Goal: Transaction & Acquisition: Book appointment/travel/reservation

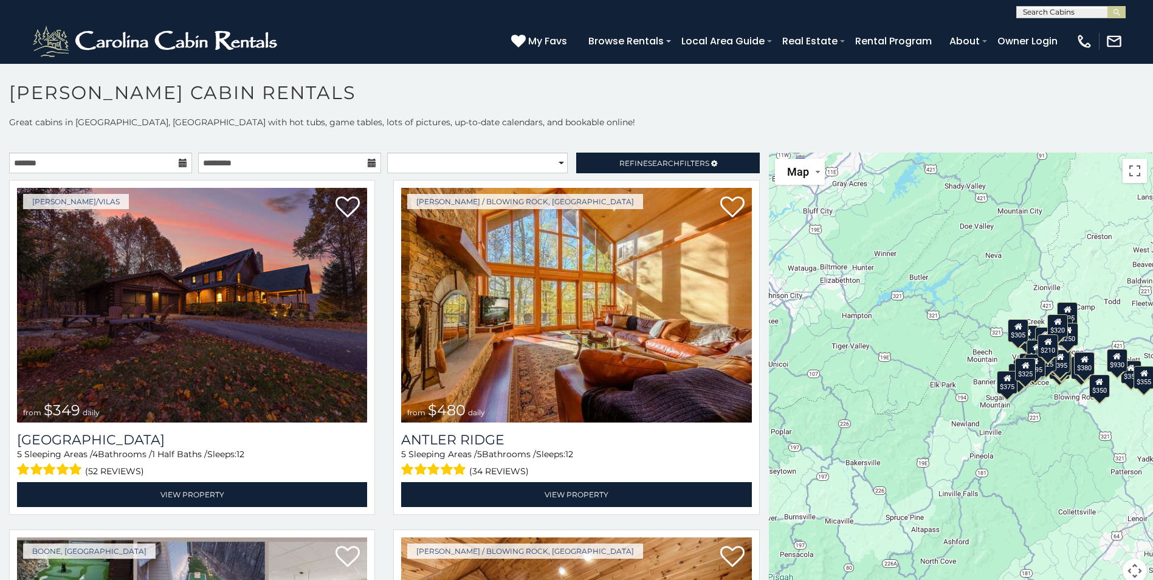
scroll to position [7, 0]
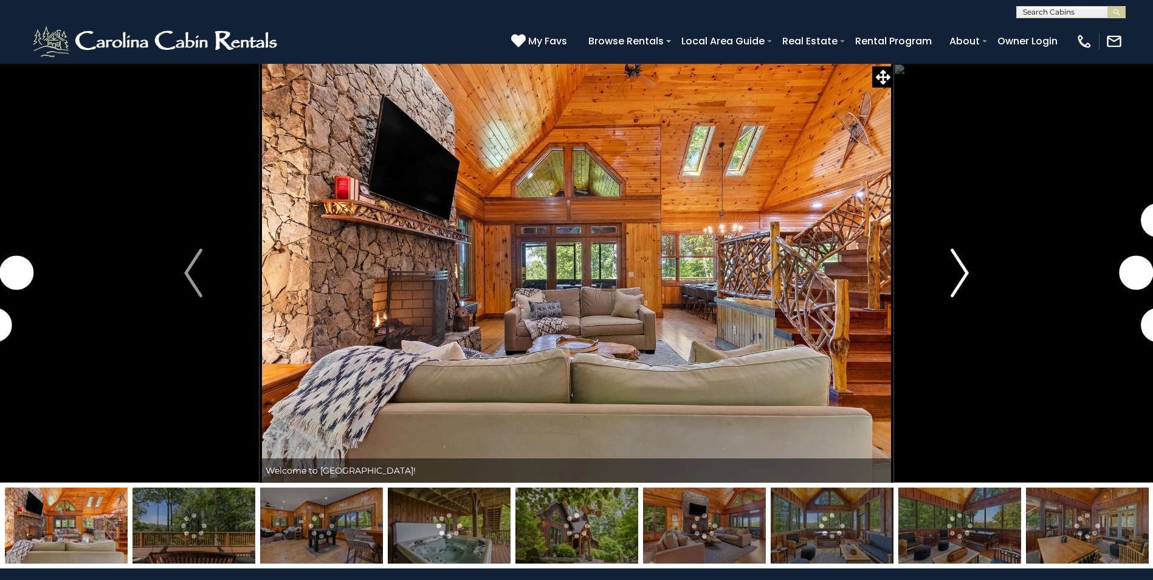
click at [963, 273] on img "Next" at bounding box center [959, 273] width 18 height 49
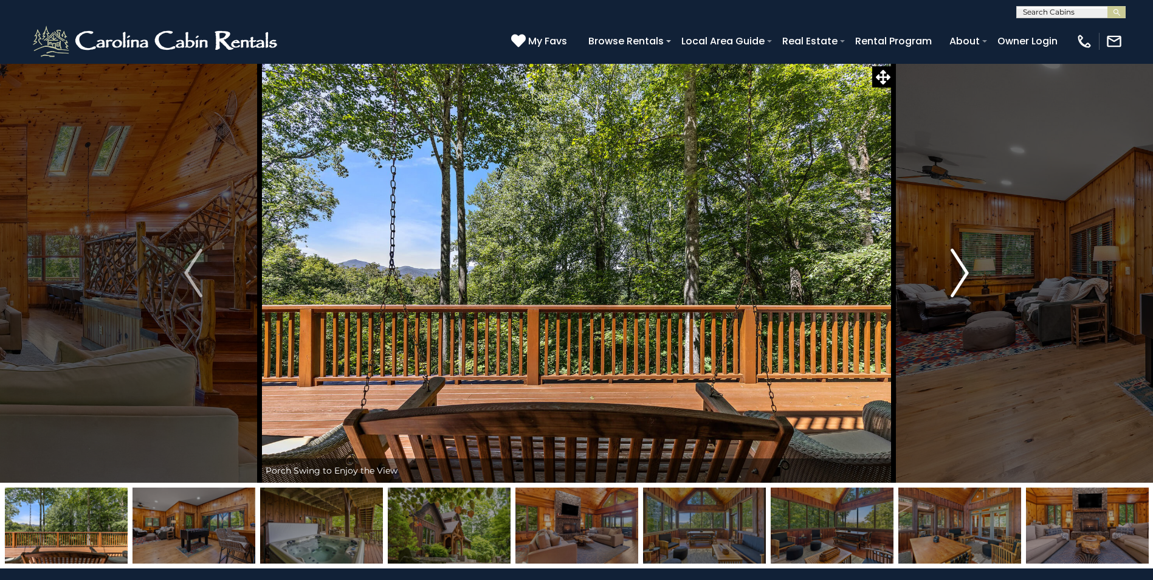
click at [963, 270] on img "Next" at bounding box center [959, 273] width 18 height 49
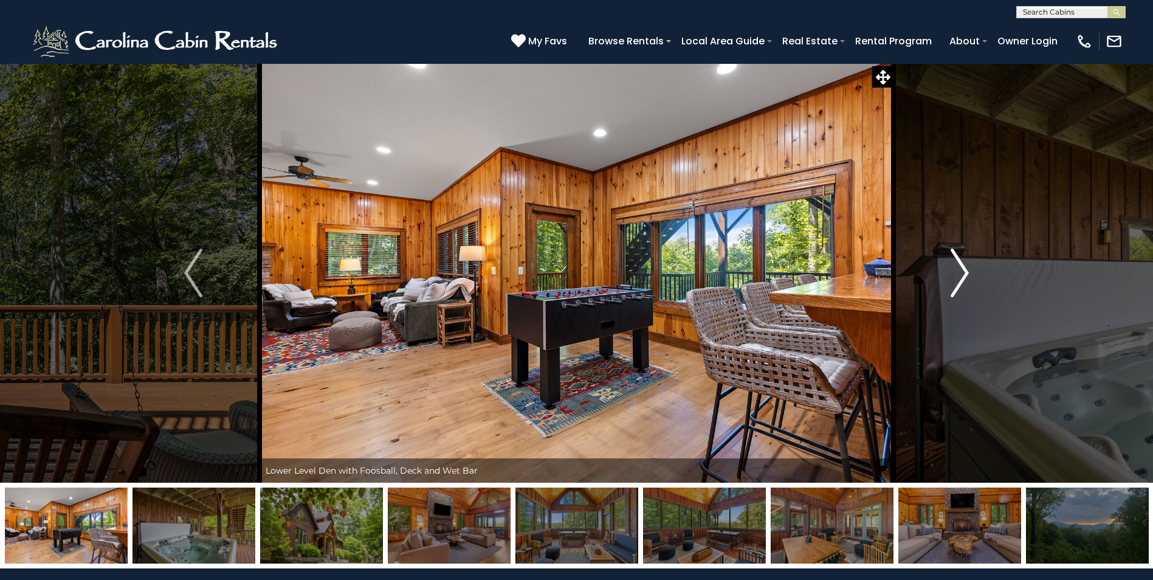
click at [963, 270] on img "Next" at bounding box center [959, 273] width 18 height 49
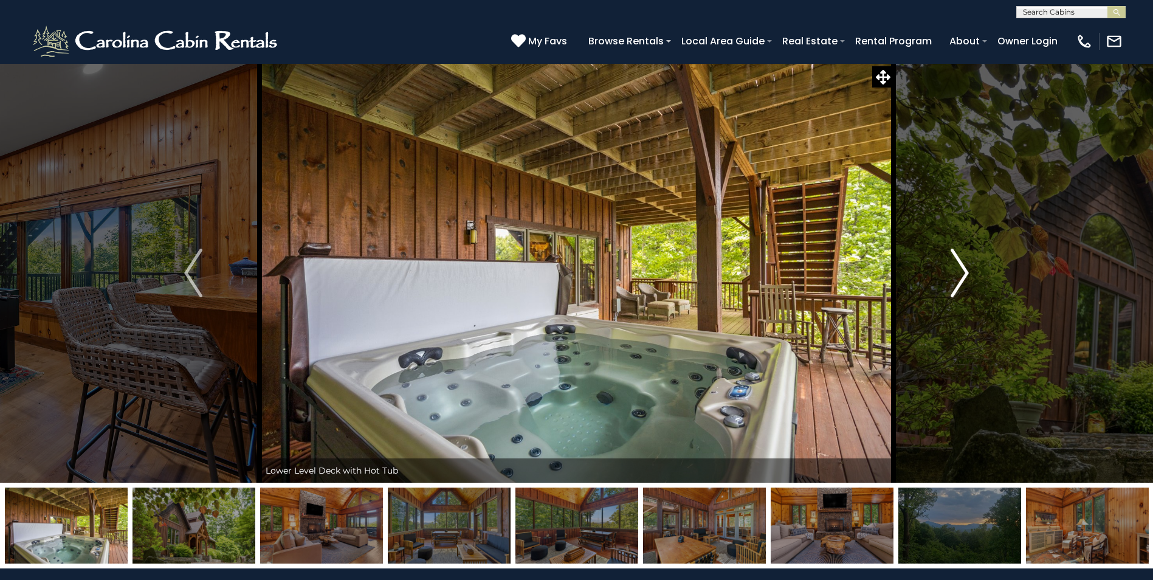
click at [960, 269] on img "Next" at bounding box center [959, 273] width 18 height 49
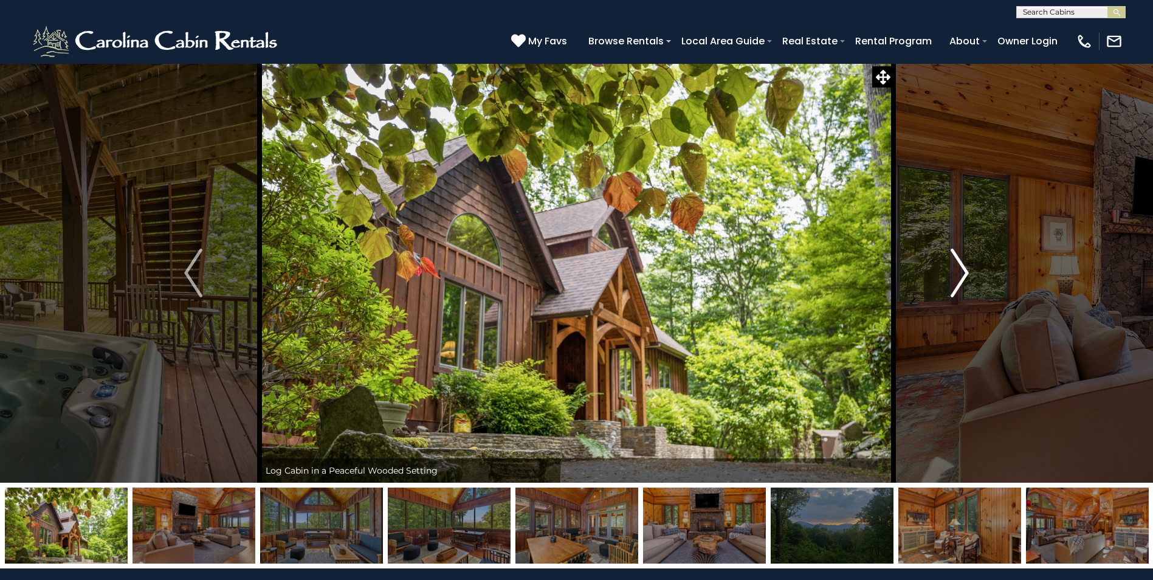
click at [960, 269] on img "Next" at bounding box center [959, 273] width 18 height 49
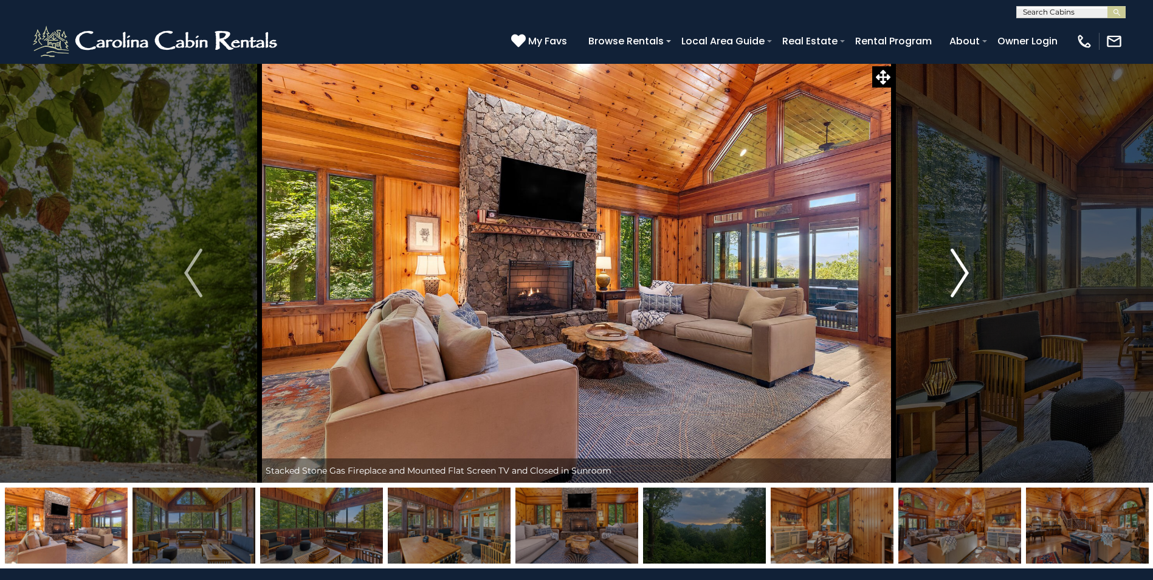
click at [960, 269] on img "Next" at bounding box center [959, 273] width 18 height 49
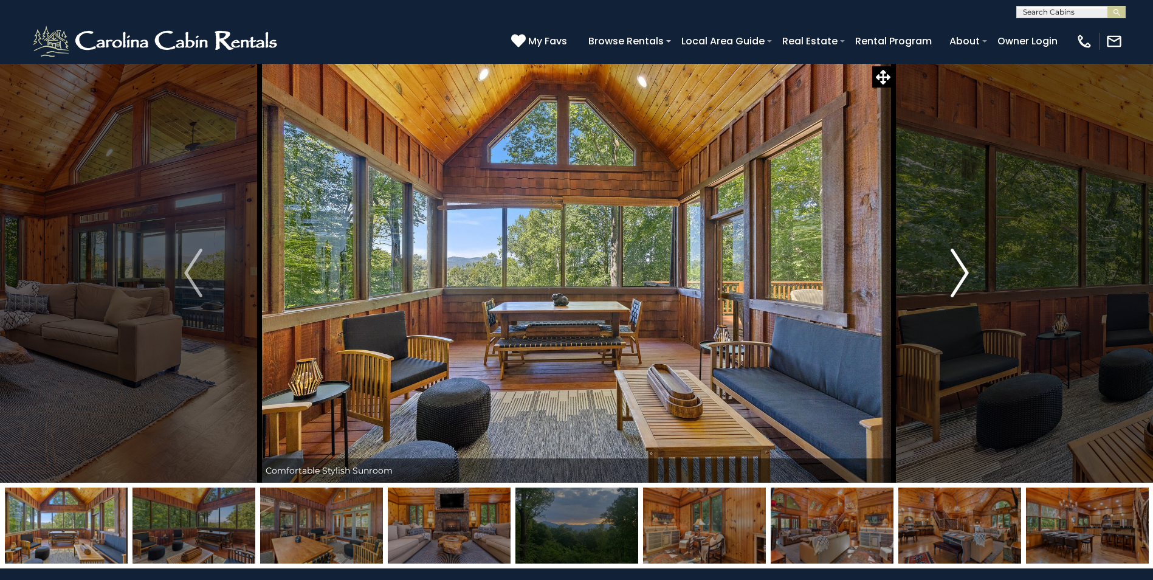
click at [960, 269] on img "Next" at bounding box center [959, 273] width 18 height 49
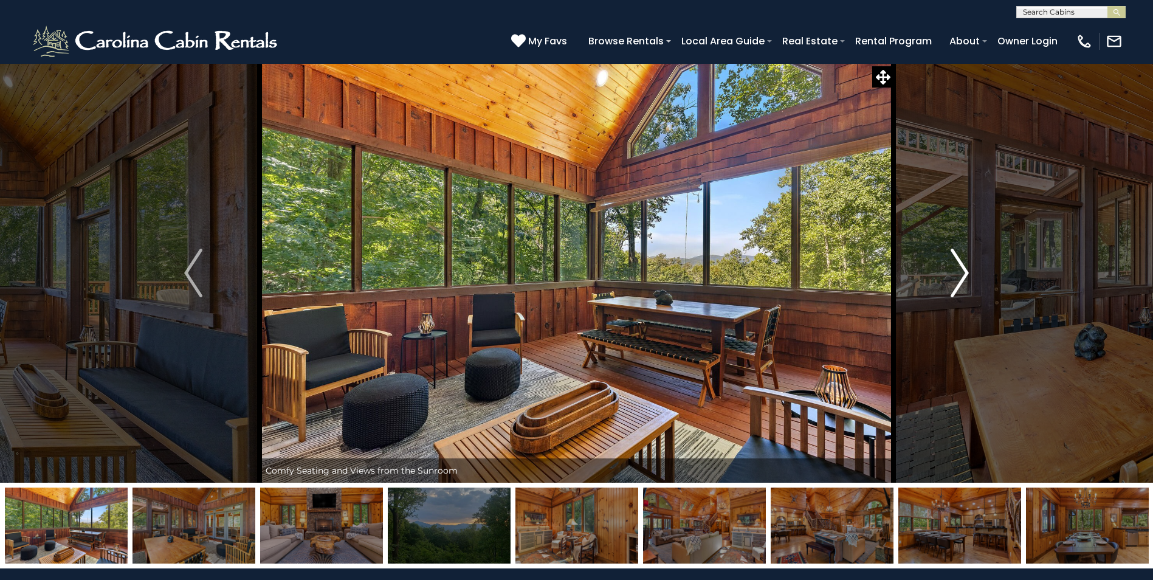
click at [960, 269] on img "Next" at bounding box center [959, 273] width 18 height 49
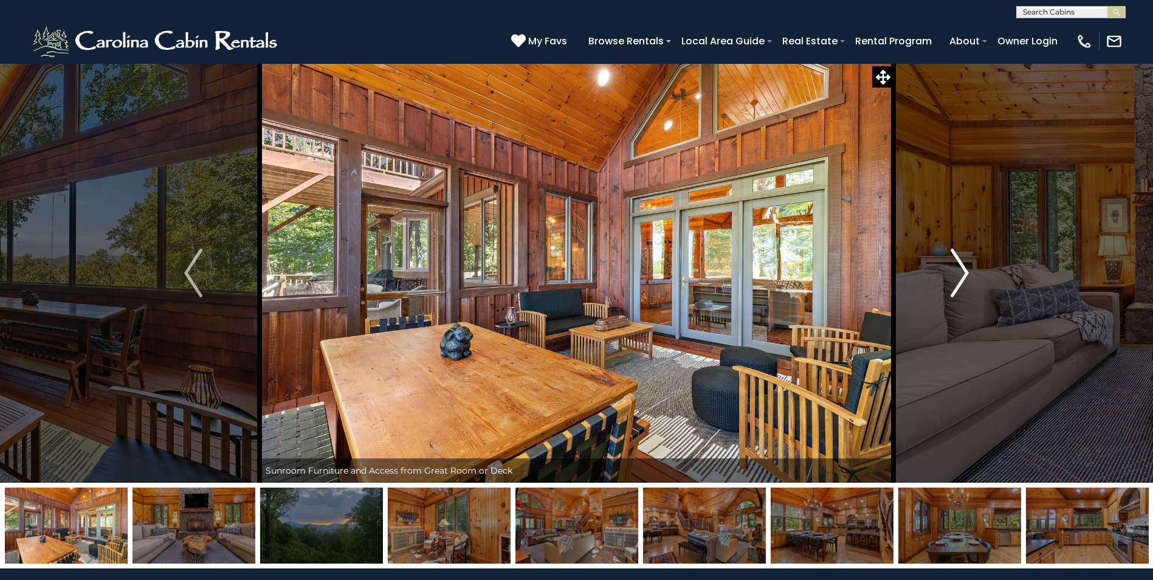
click at [960, 269] on img "Next" at bounding box center [959, 273] width 18 height 49
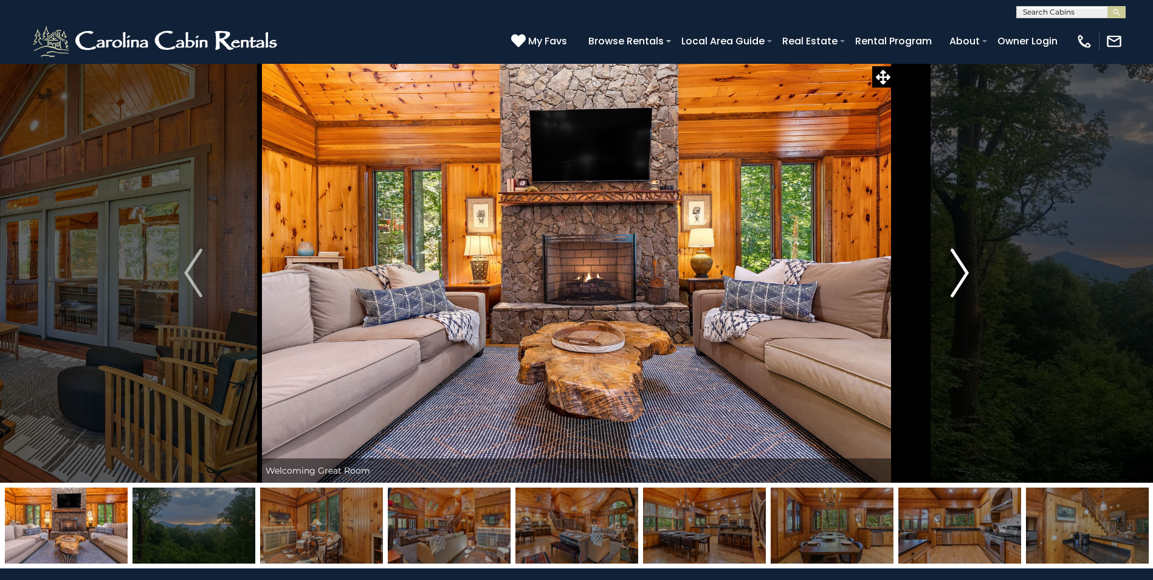
click at [960, 269] on img "Next" at bounding box center [959, 273] width 18 height 49
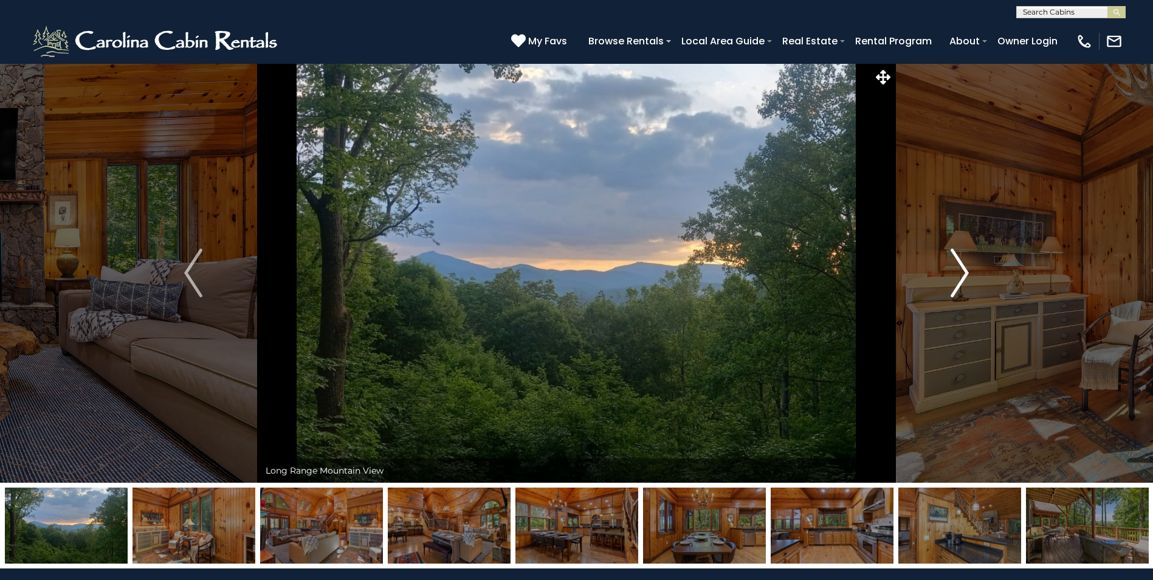
click at [960, 269] on img "Next" at bounding box center [959, 273] width 18 height 49
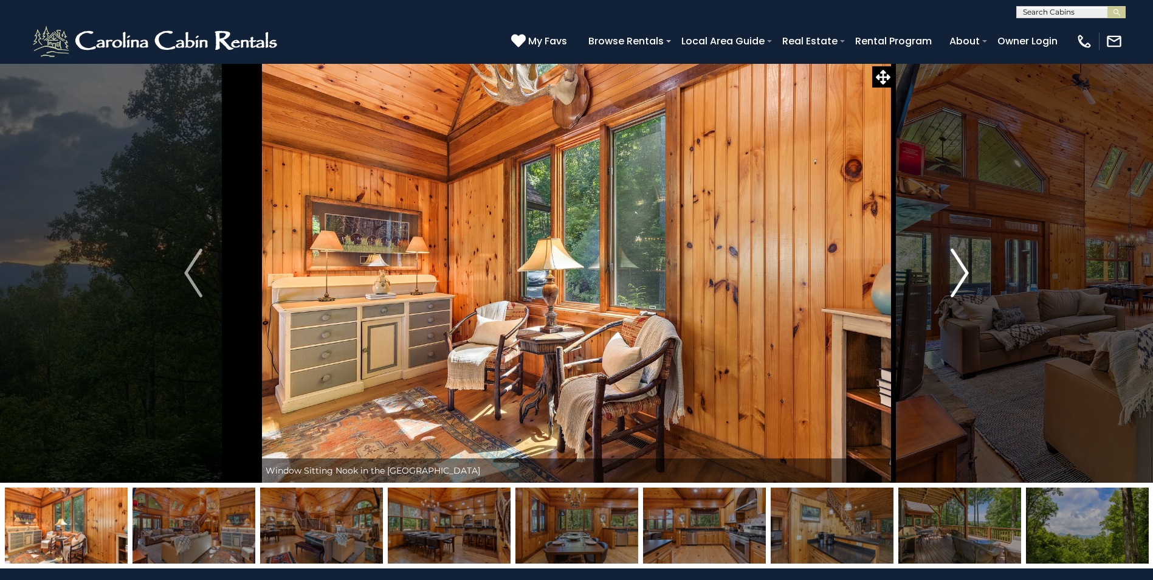
click at [960, 269] on img "Next" at bounding box center [959, 273] width 18 height 49
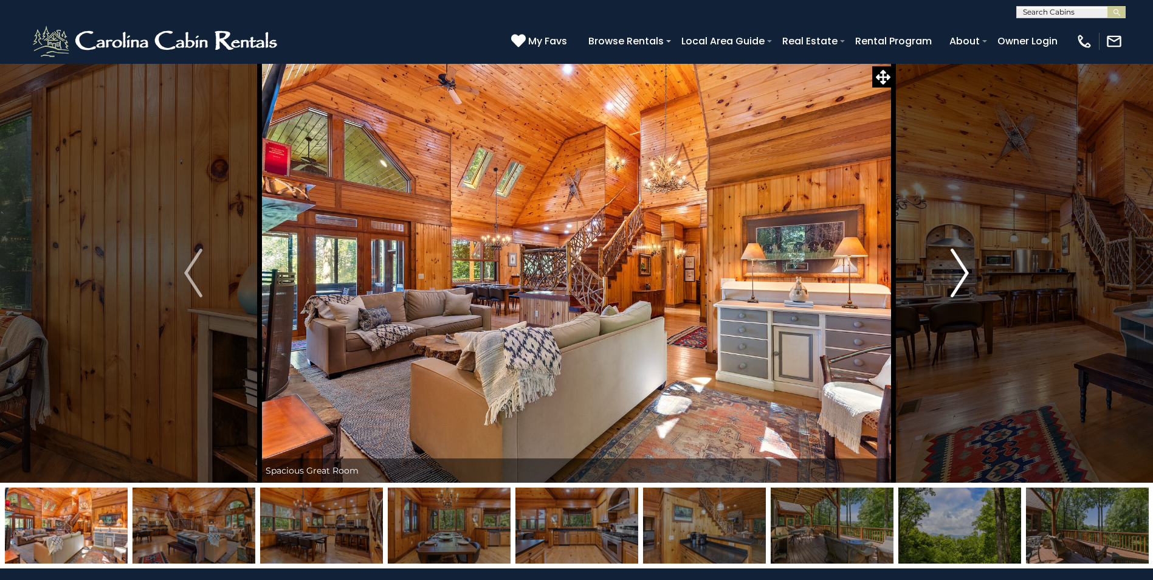
click at [960, 269] on img "Next" at bounding box center [959, 273] width 18 height 49
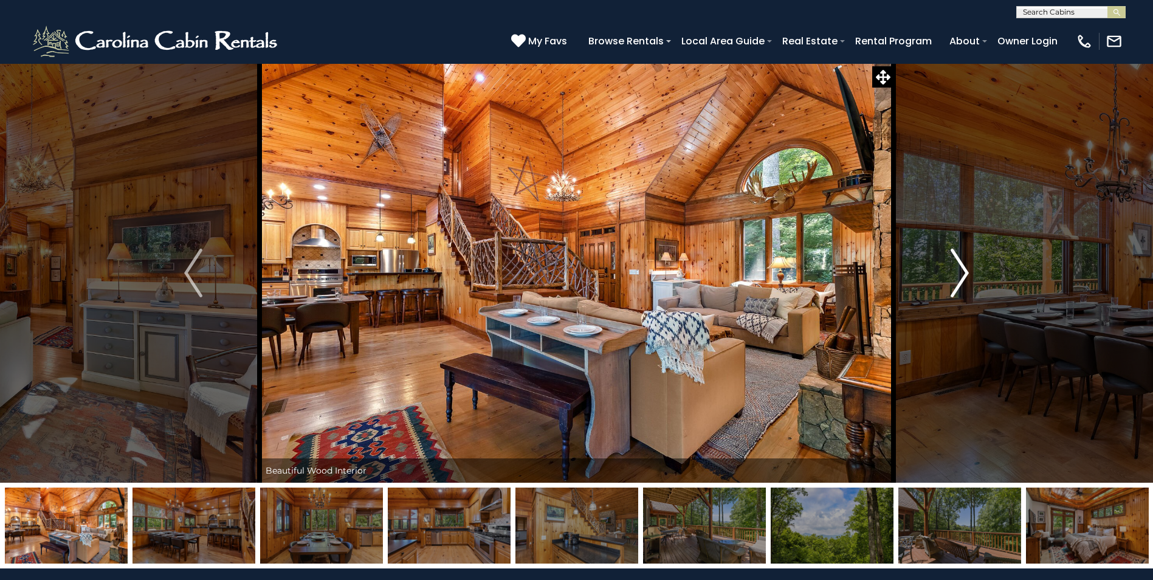
click at [960, 269] on img "Next" at bounding box center [959, 273] width 18 height 49
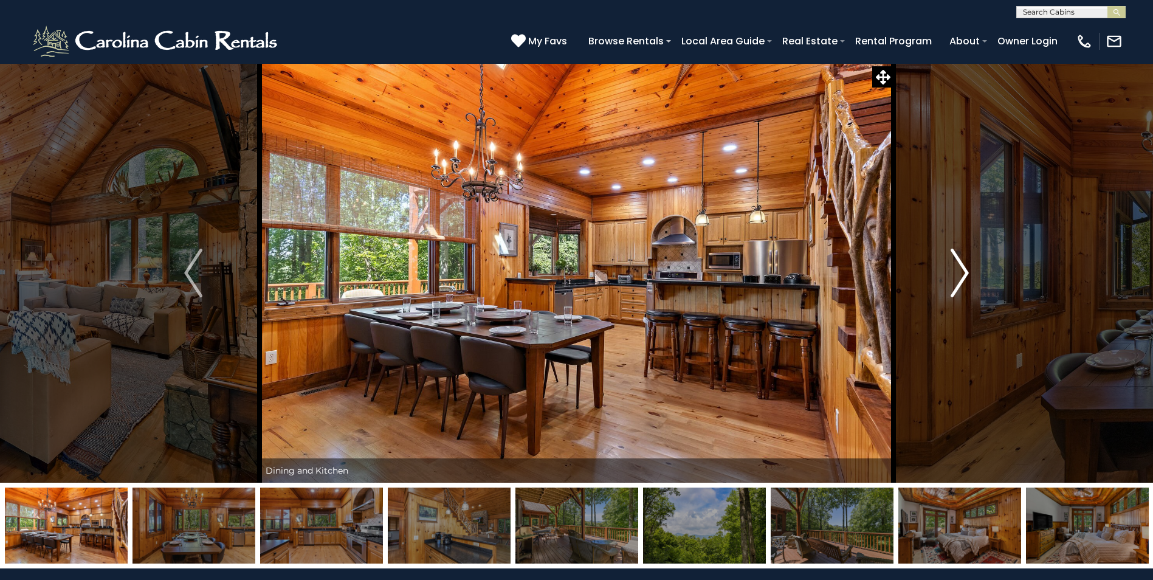
click at [960, 269] on img "Next" at bounding box center [959, 273] width 18 height 49
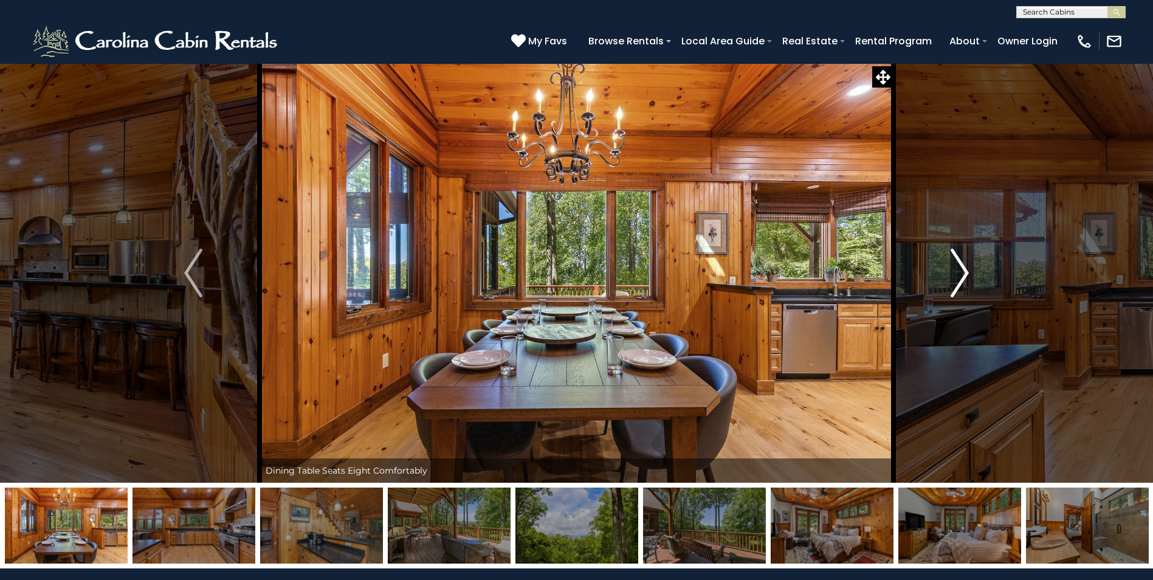
click at [960, 269] on img "Next" at bounding box center [959, 273] width 18 height 49
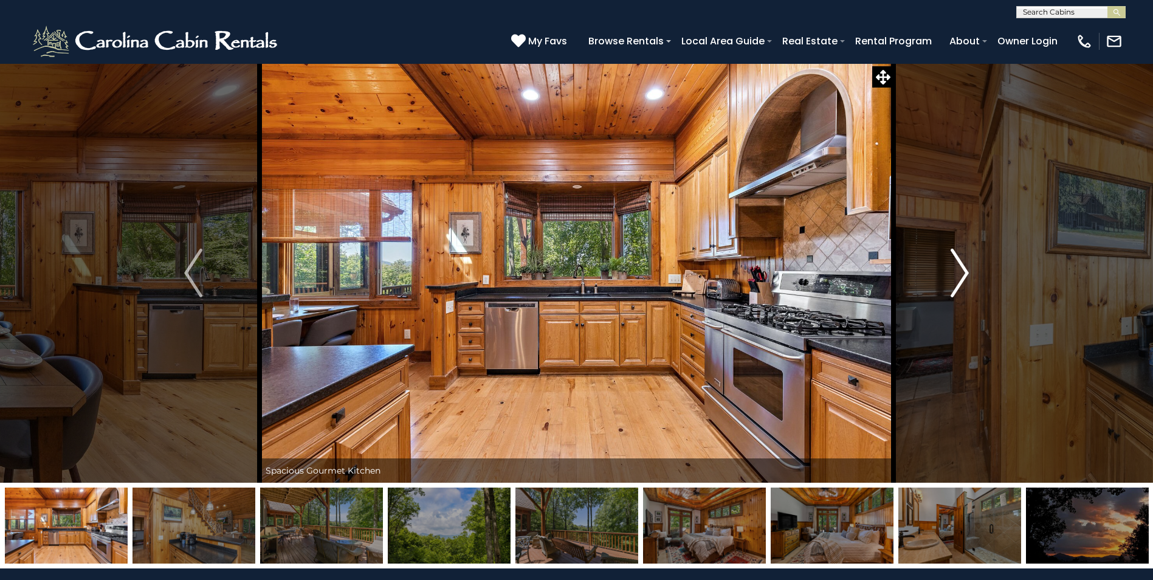
click at [960, 269] on img "Next" at bounding box center [959, 273] width 18 height 49
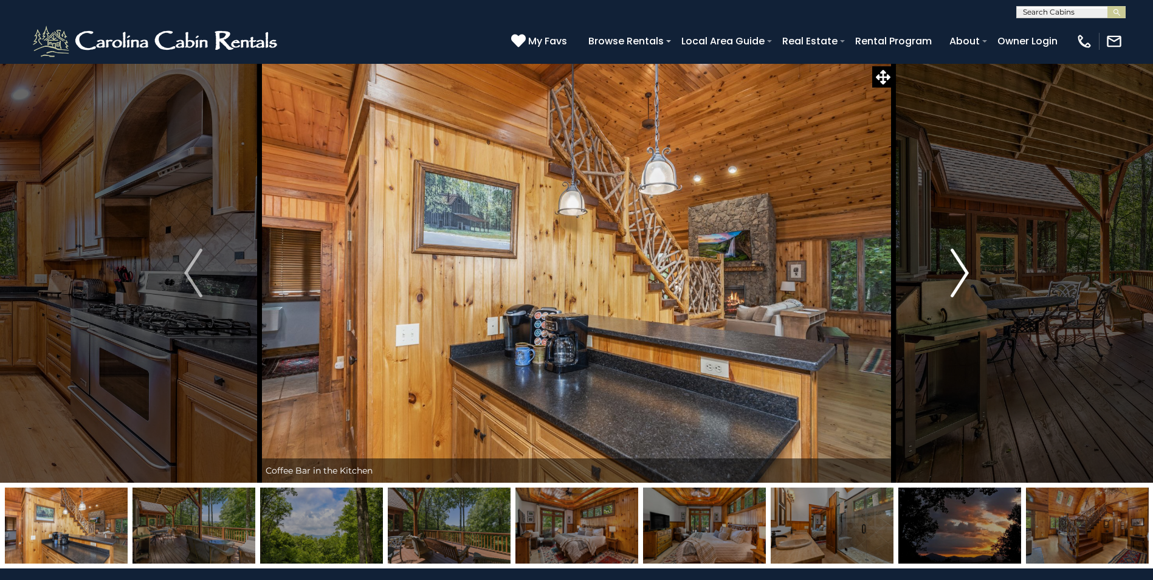
click at [960, 269] on img "Next" at bounding box center [959, 273] width 18 height 49
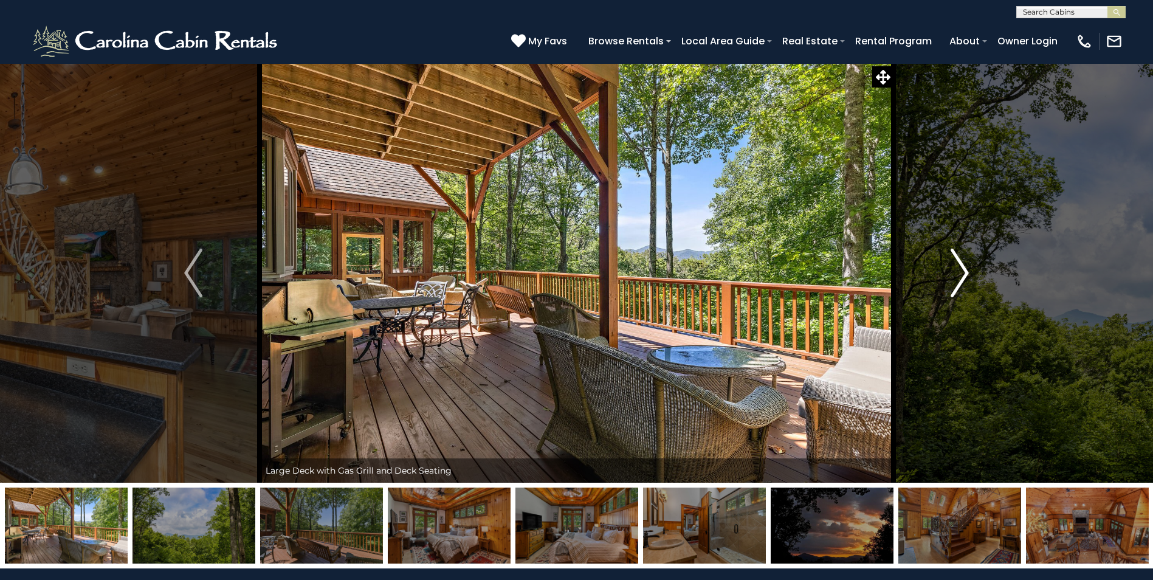
click at [963, 272] on img "Next" at bounding box center [959, 273] width 18 height 49
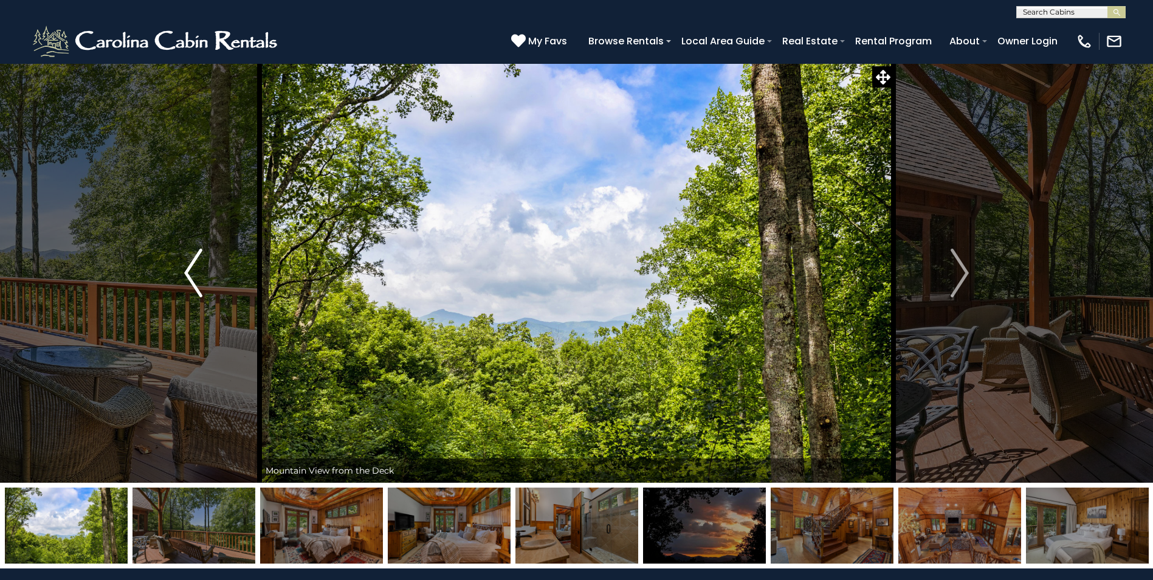
click at [191, 277] on img "Previous" at bounding box center [193, 273] width 18 height 49
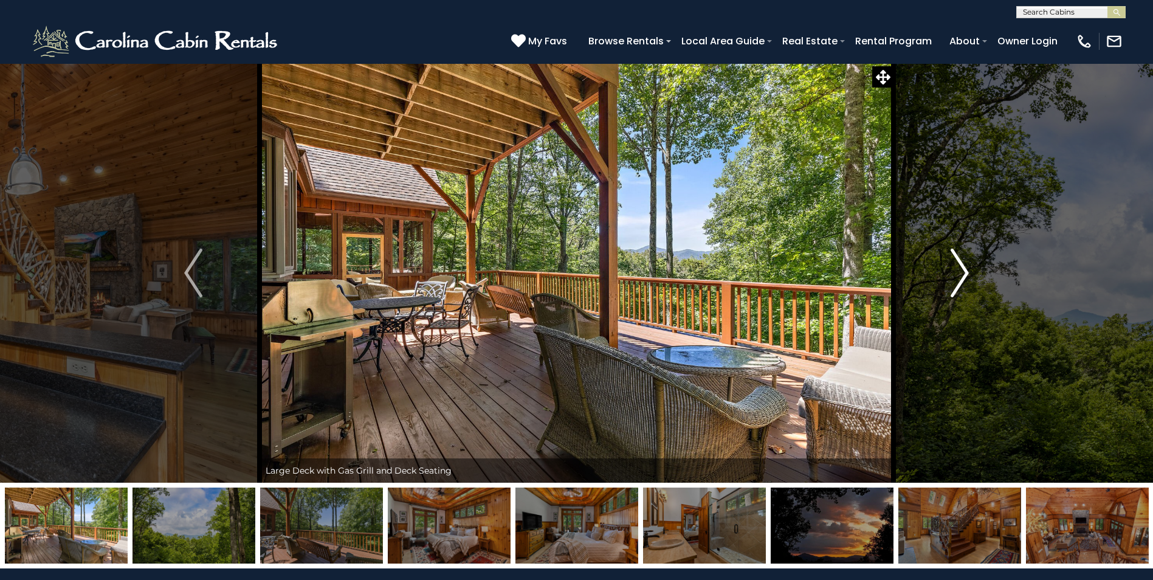
click at [965, 271] on img "Next" at bounding box center [959, 273] width 18 height 49
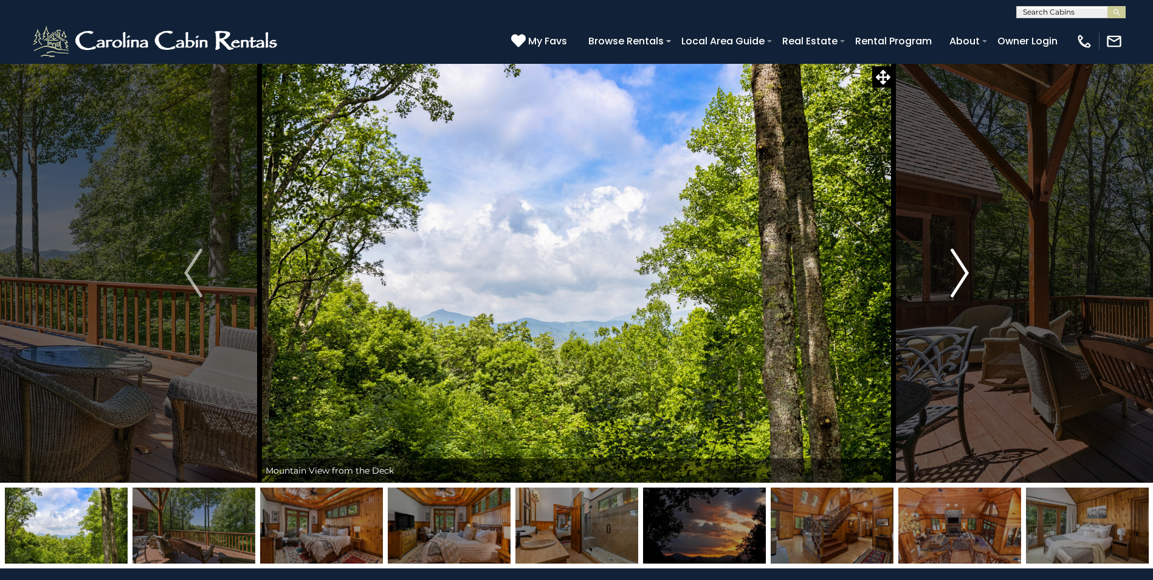
click at [963, 271] on img "Next" at bounding box center [959, 273] width 18 height 49
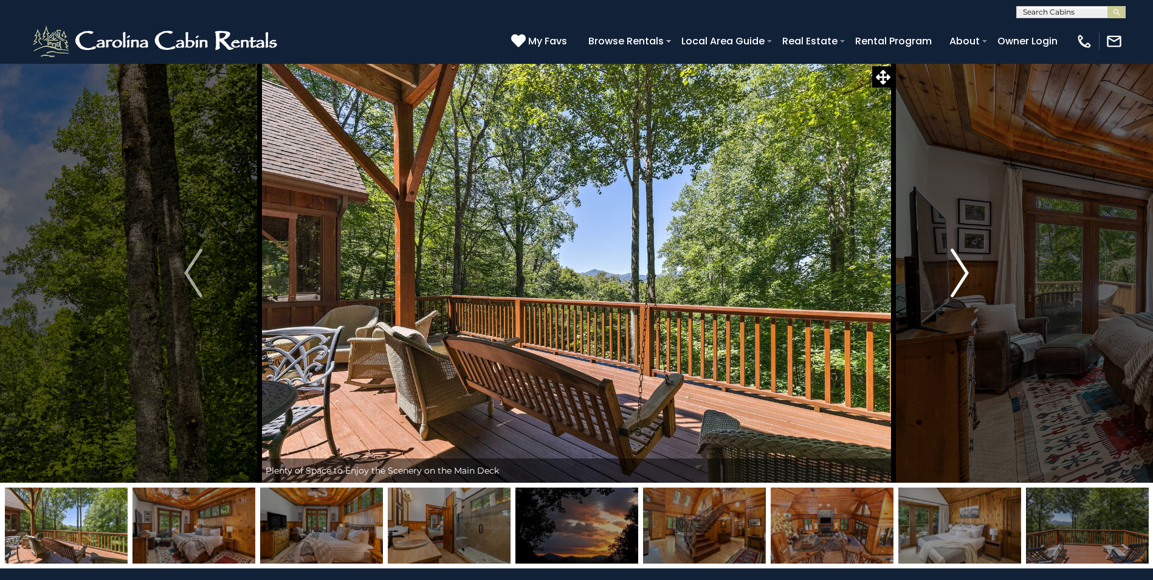
click at [963, 271] on img "Next" at bounding box center [959, 273] width 18 height 49
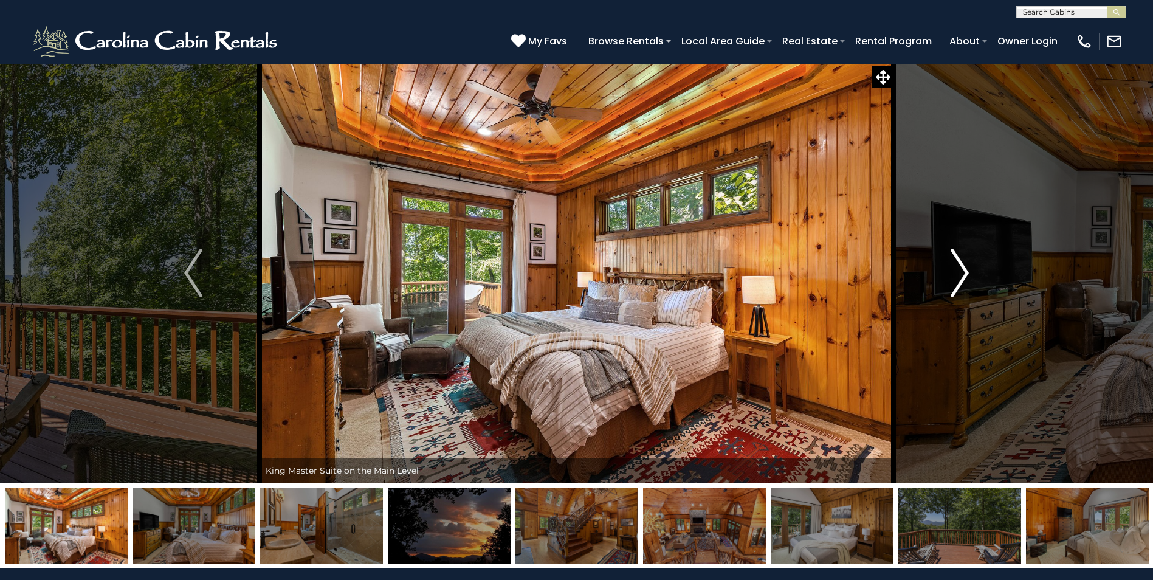
click at [959, 273] on img "Next" at bounding box center [959, 273] width 18 height 49
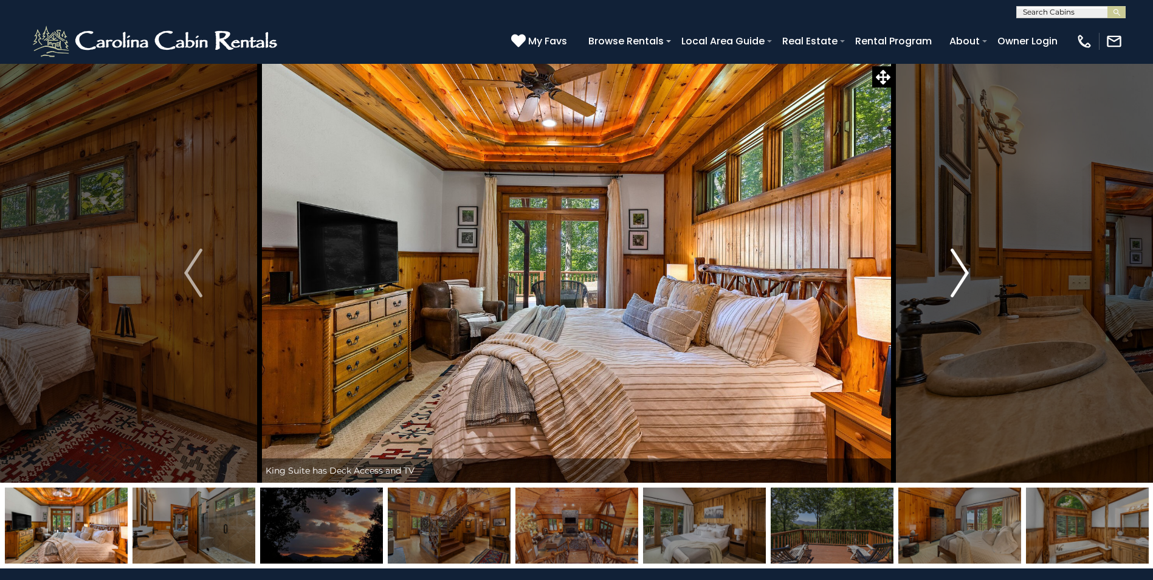
click at [959, 273] on img "Next" at bounding box center [959, 273] width 18 height 49
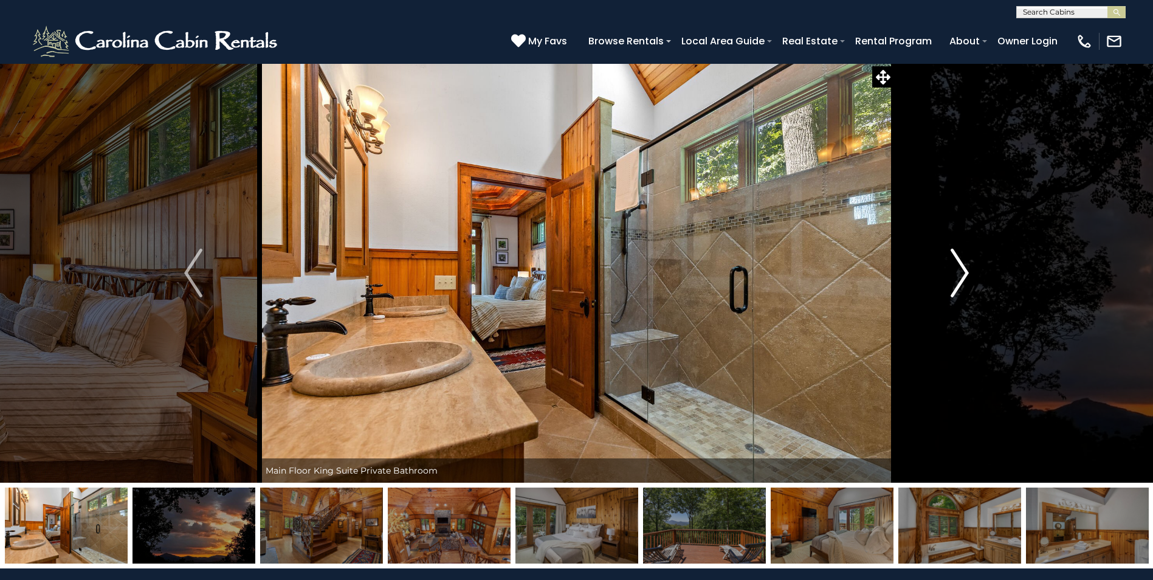
click at [959, 273] on img "Next" at bounding box center [959, 273] width 18 height 49
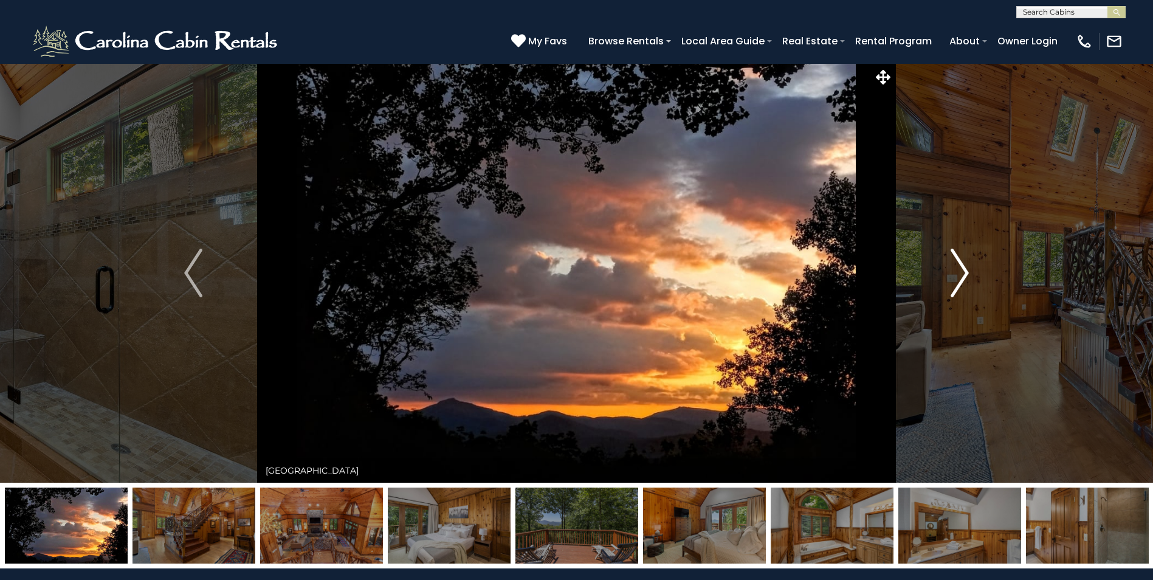
click at [959, 273] on img "Next" at bounding box center [959, 273] width 18 height 49
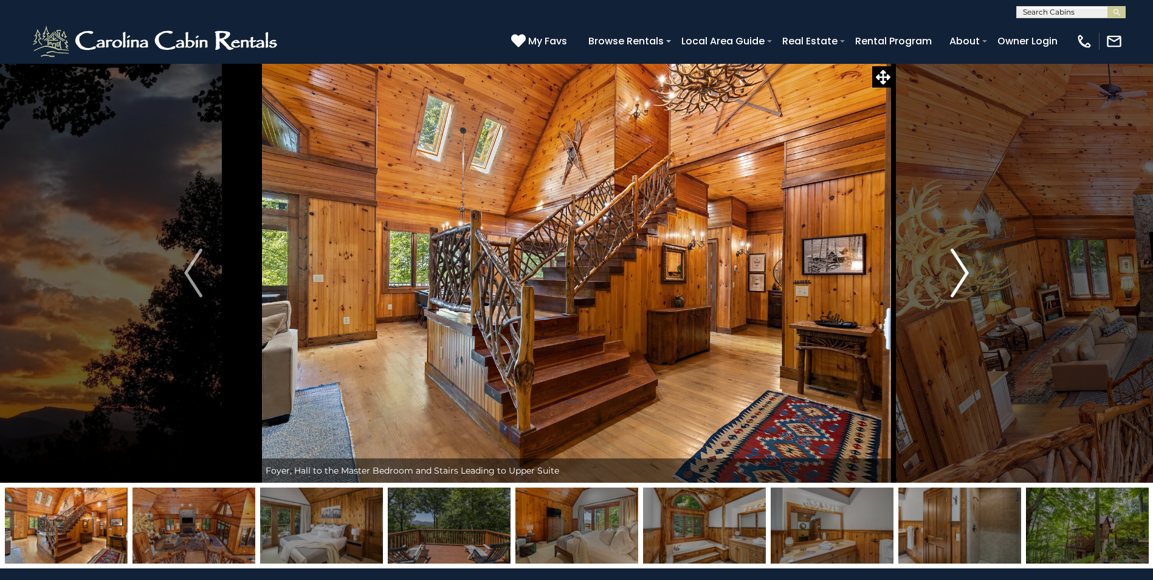
click at [959, 273] on img "Next" at bounding box center [959, 273] width 18 height 49
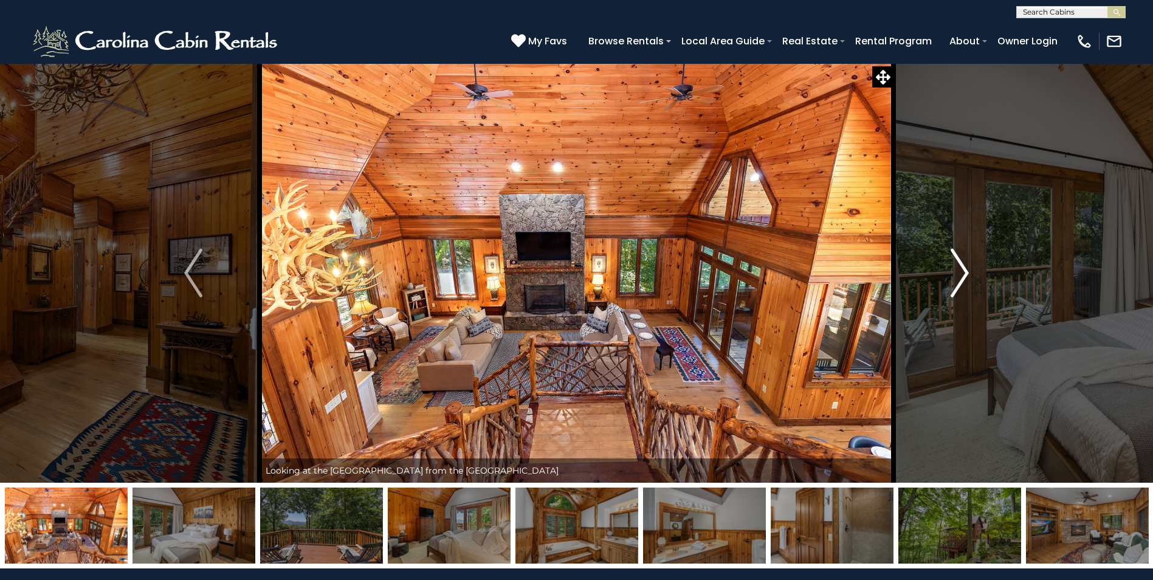
click at [959, 273] on img "Next" at bounding box center [959, 273] width 18 height 49
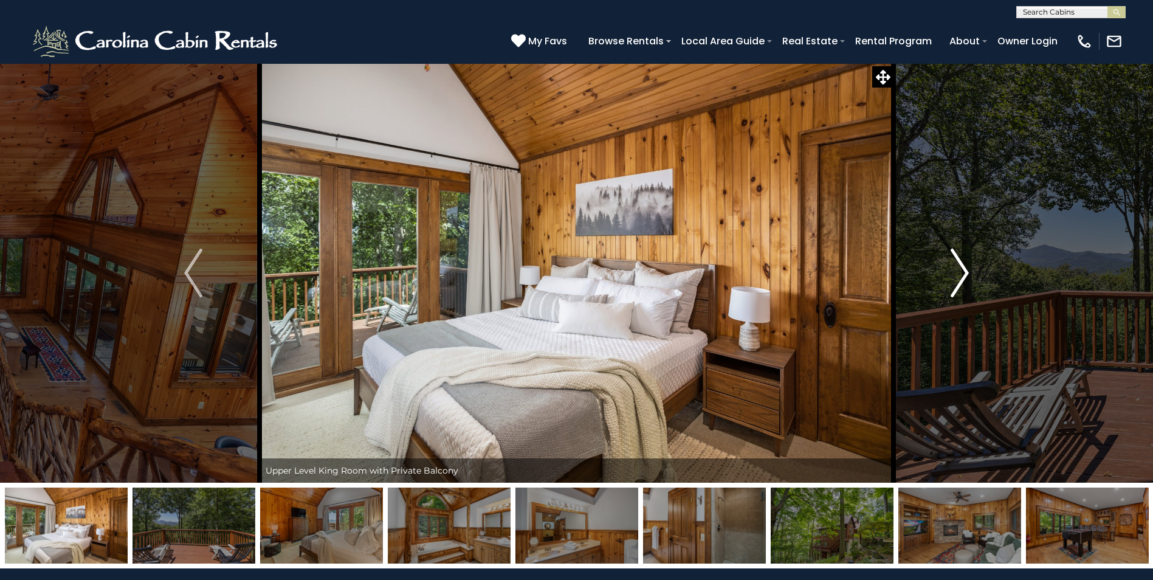
click at [959, 273] on img "Next" at bounding box center [959, 273] width 18 height 49
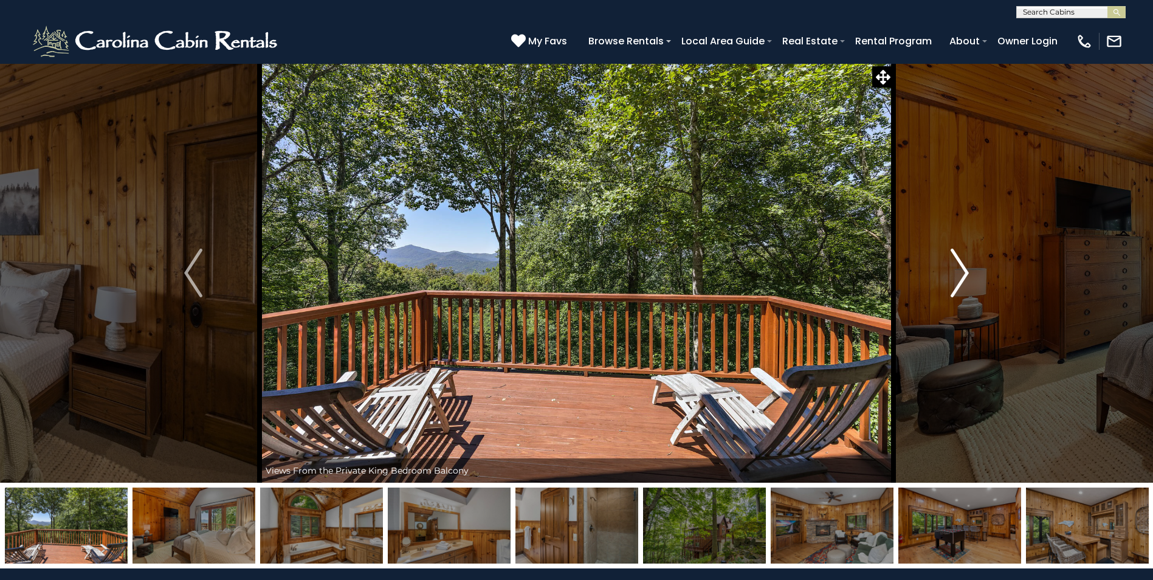
click at [959, 273] on img "Next" at bounding box center [959, 273] width 18 height 49
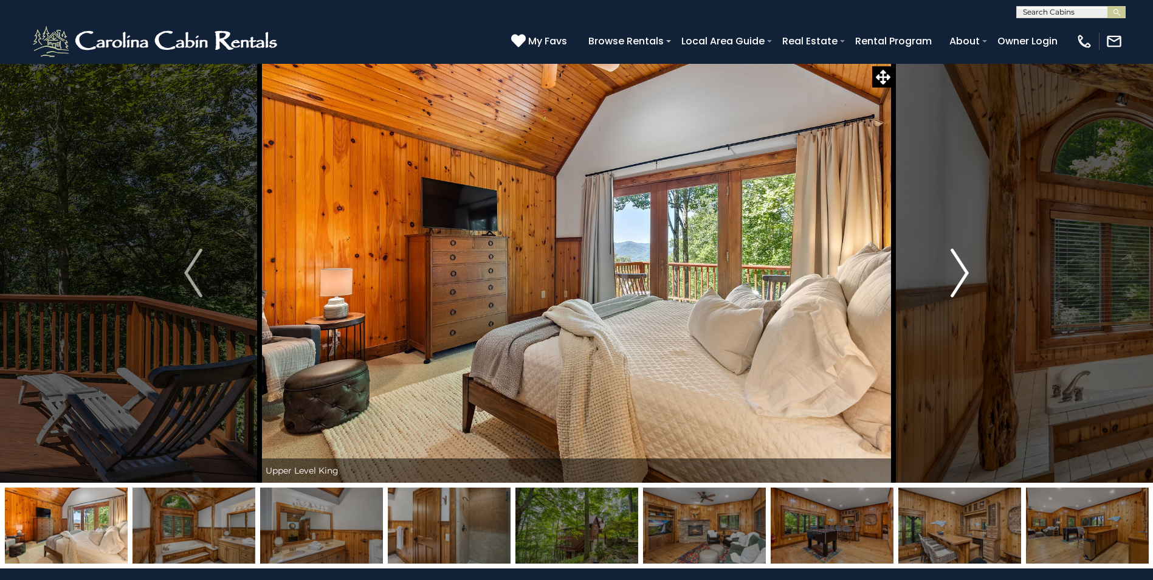
click at [959, 273] on img "Next" at bounding box center [959, 273] width 18 height 49
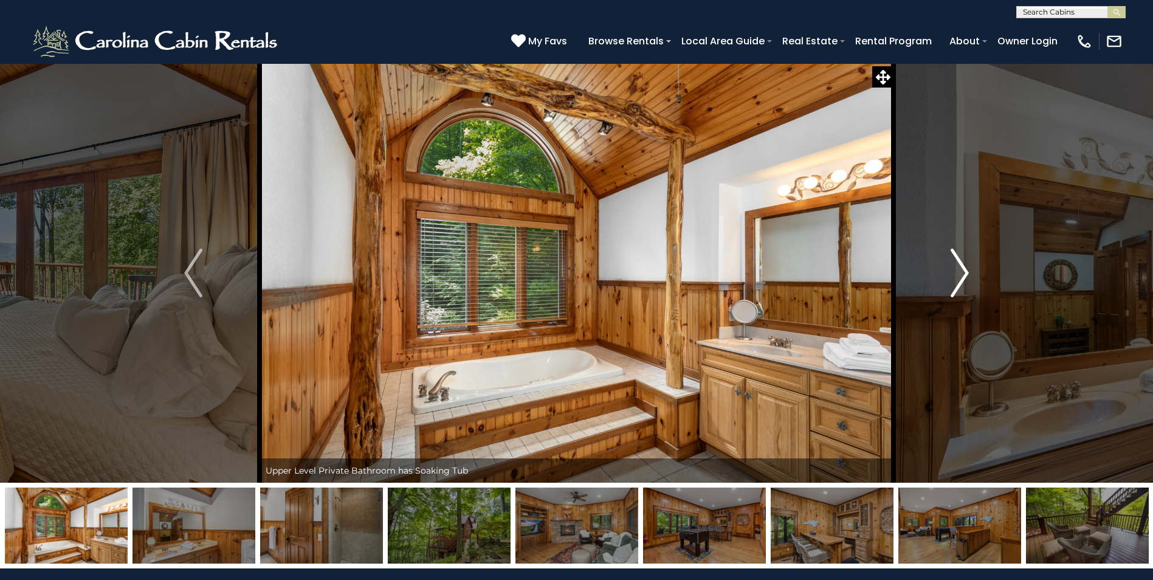
click at [959, 273] on img "Next" at bounding box center [959, 273] width 18 height 49
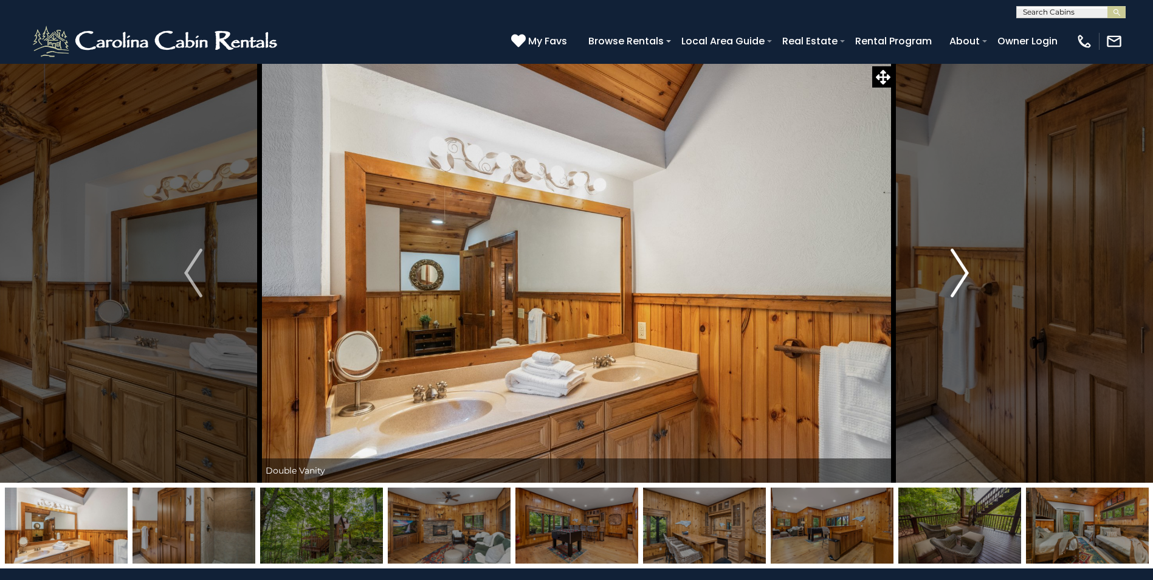
click at [959, 273] on img "Next" at bounding box center [959, 273] width 18 height 49
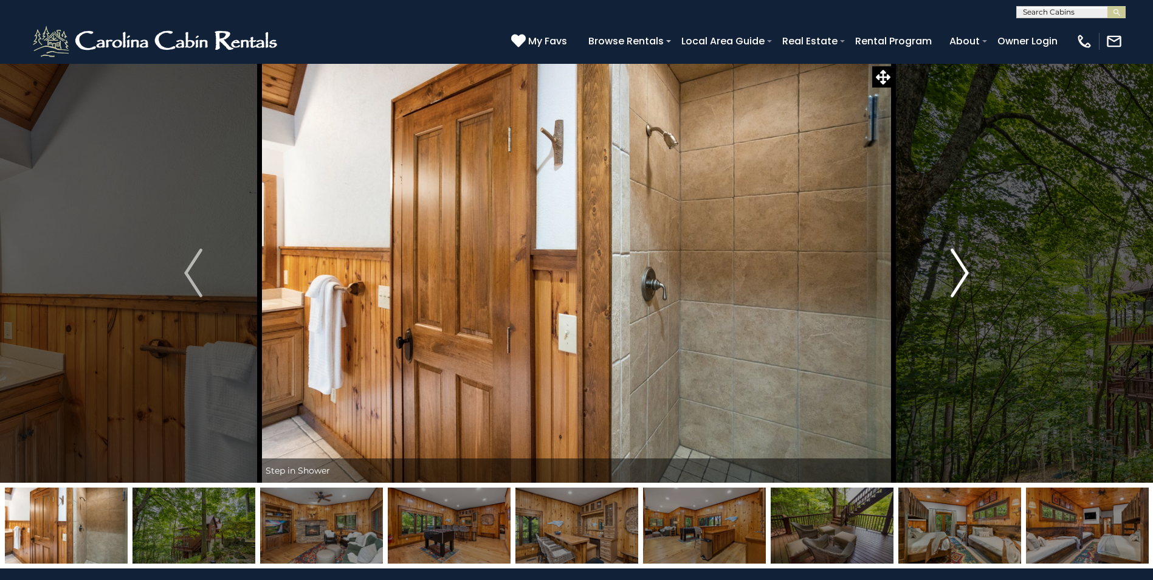
click at [959, 273] on img "Next" at bounding box center [959, 273] width 18 height 49
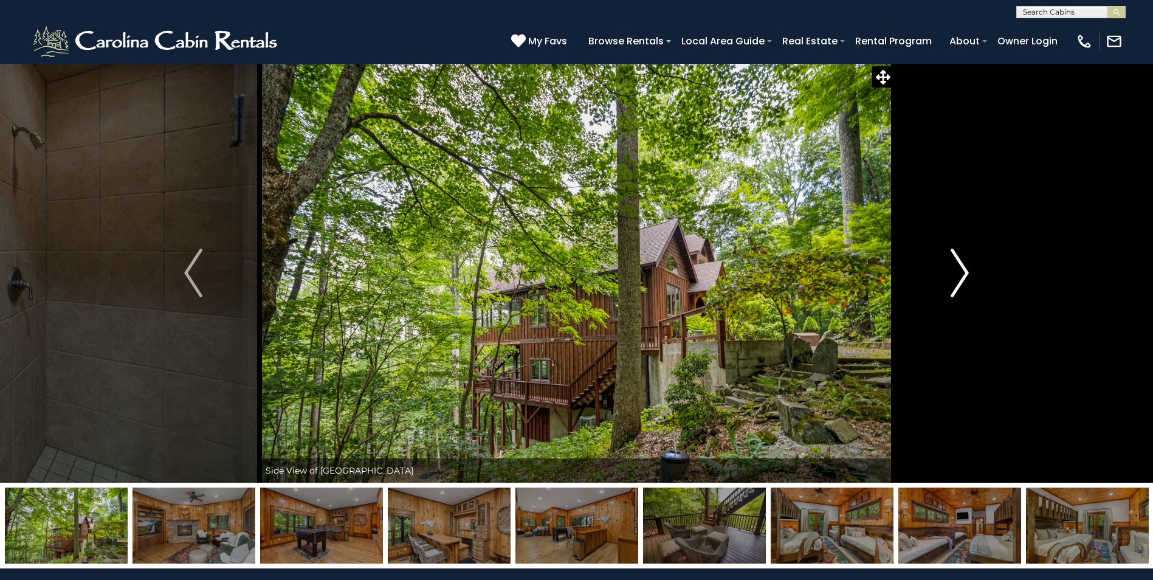
click at [959, 273] on img "Next" at bounding box center [959, 273] width 18 height 49
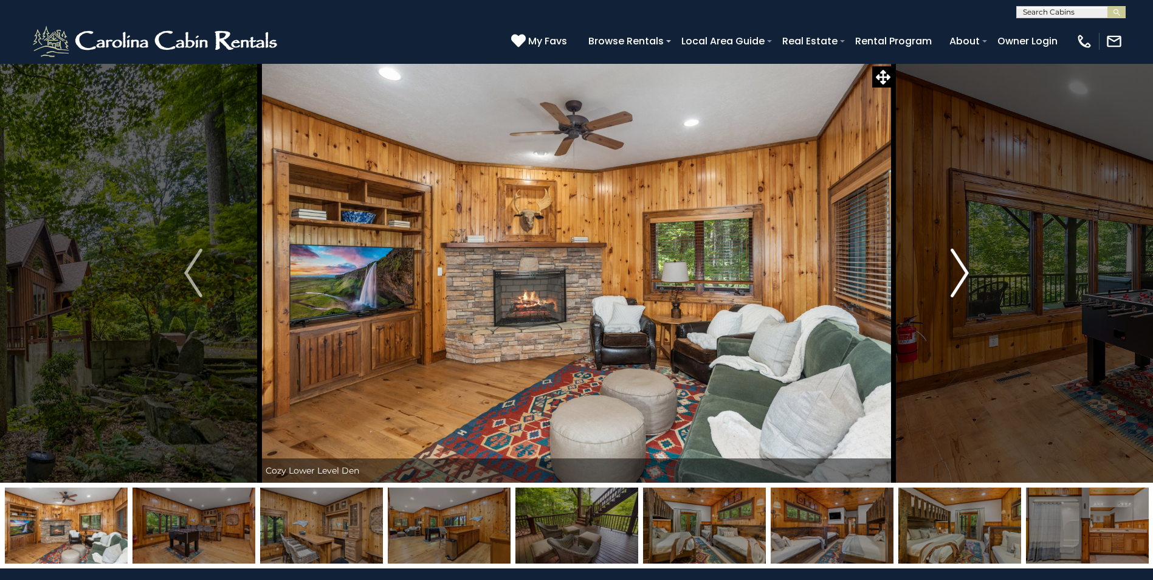
click at [959, 273] on img "Next" at bounding box center [959, 273] width 18 height 49
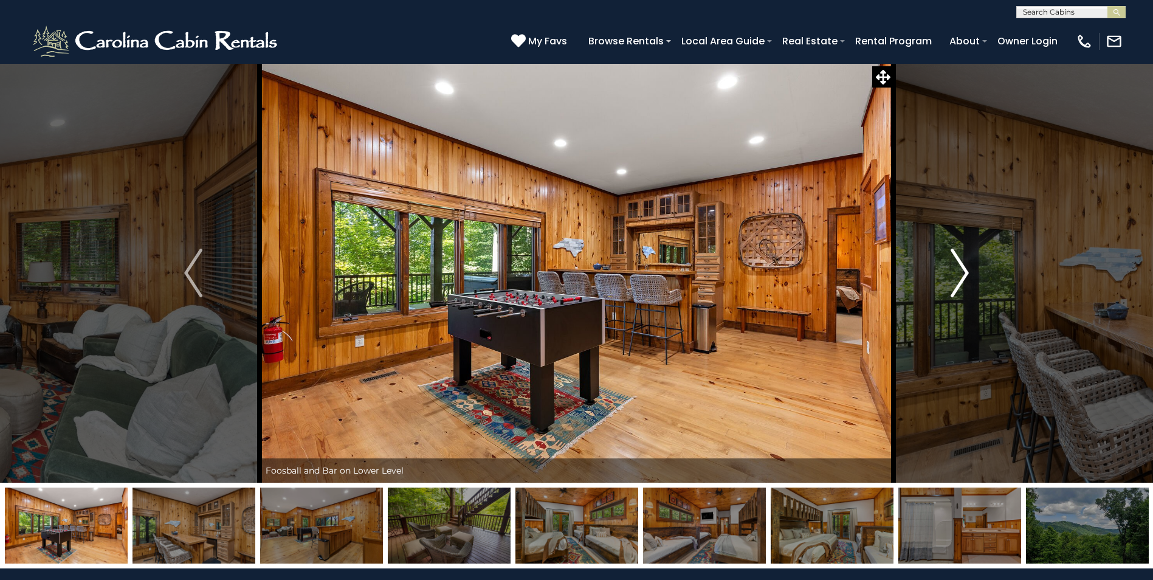
click at [959, 273] on img "Next" at bounding box center [959, 273] width 18 height 49
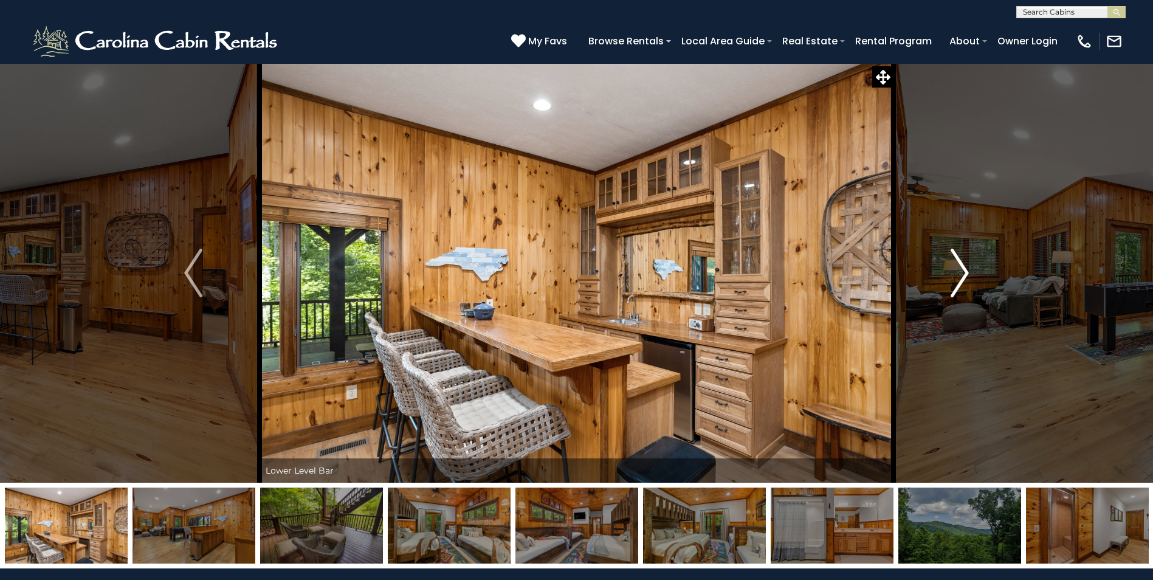
click at [959, 273] on img "Next" at bounding box center [959, 273] width 18 height 49
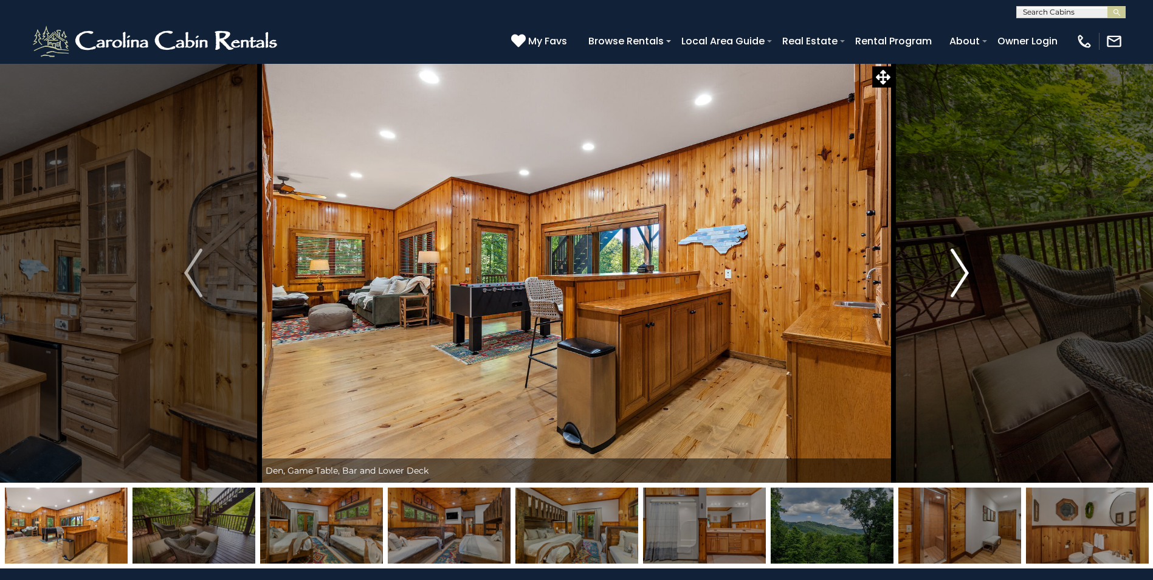
click at [959, 273] on img "Next" at bounding box center [959, 273] width 18 height 49
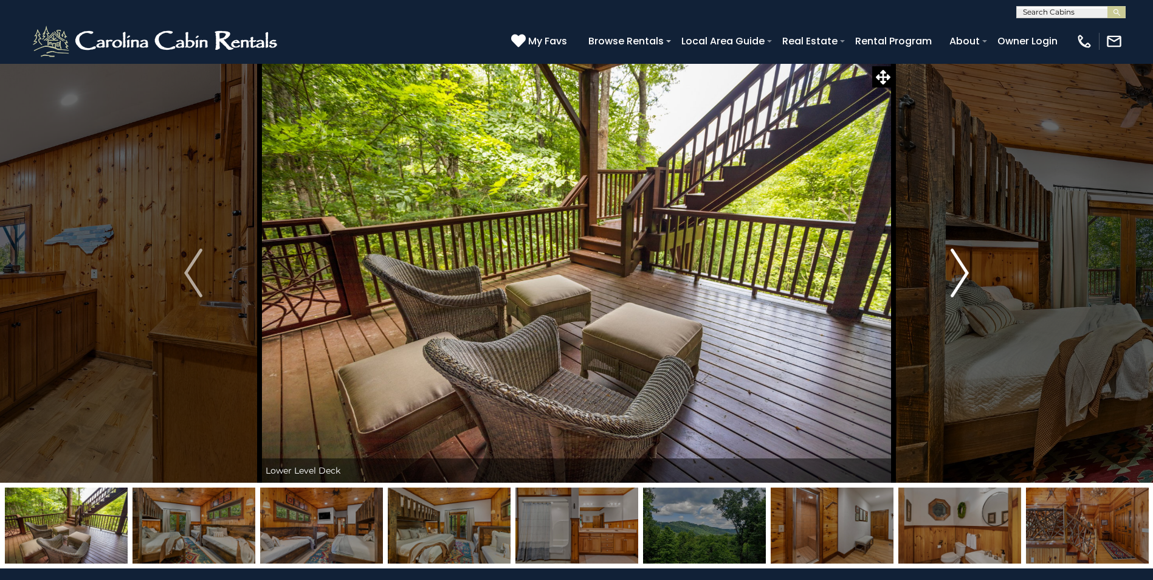
click at [960, 266] on img "Next" at bounding box center [959, 273] width 18 height 49
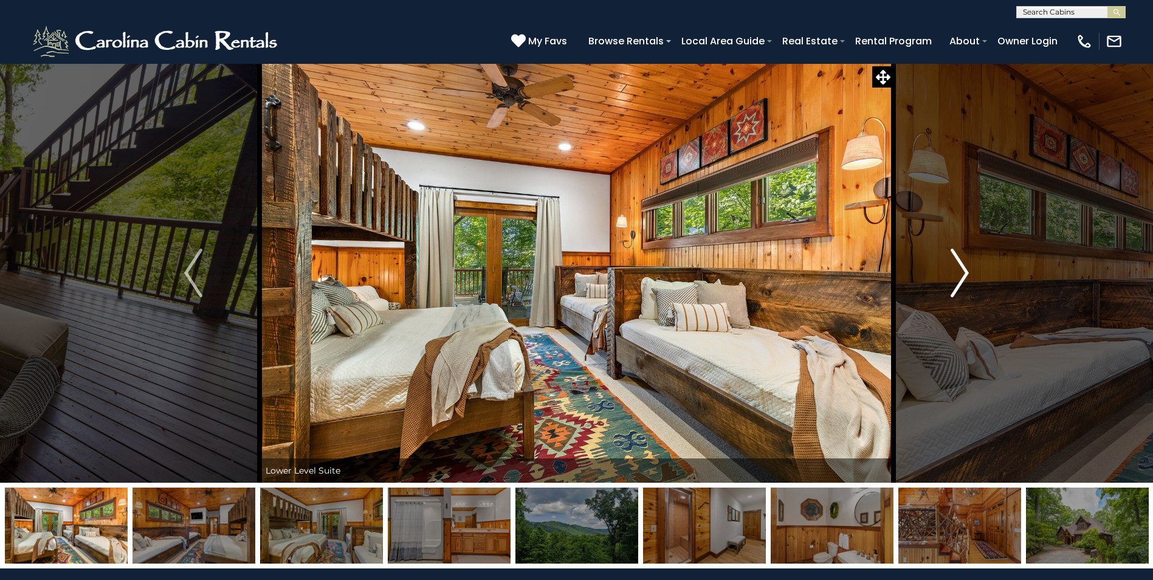
click at [960, 266] on img "Next" at bounding box center [959, 273] width 18 height 49
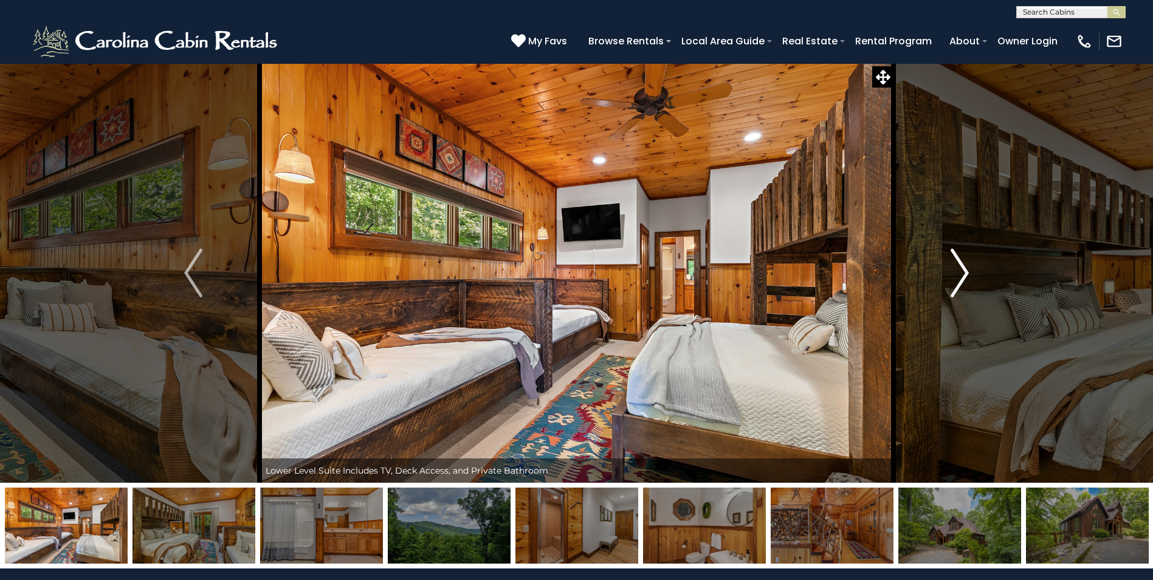
click at [960, 270] on img "Next" at bounding box center [959, 273] width 18 height 49
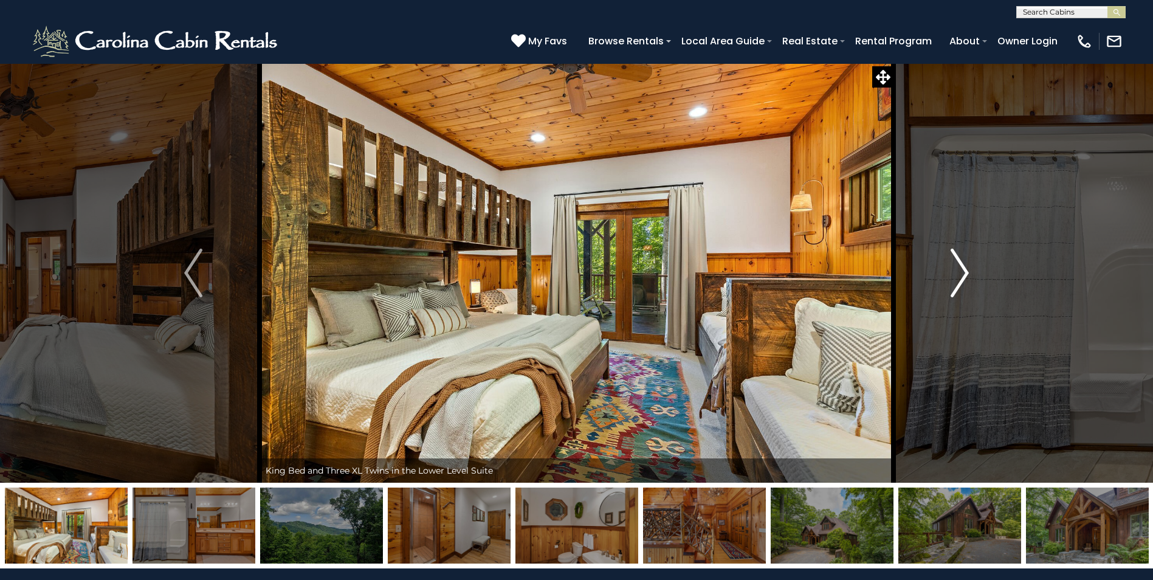
click at [960, 270] on img "Next" at bounding box center [959, 273] width 18 height 49
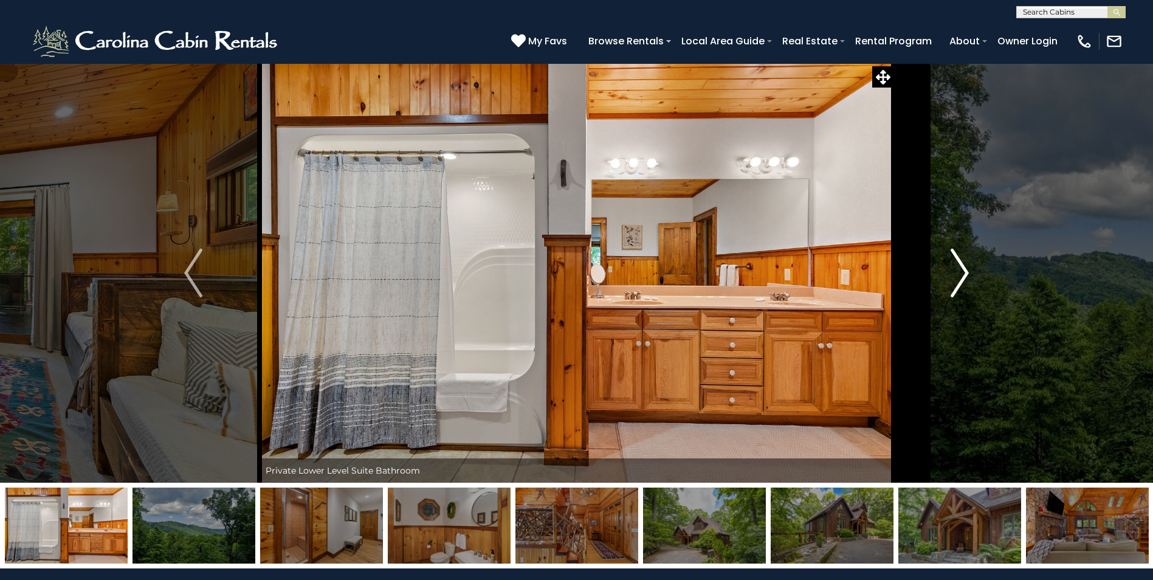
click at [960, 270] on img "Next" at bounding box center [959, 273] width 18 height 49
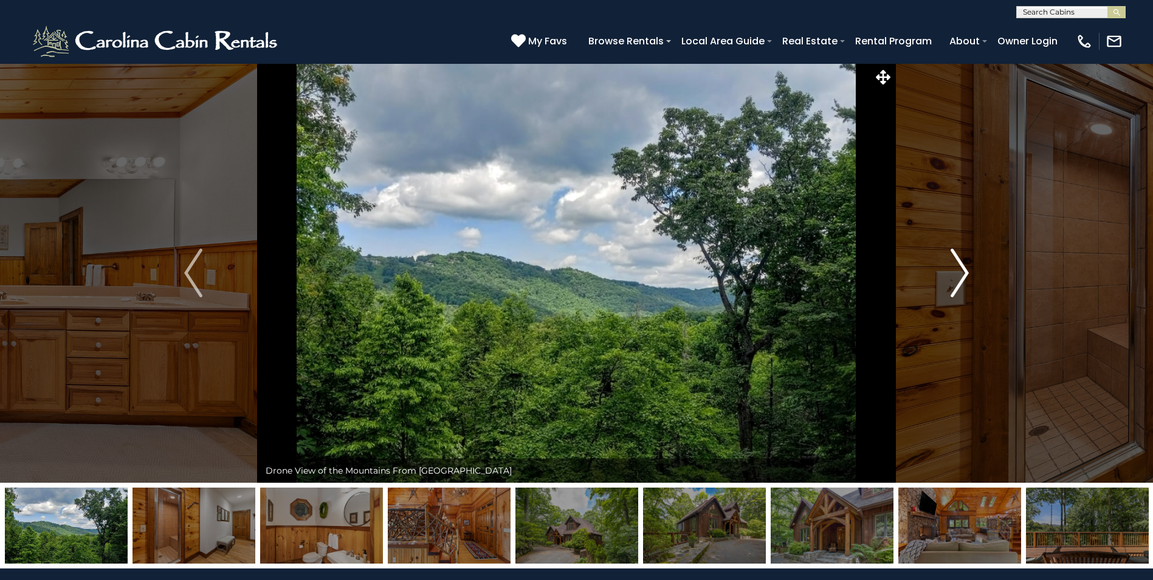
click at [960, 270] on img "Next" at bounding box center [959, 273] width 18 height 49
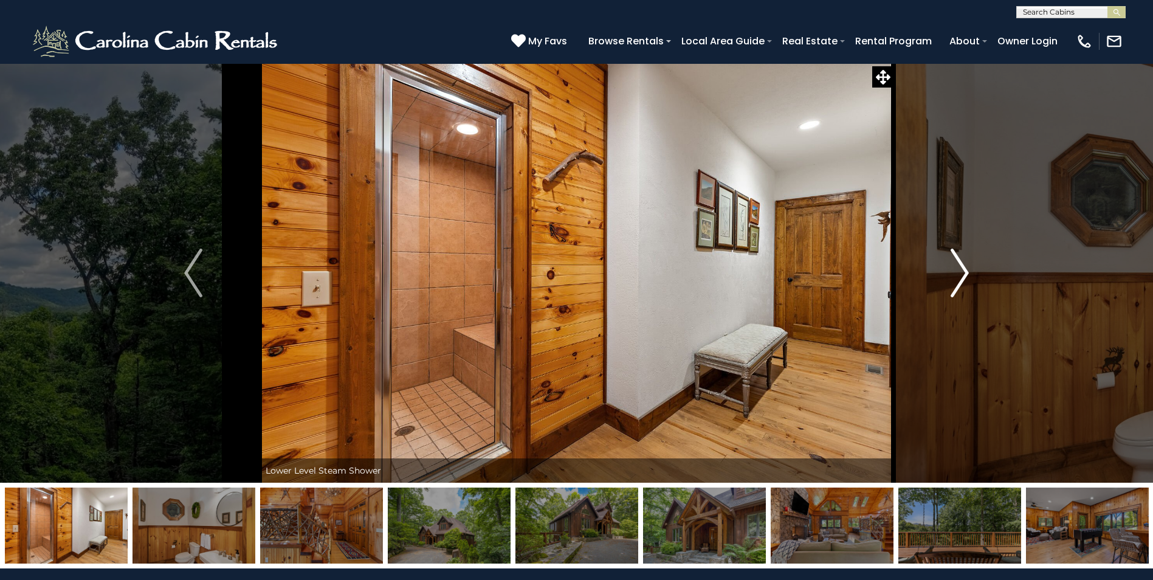
click at [960, 270] on img "Next" at bounding box center [959, 273] width 18 height 49
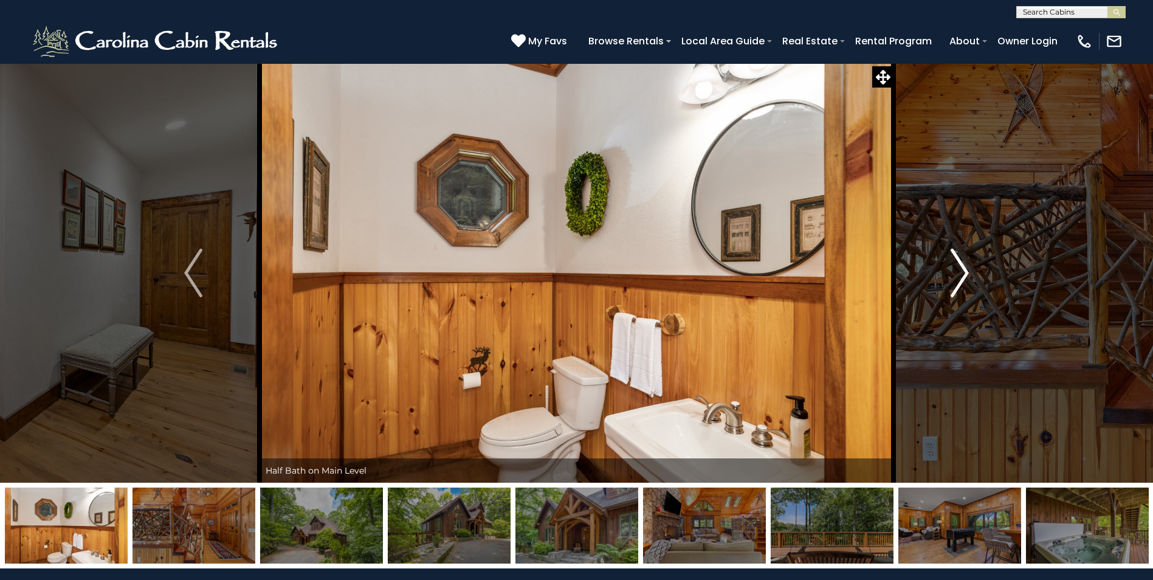
click at [960, 270] on img "Next" at bounding box center [959, 273] width 18 height 49
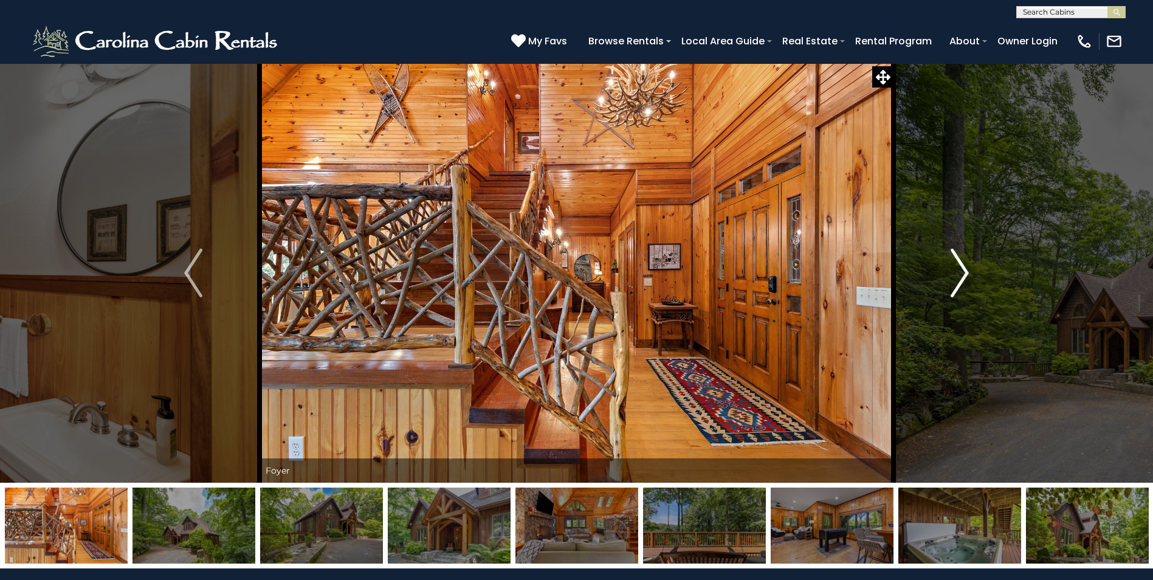
click at [960, 270] on img "Next" at bounding box center [959, 273] width 18 height 49
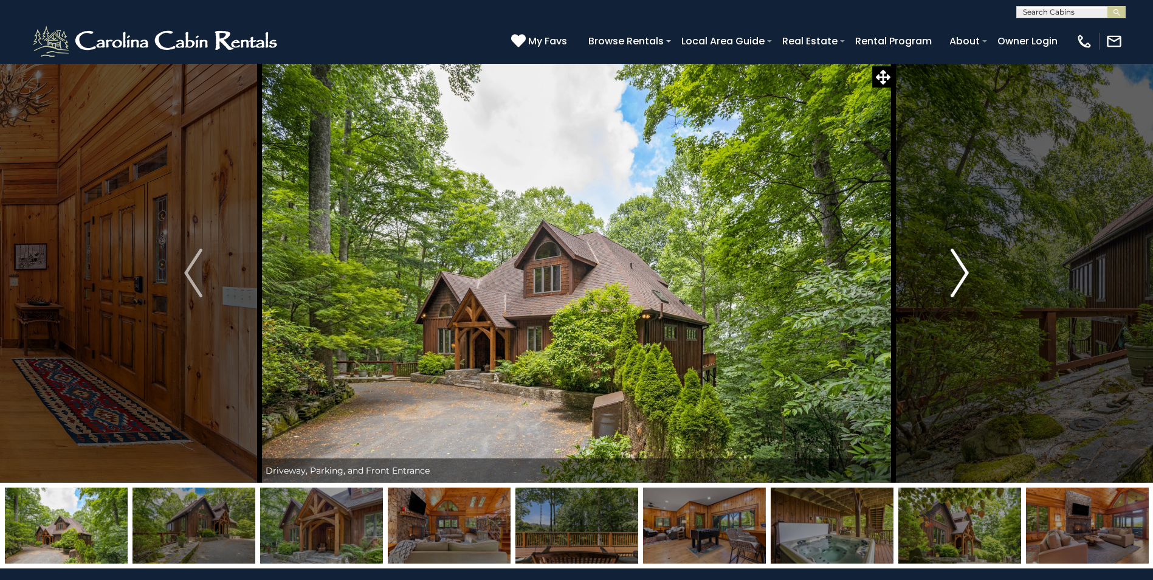
click at [960, 270] on img "Next" at bounding box center [959, 273] width 18 height 49
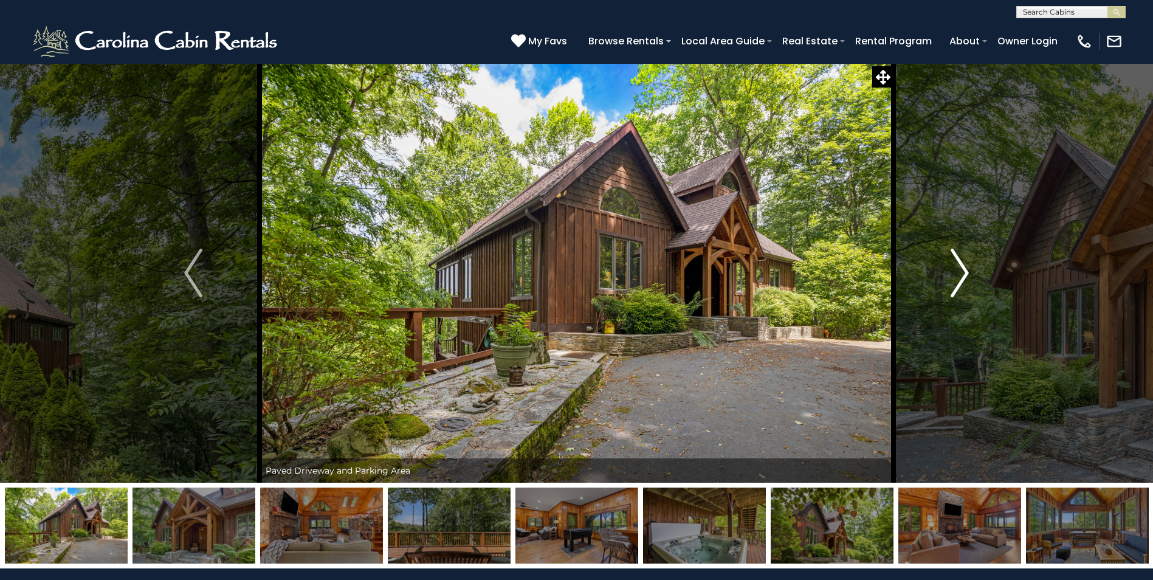
click at [960, 270] on img "Next" at bounding box center [959, 273] width 18 height 49
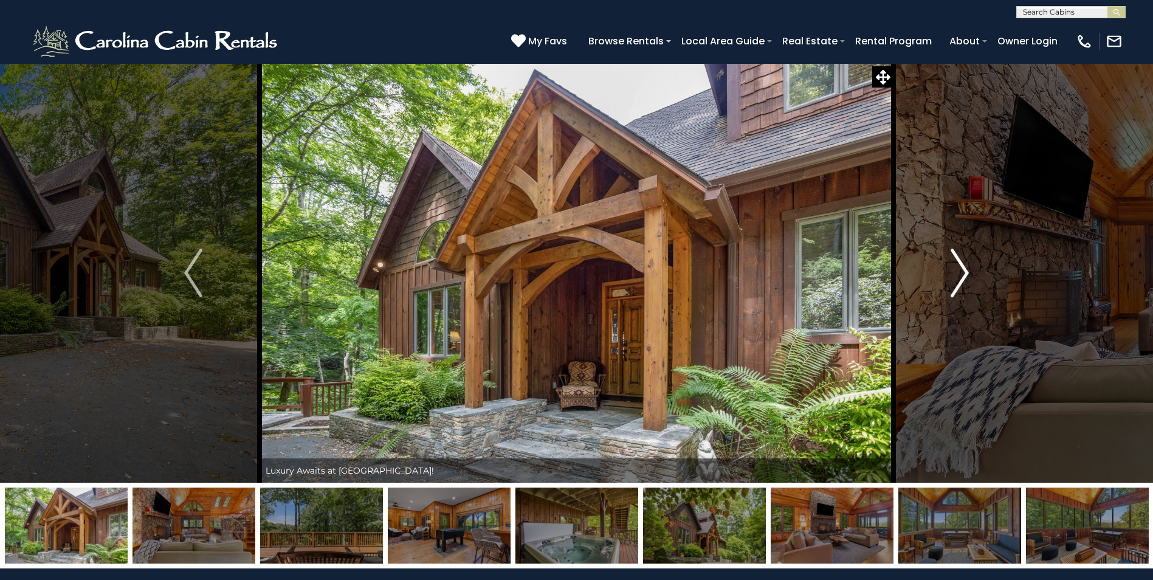
click at [960, 270] on img "Next" at bounding box center [959, 273] width 18 height 49
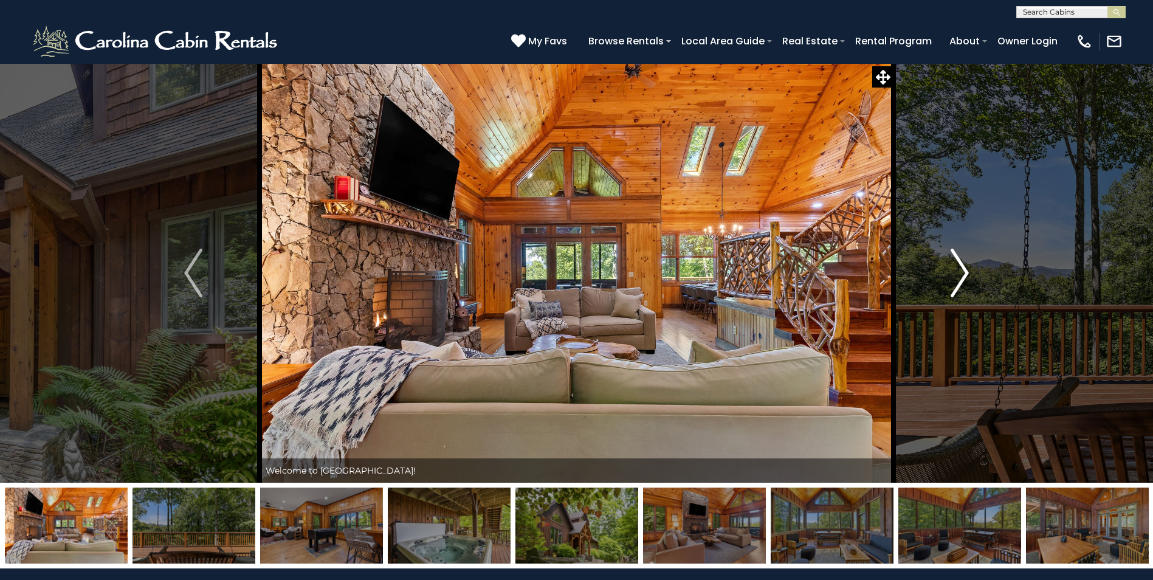
click at [960, 270] on img "Next" at bounding box center [959, 273] width 18 height 49
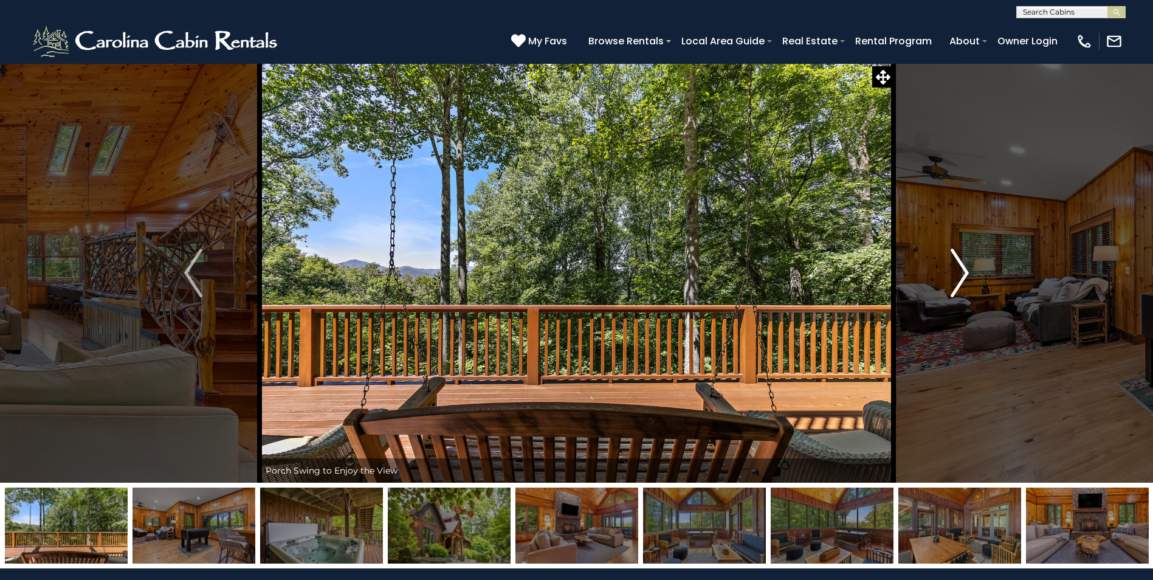
click at [960, 270] on img "Next" at bounding box center [959, 273] width 18 height 49
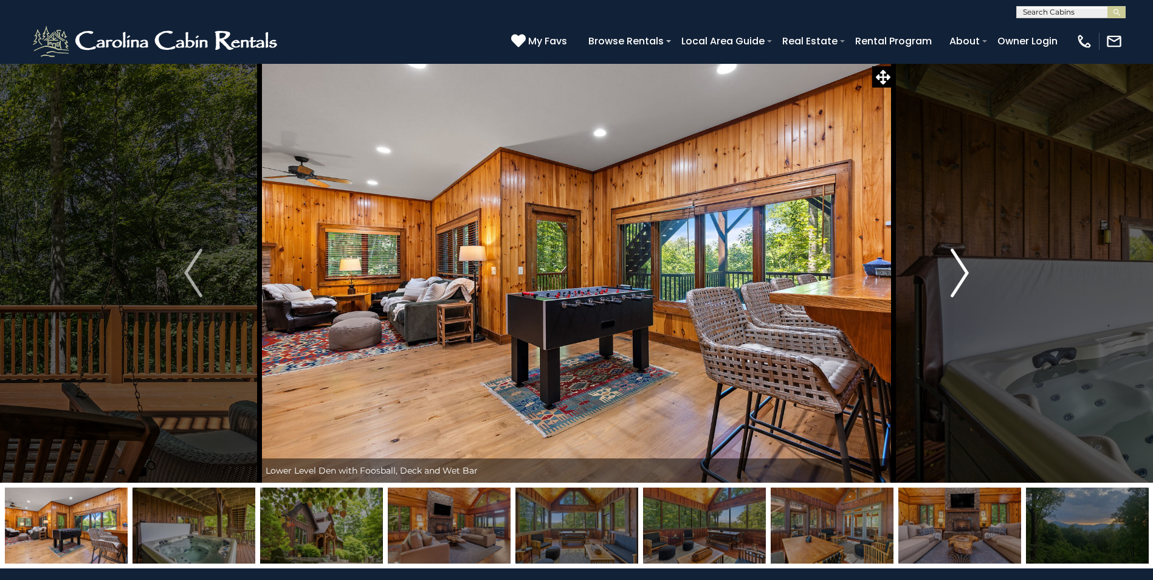
click at [960, 270] on img "Next" at bounding box center [959, 273] width 18 height 49
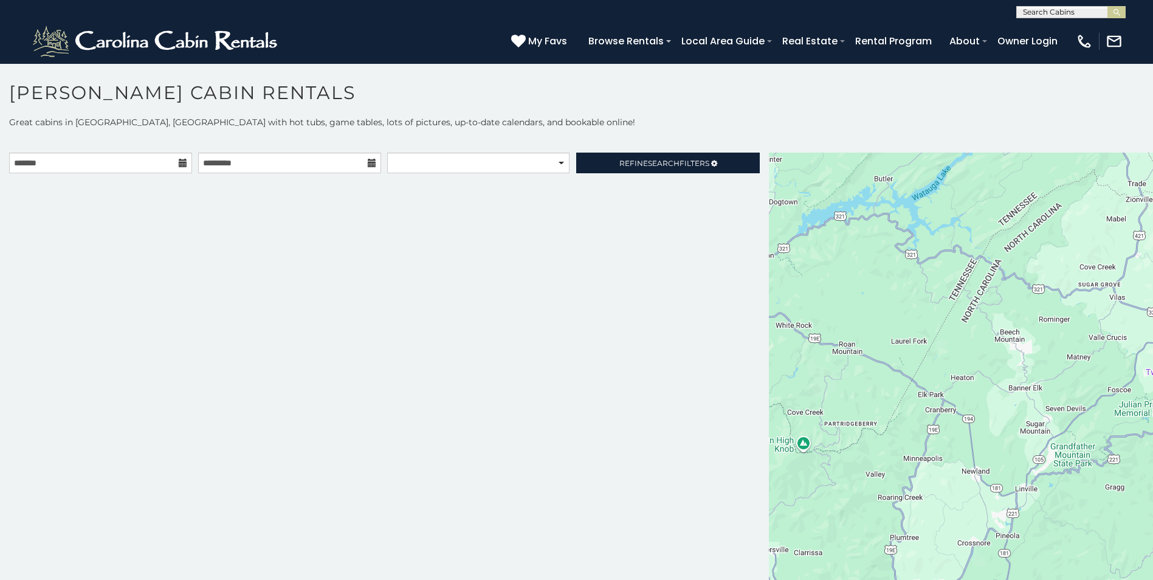
scroll to position [7, 0]
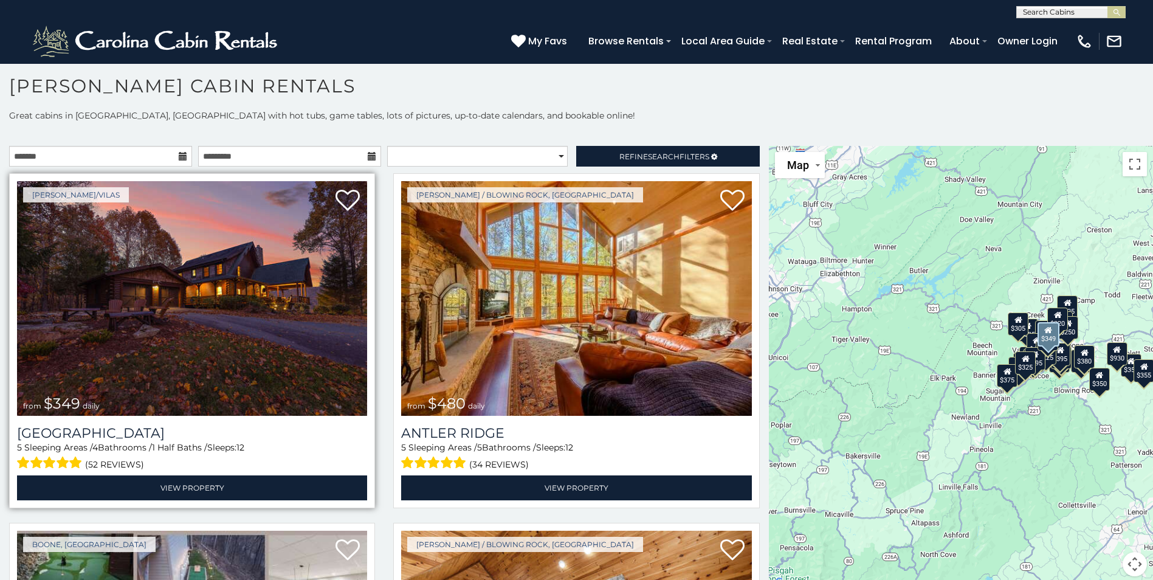
click at [256, 289] on img at bounding box center [192, 298] width 350 height 235
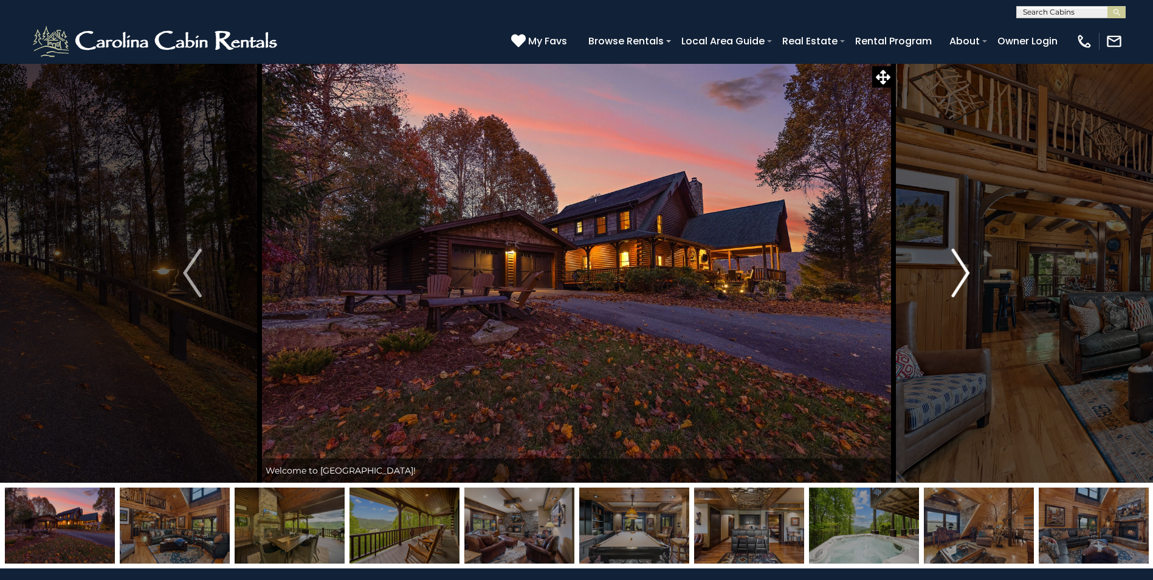
click at [958, 270] on img "Next" at bounding box center [960, 273] width 18 height 49
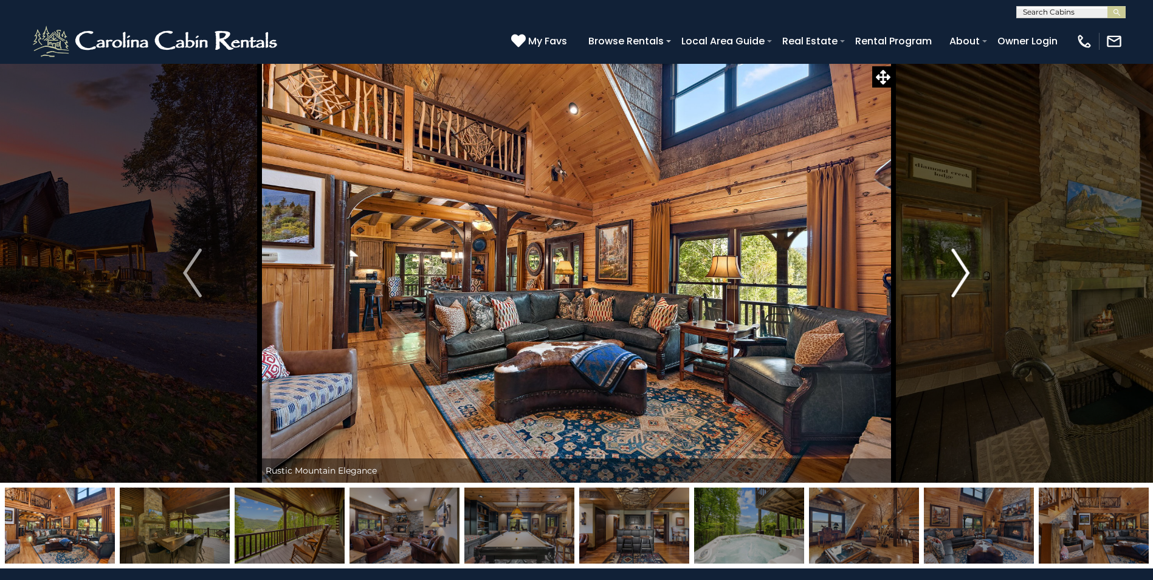
click at [958, 270] on img "Next" at bounding box center [960, 273] width 18 height 49
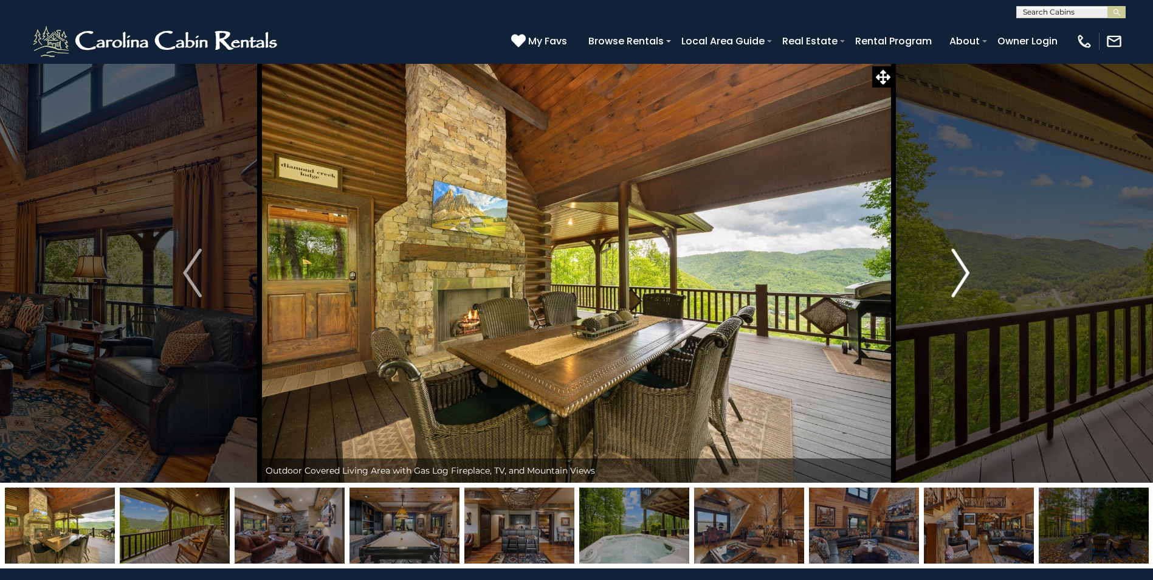
click at [958, 270] on img "Next" at bounding box center [960, 273] width 18 height 49
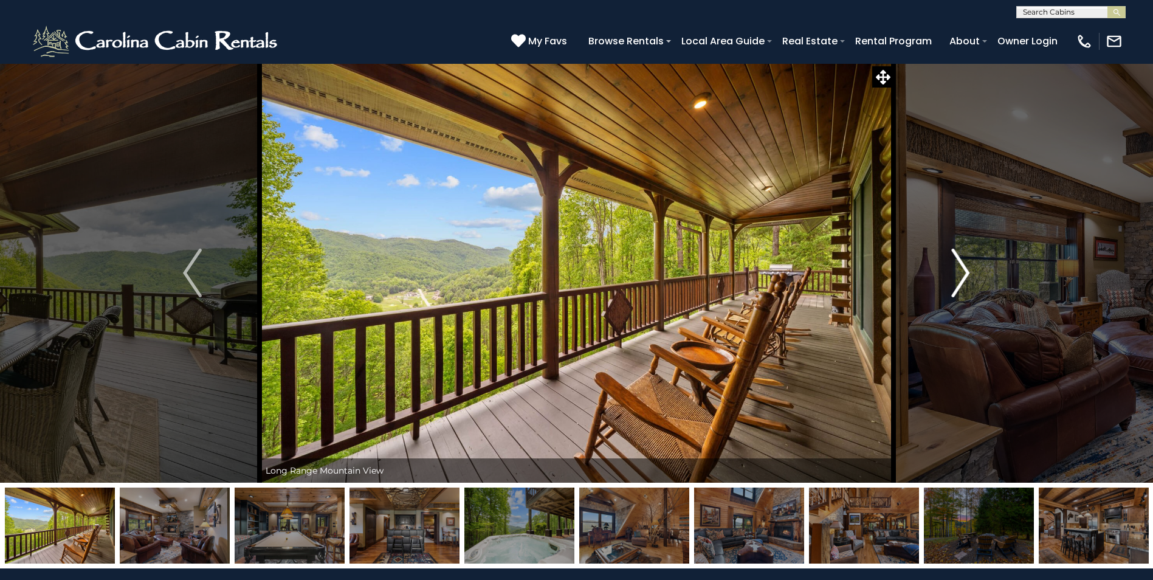
click at [958, 270] on img "Next" at bounding box center [960, 273] width 18 height 49
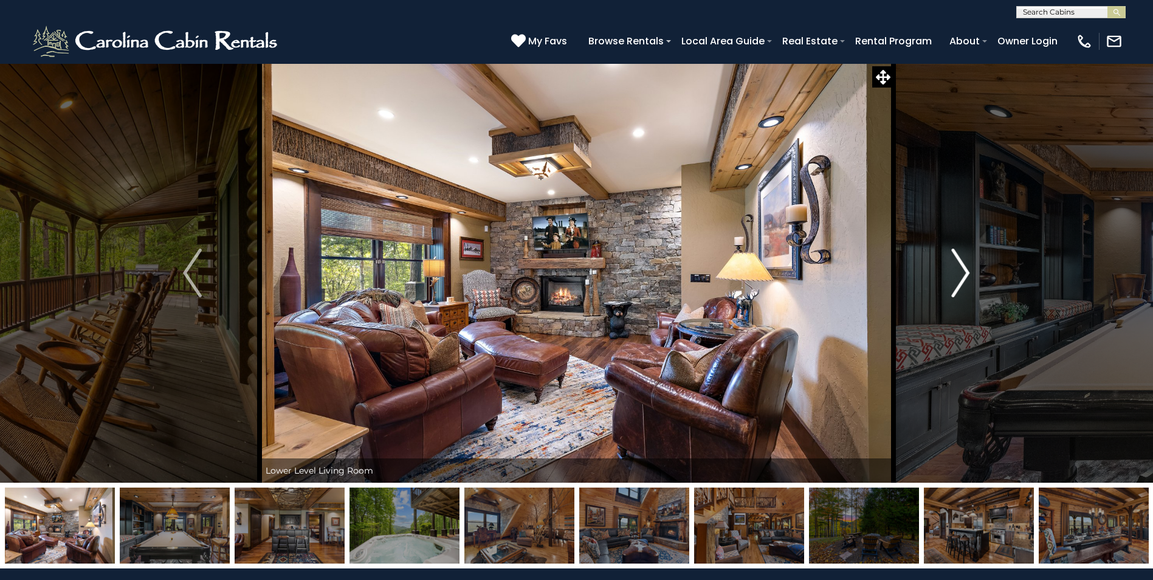
click at [958, 270] on img "Next" at bounding box center [960, 273] width 18 height 49
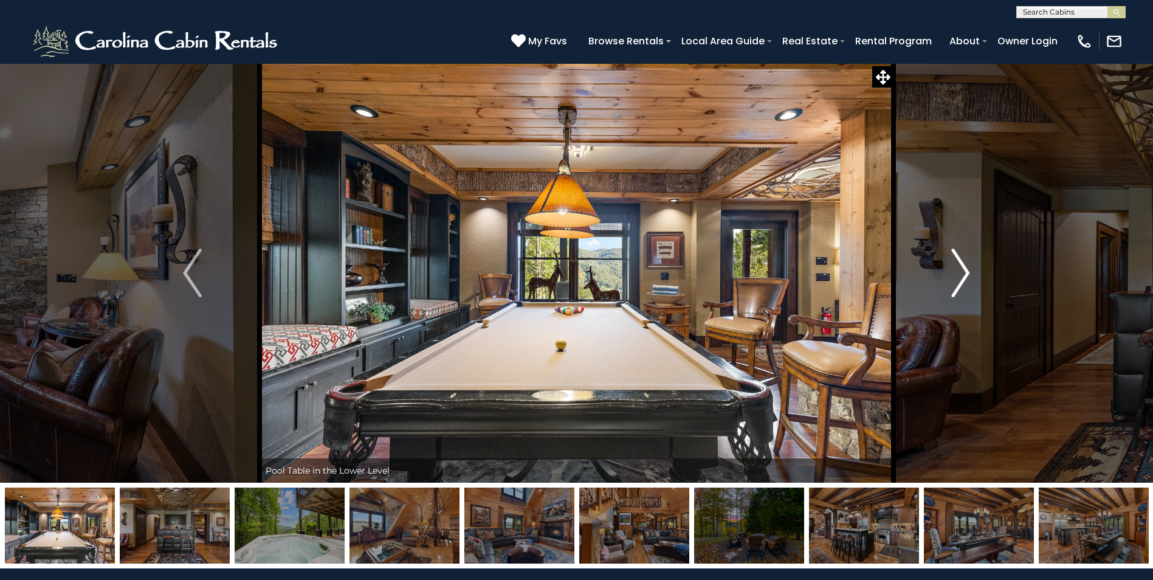
click at [958, 270] on img "Next" at bounding box center [960, 273] width 18 height 49
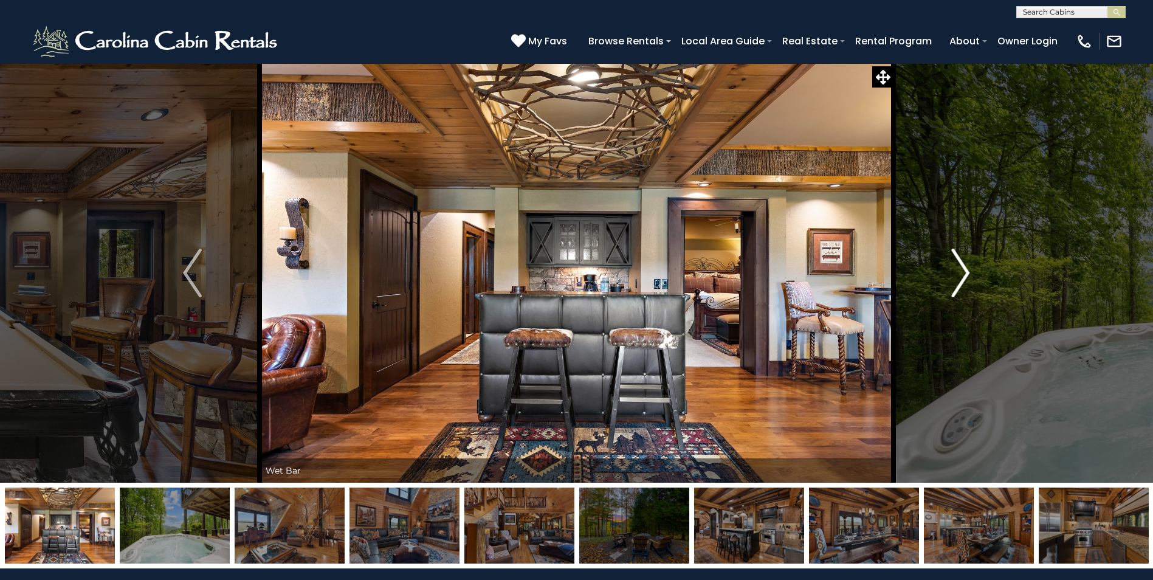
click at [958, 270] on img "Next" at bounding box center [960, 273] width 18 height 49
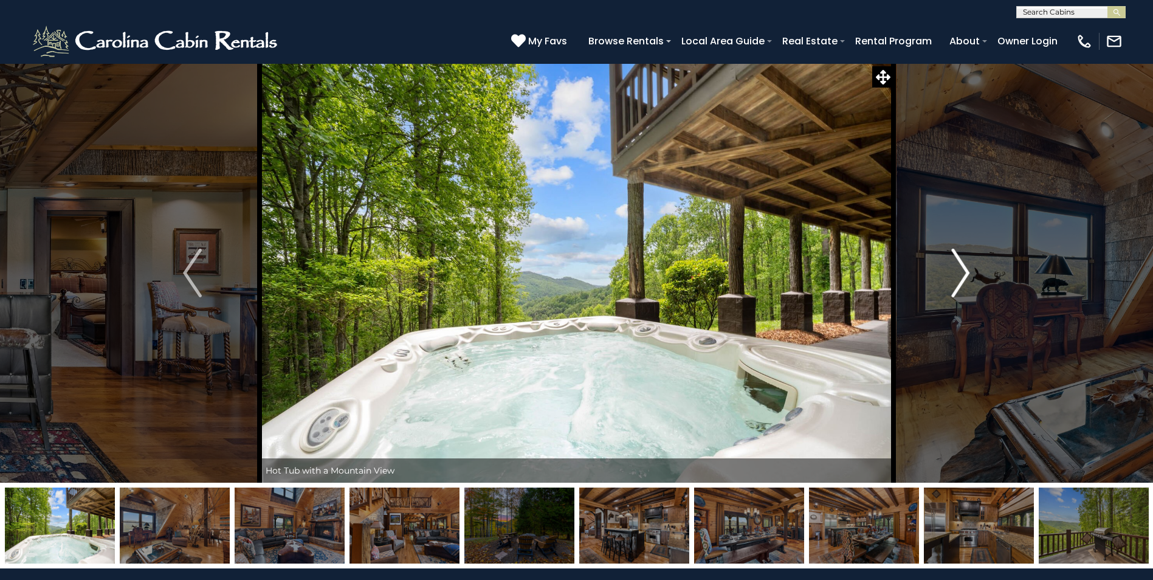
click at [958, 270] on img "Next" at bounding box center [960, 273] width 18 height 49
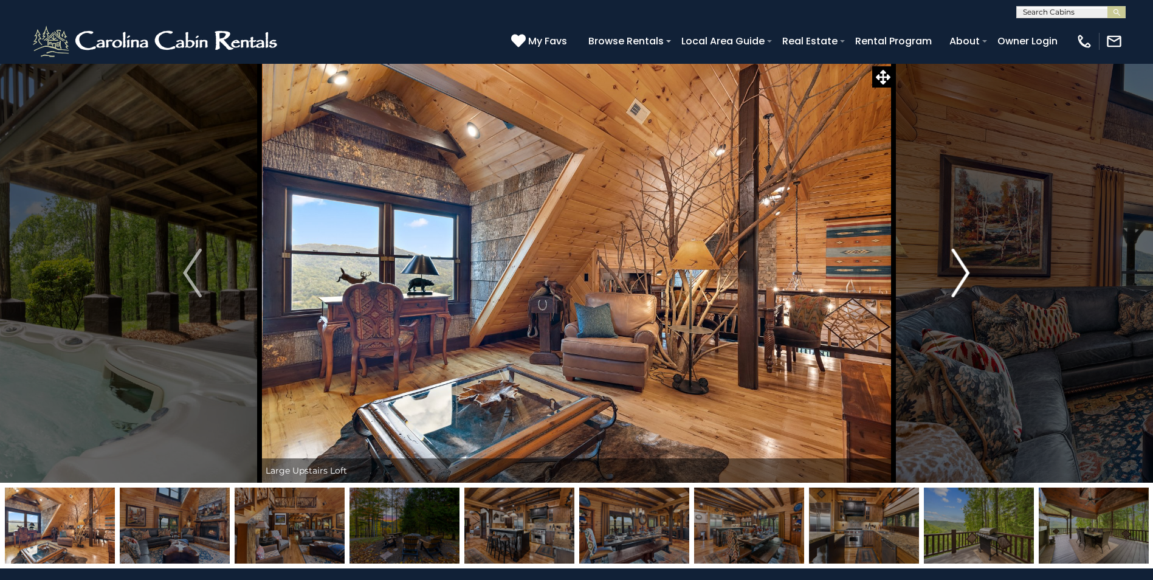
click at [958, 270] on img "Next" at bounding box center [960, 273] width 18 height 49
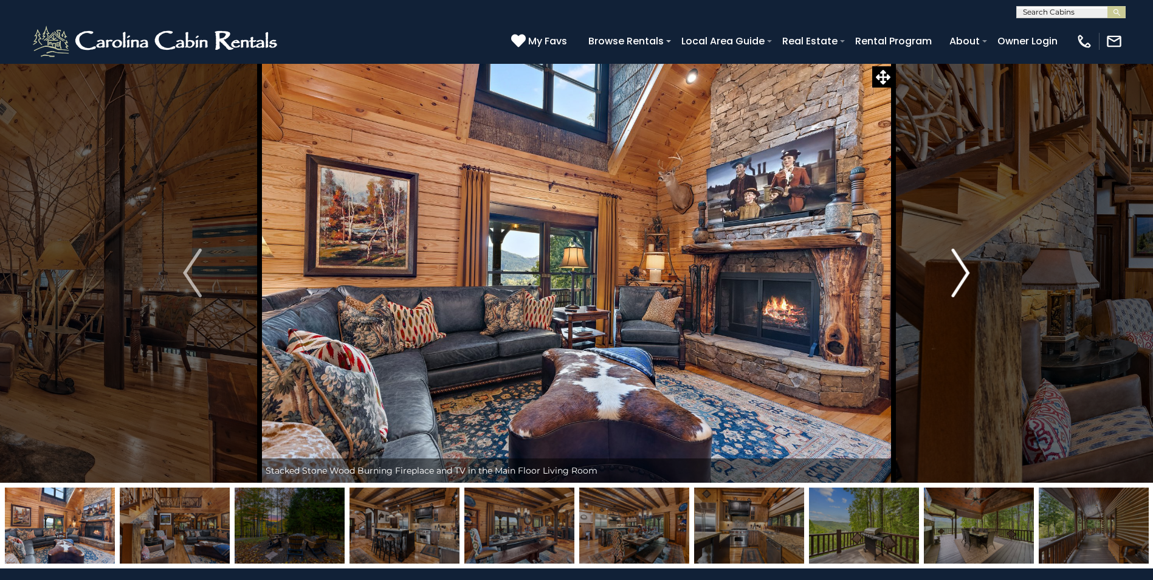
click at [958, 270] on img "Next" at bounding box center [960, 273] width 18 height 49
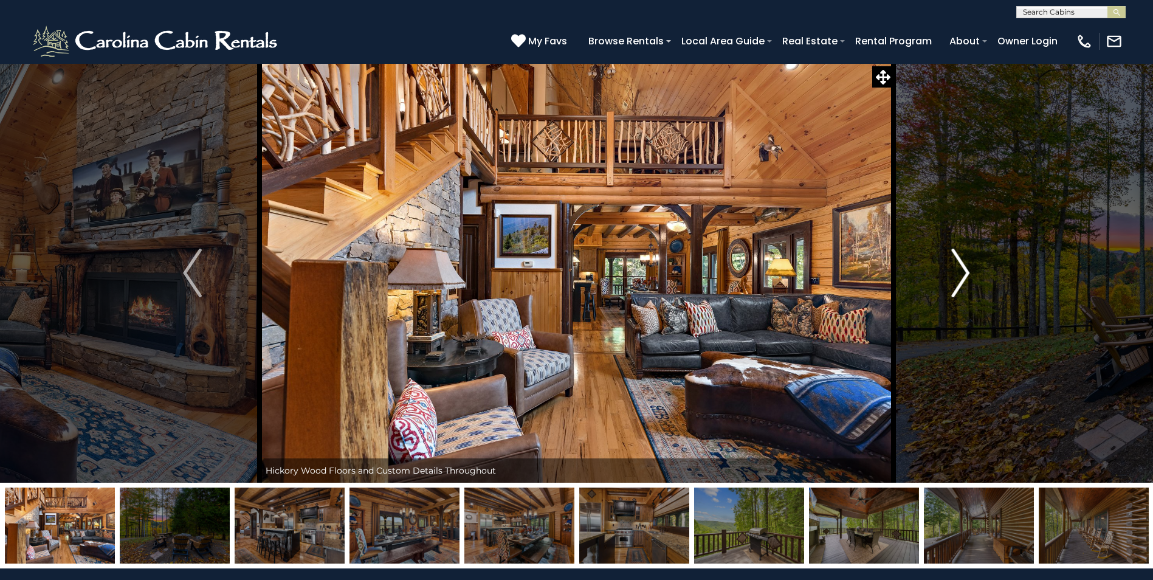
click at [958, 270] on img "Next" at bounding box center [960, 273] width 18 height 49
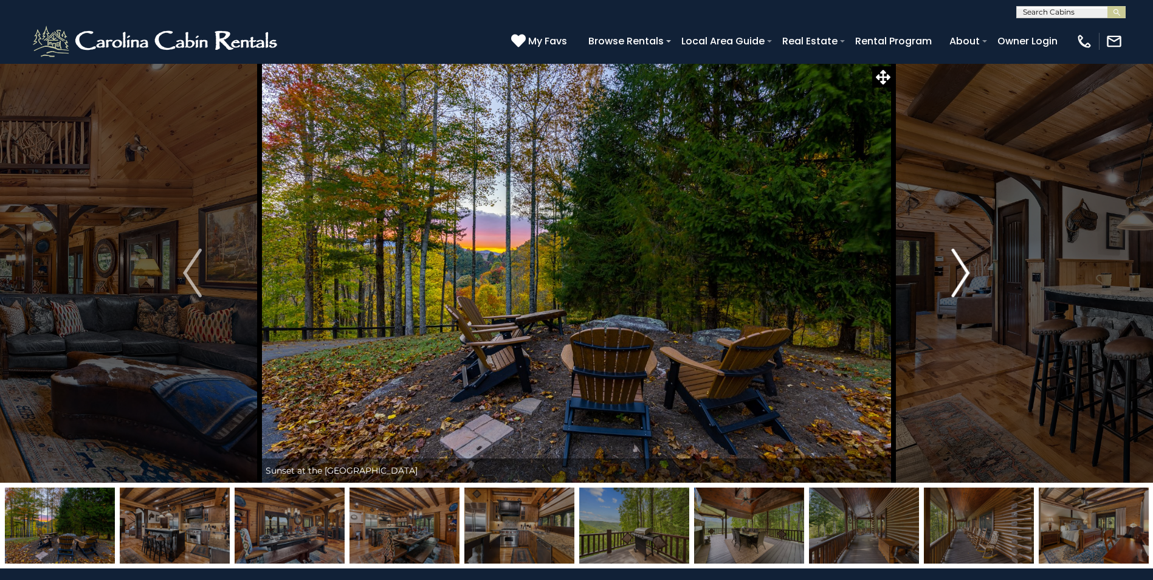
click at [958, 270] on img "Next" at bounding box center [960, 273] width 18 height 49
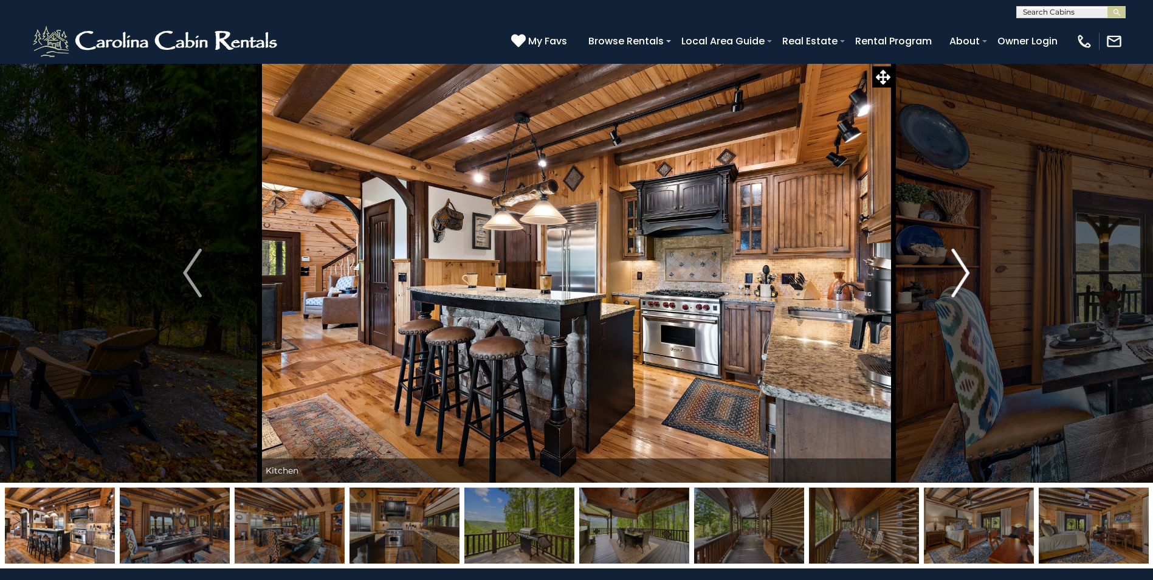
click at [958, 270] on img "Next" at bounding box center [960, 273] width 18 height 49
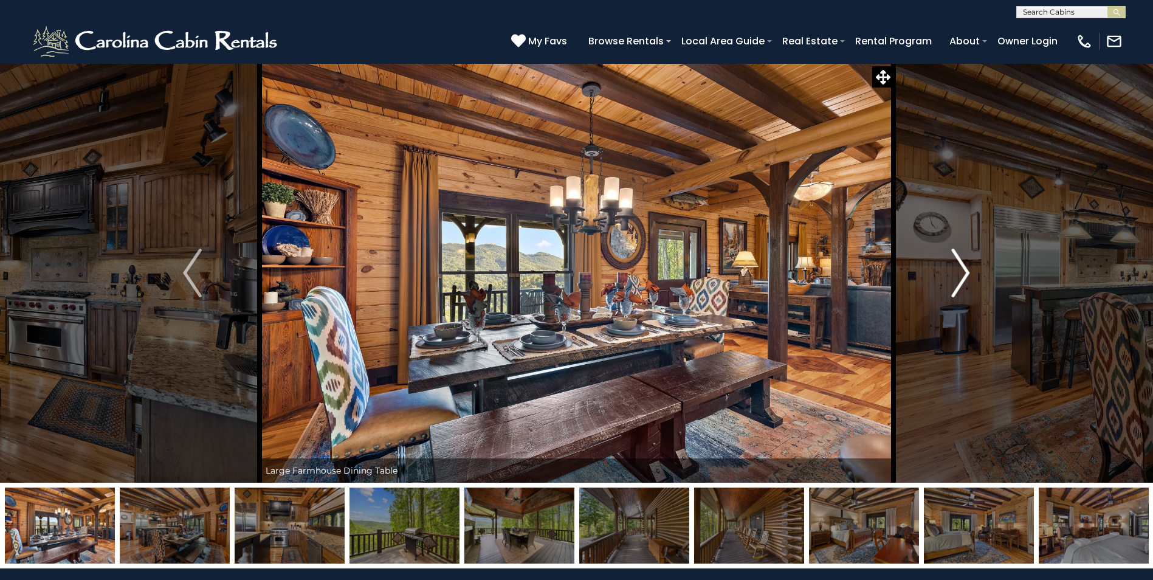
click at [958, 270] on img "Next" at bounding box center [960, 273] width 18 height 49
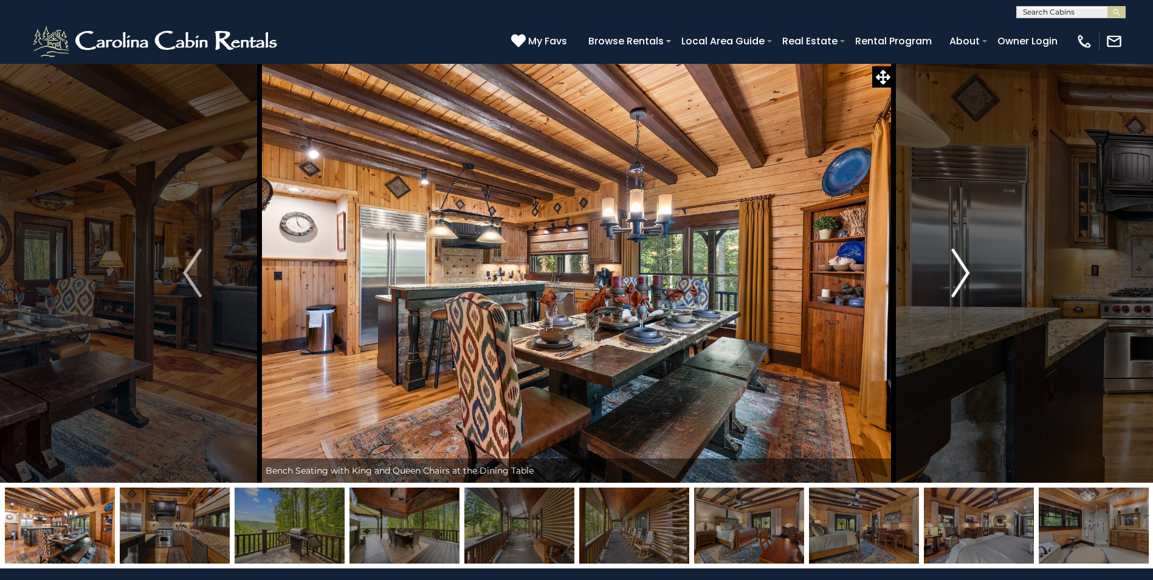
click at [958, 270] on img "Next" at bounding box center [960, 273] width 18 height 49
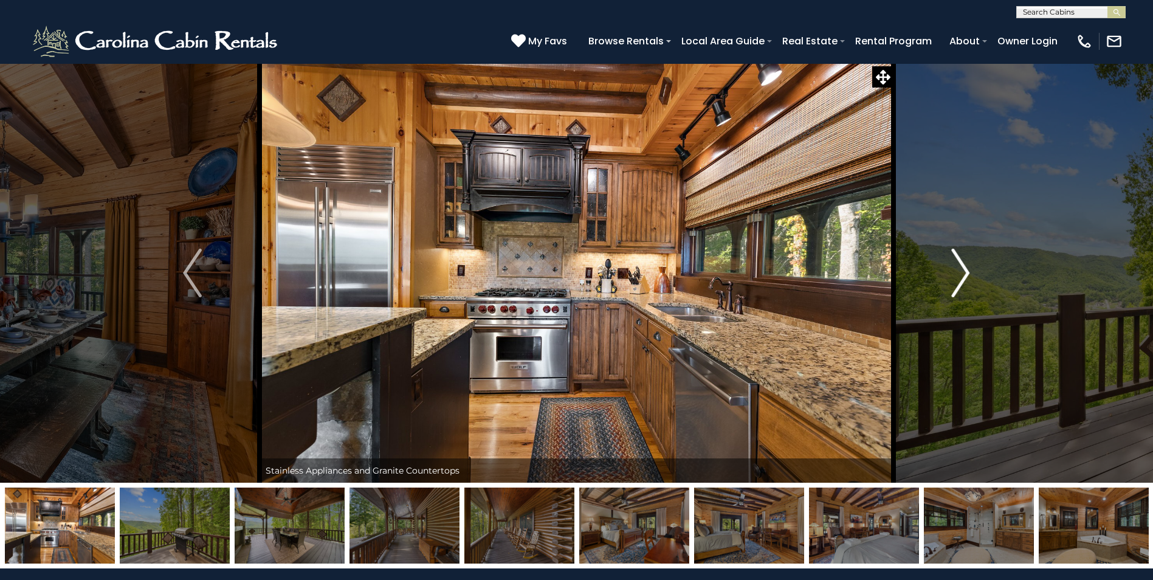
click at [958, 270] on img "Next" at bounding box center [960, 273] width 18 height 49
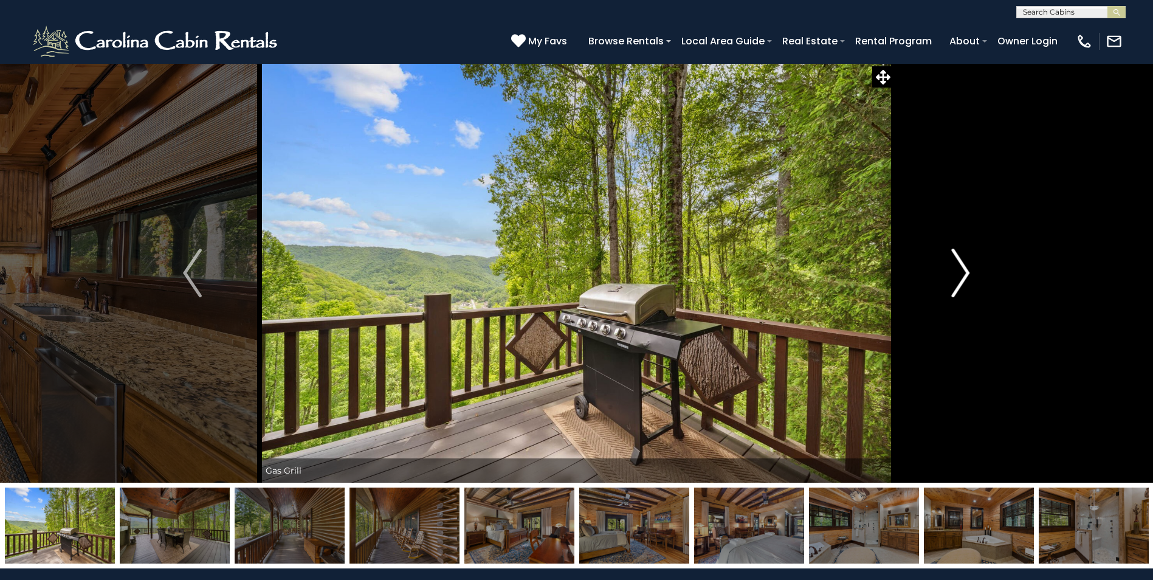
click at [958, 270] on img "Next" at bounding box center [960, 273] width 18 height 49
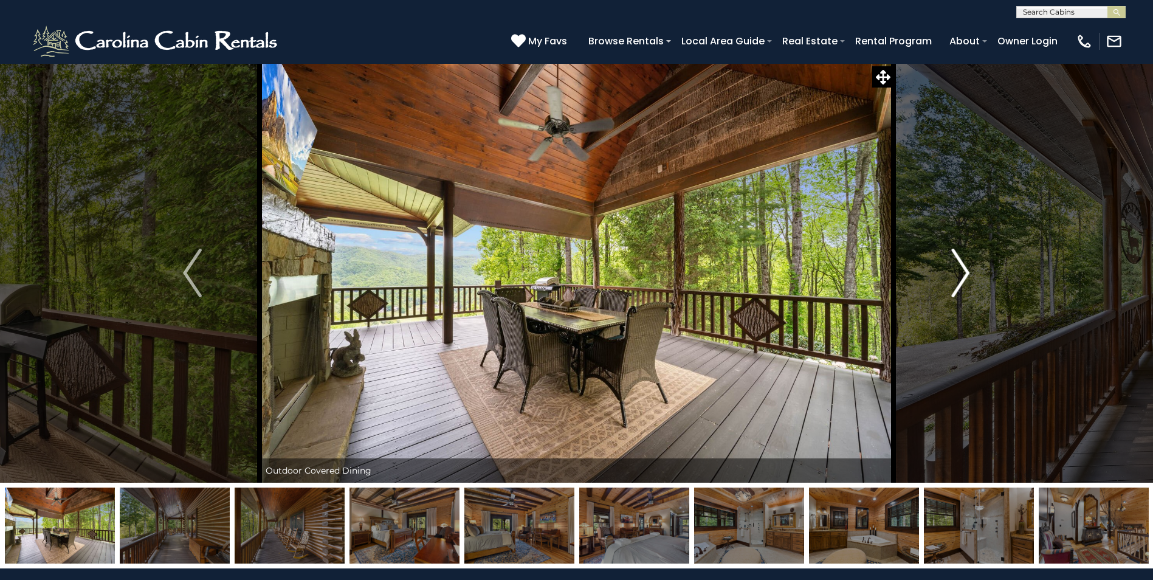
click at [958, 270] on img "Next" at bounding box center [960, 273] width 18 height 49
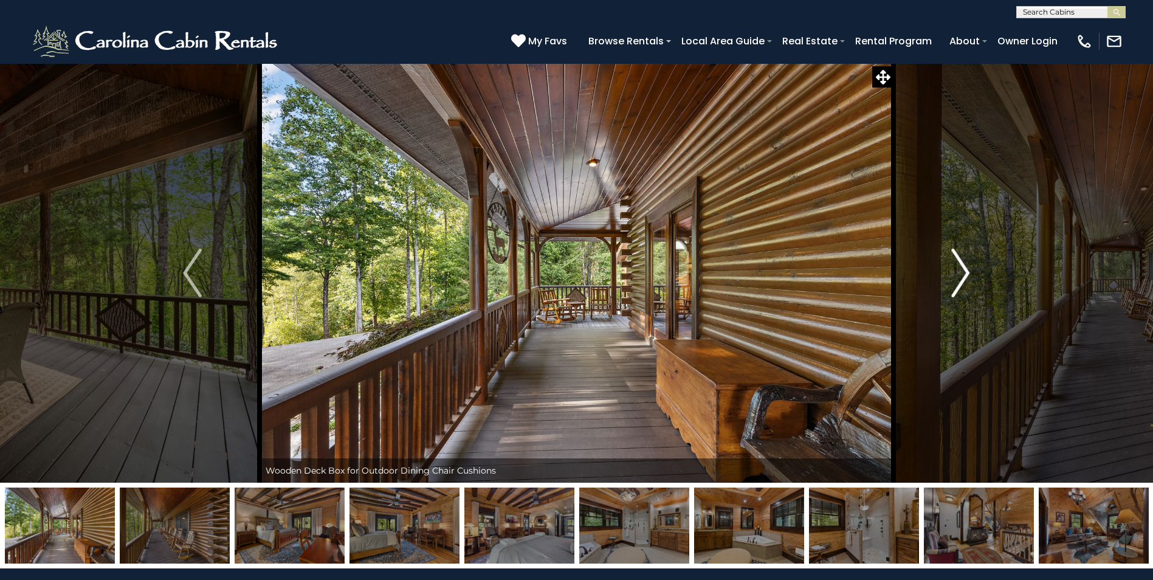
click at [958, 270] on img "Next" at bounding box center [960, 273] width 18 height 49
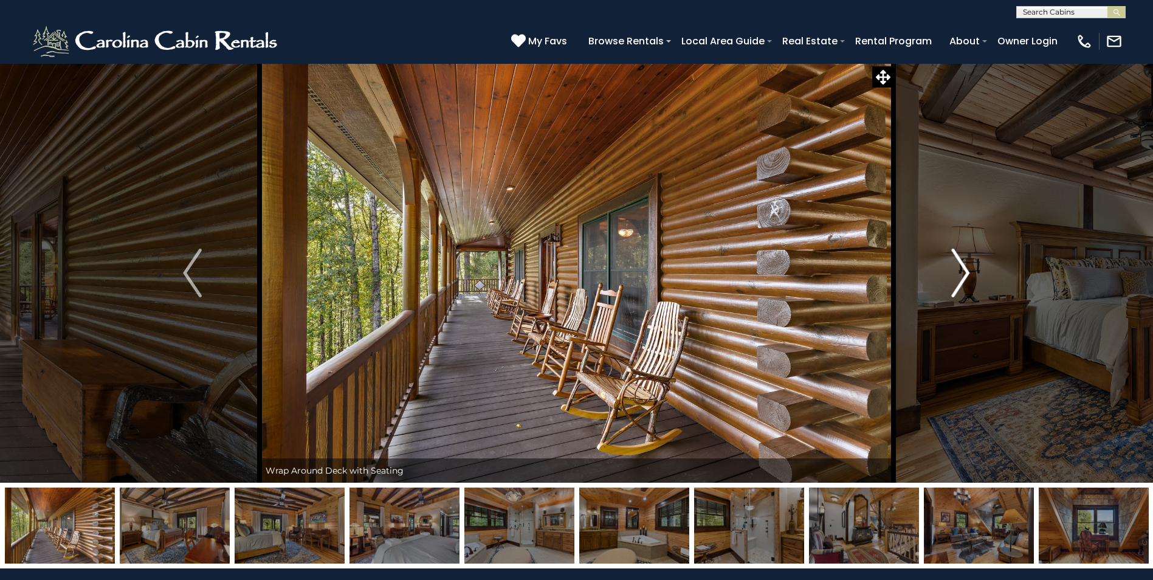
click at [958, 270] on img "Next" at bounding box center [960, 273] width 18 height 49
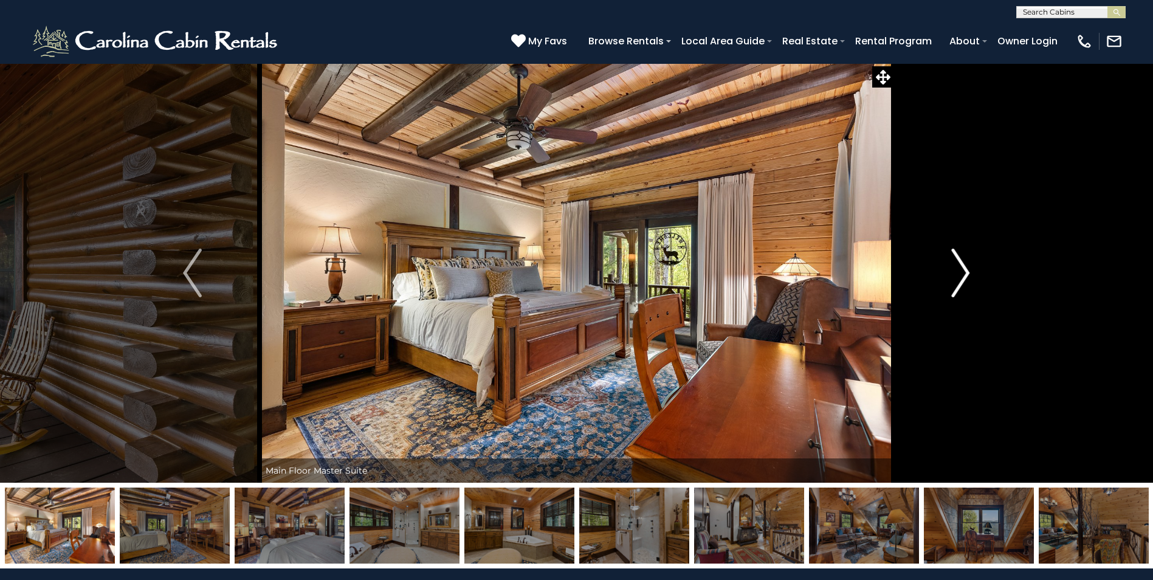
click at [962, 270] on img "Next" at bounding box center [960, 273] width 18 height 49
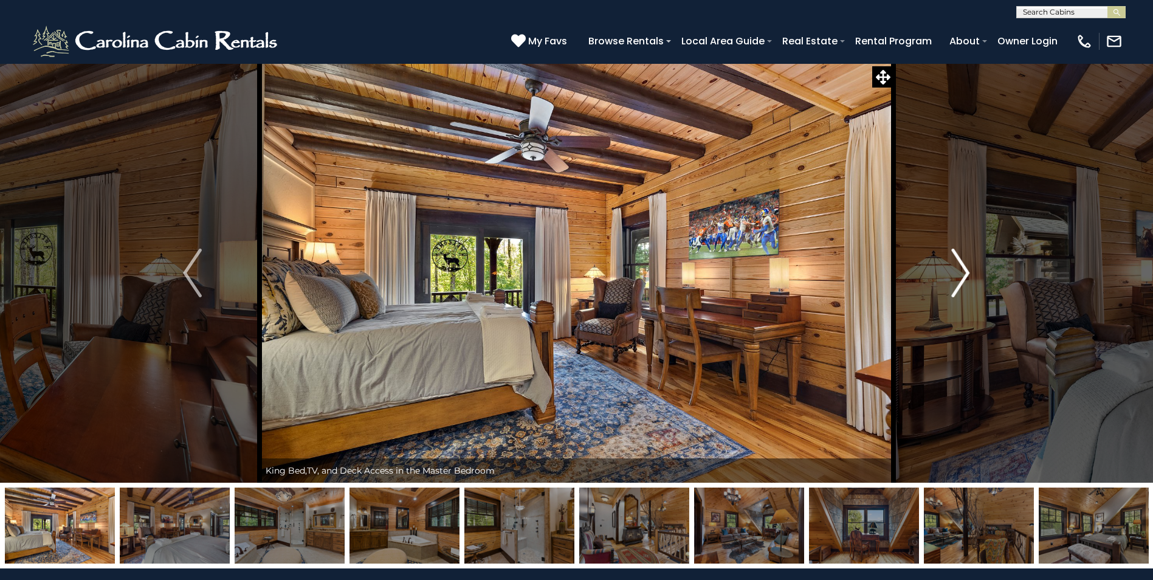
click at [962, 270] on img "Next" at bounding box center [960, 273] width 18 height 49
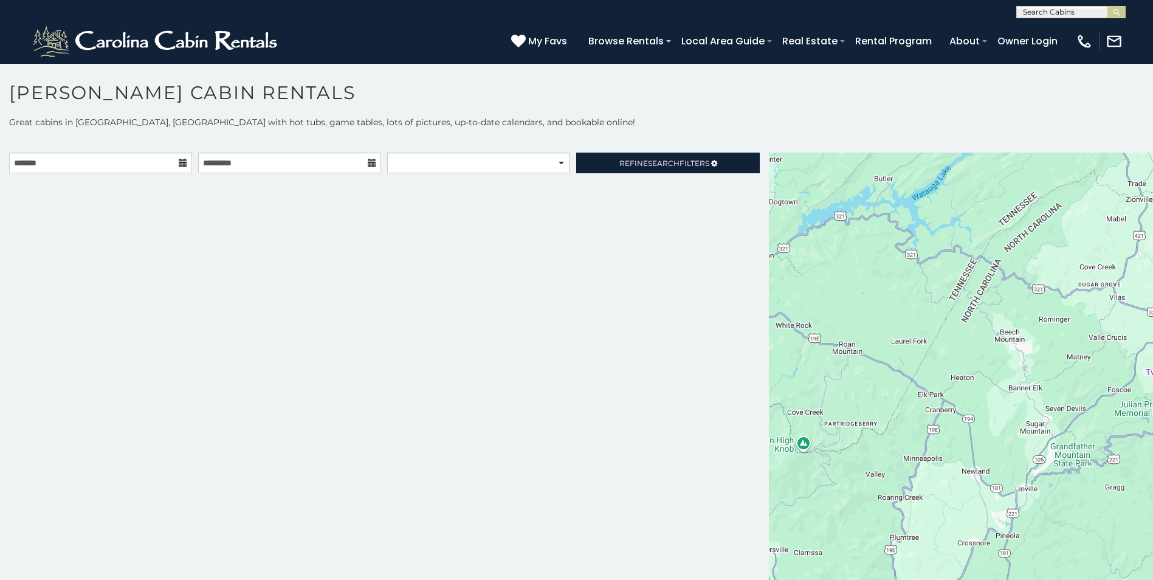
scroll to position [7, 0]
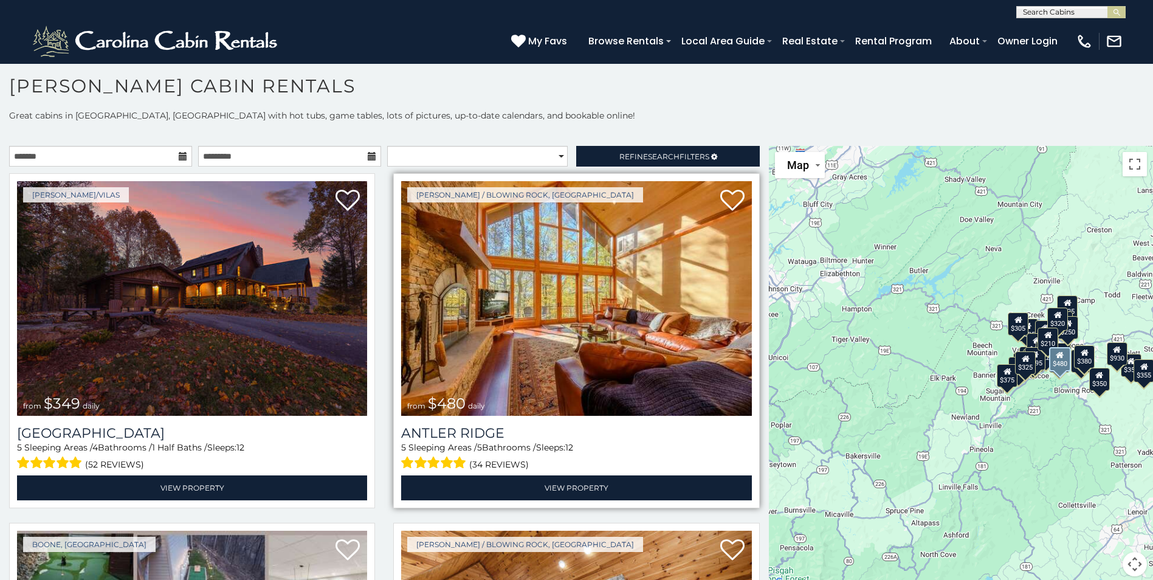
click at [569, 272] on img at bounding box center [576, 298] width 350 height 235
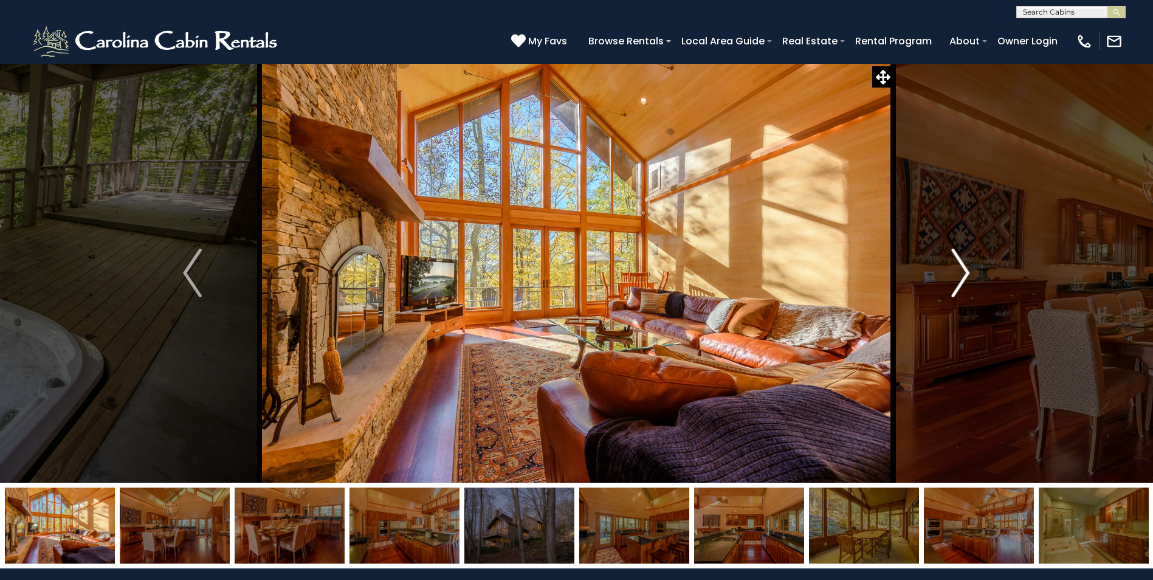
click at [961, 274] on img "Next" at bounding box center [960, 273] width 18 height 49
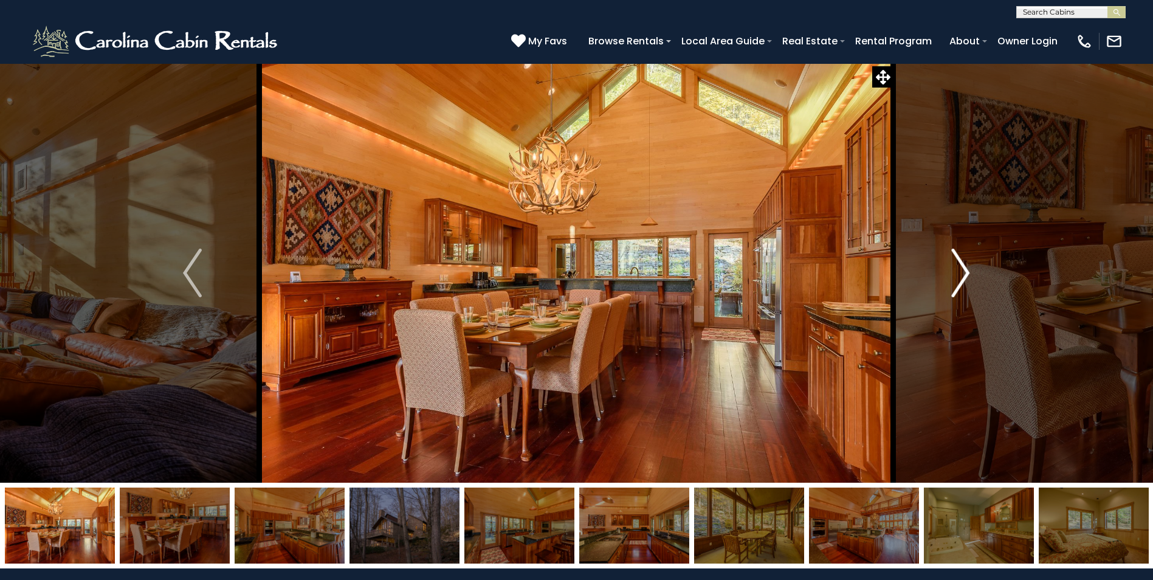
click at [961, 274] on img "Next" at bounding box center [960, 273] width 18 height 49
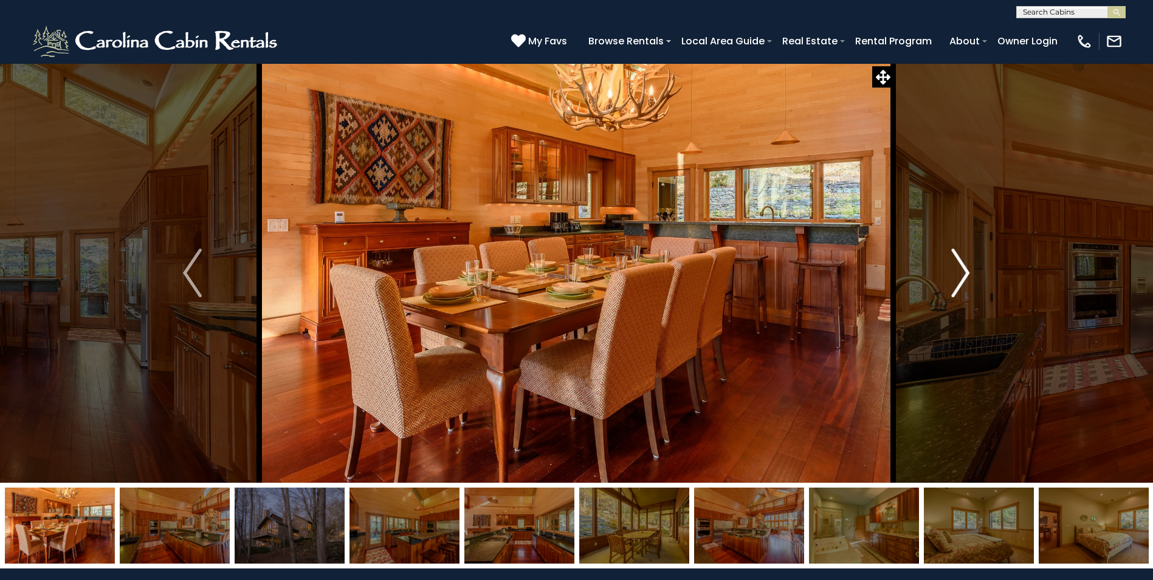
click at [961, 274] on img "Next" at bounding box center [960, 273] width 18 height 49
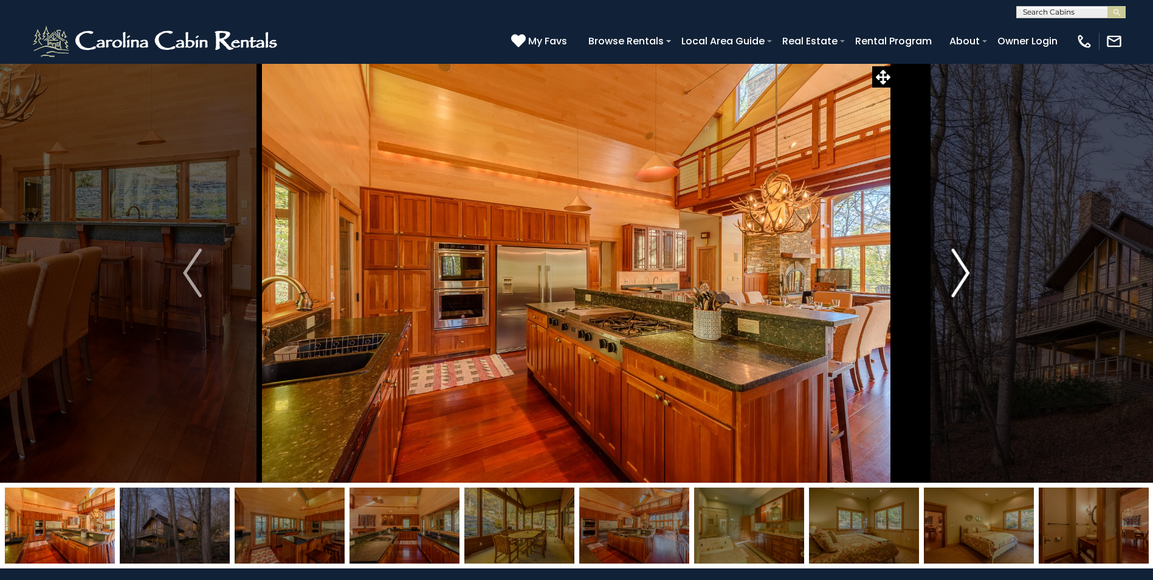
click at [961, 274] on img "Next" at bounding box center [960, 273] width 18 height 49
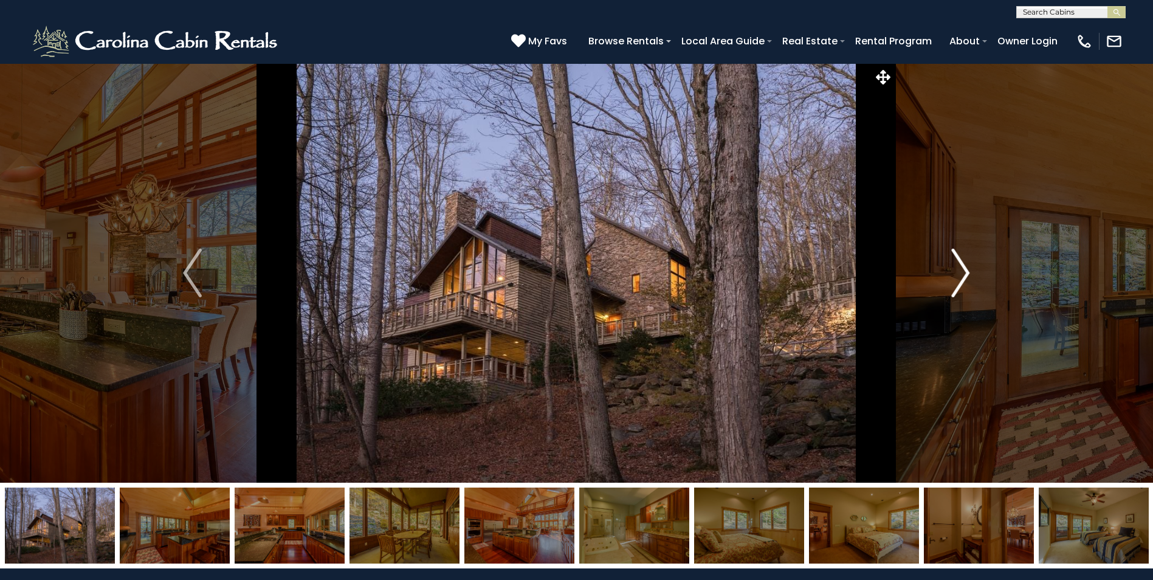
click at [961, 274] on img "Next" at bounding box center [960, 273] width 18 height 49
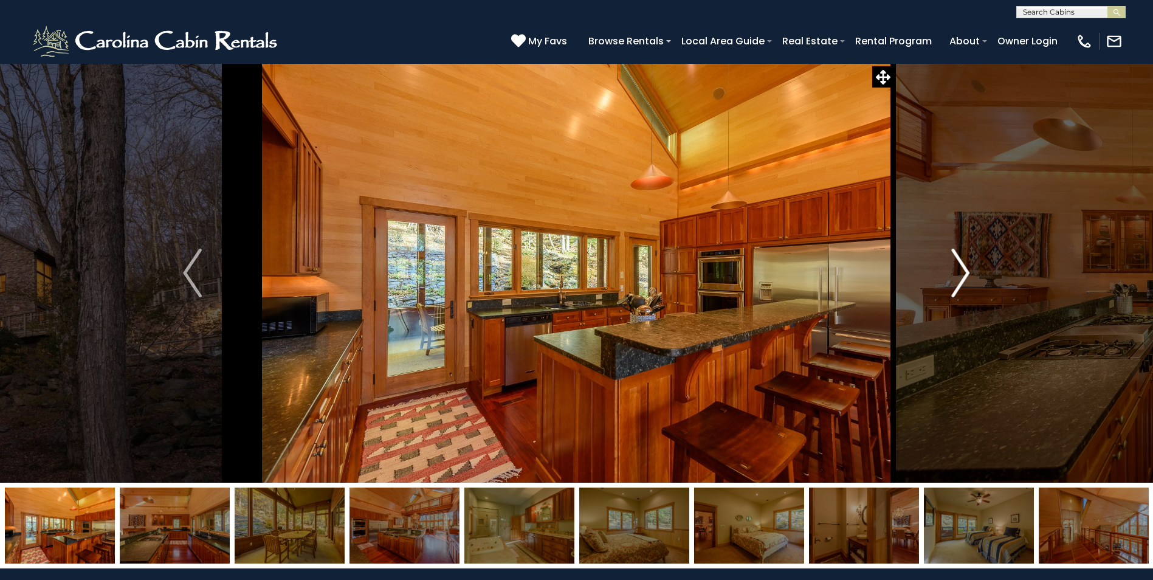
click at [961, 274] on img "Next" at bounding box center [960, 273] width 18 height 49
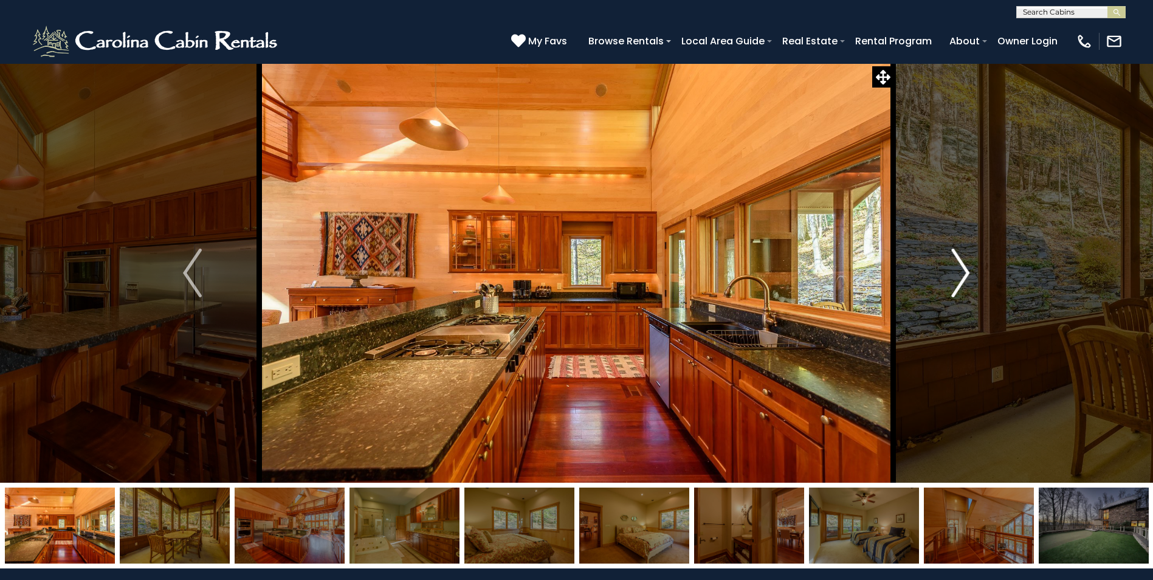
click at [961, 274] on img "Next" at bounding box center [960, 273] width 18 height 49
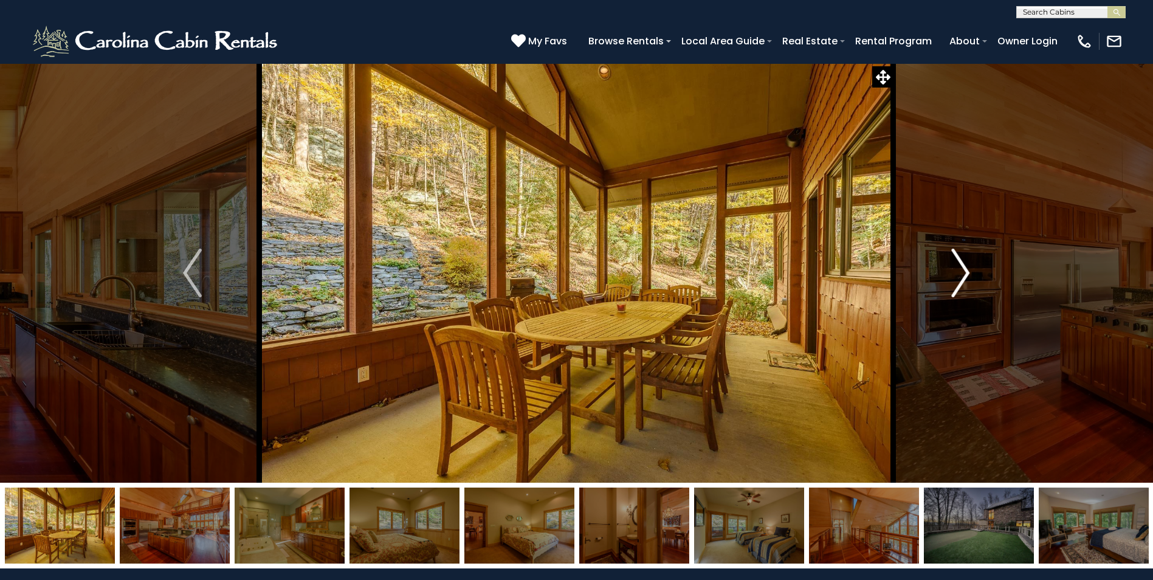
click at [961, 274] on img "Next" at bounding box center [960, 273] width 18 height 49
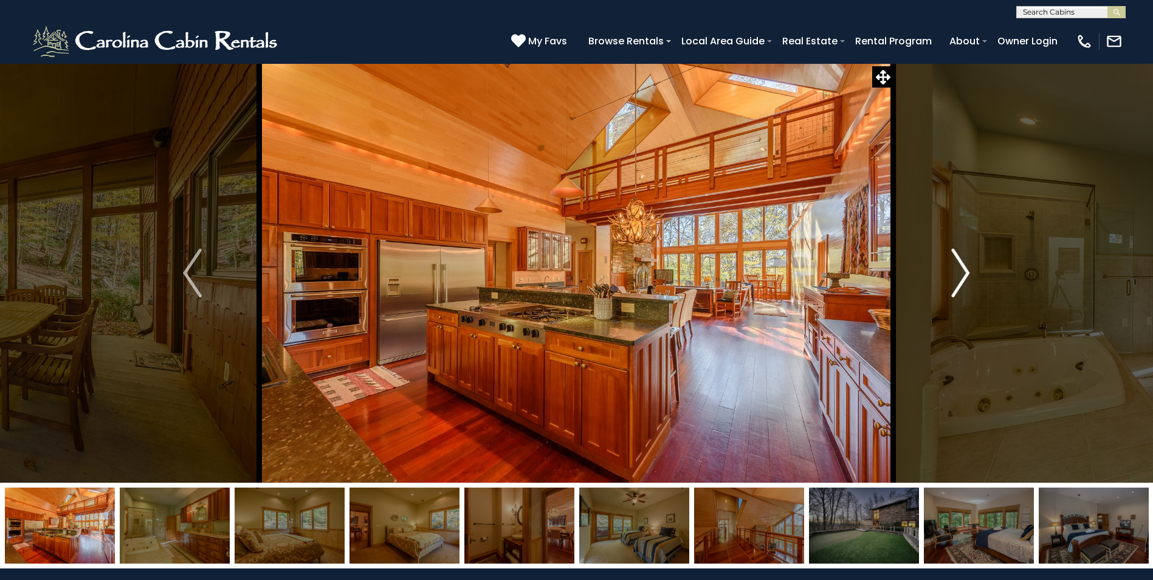
click at [961, 274] on img "Next" at bounding box center [960, 273] width 18 height 49
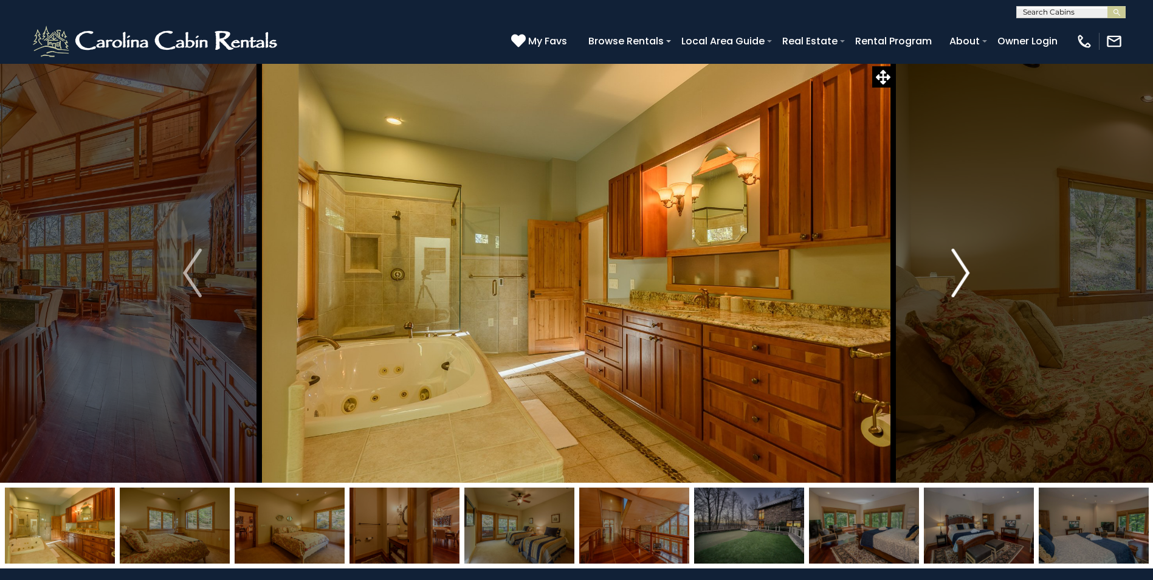
click at [961, 274] on img "Next" at bounding box center [960, 273] width 18 height 49
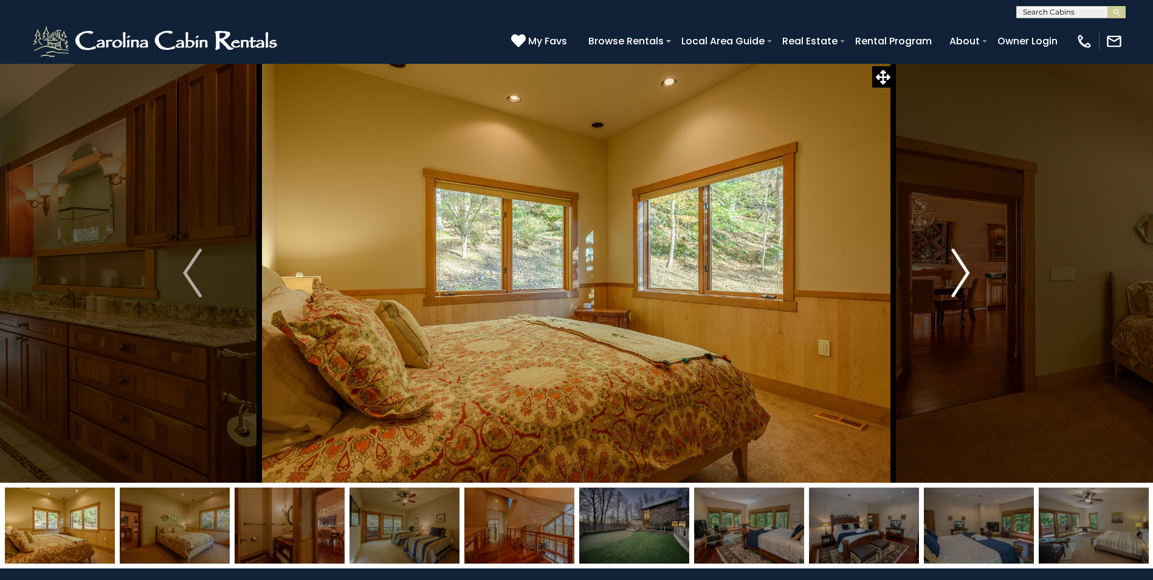
click at [961, 274] on img "Next" at bounding box center [960, 273] width 18 height 49
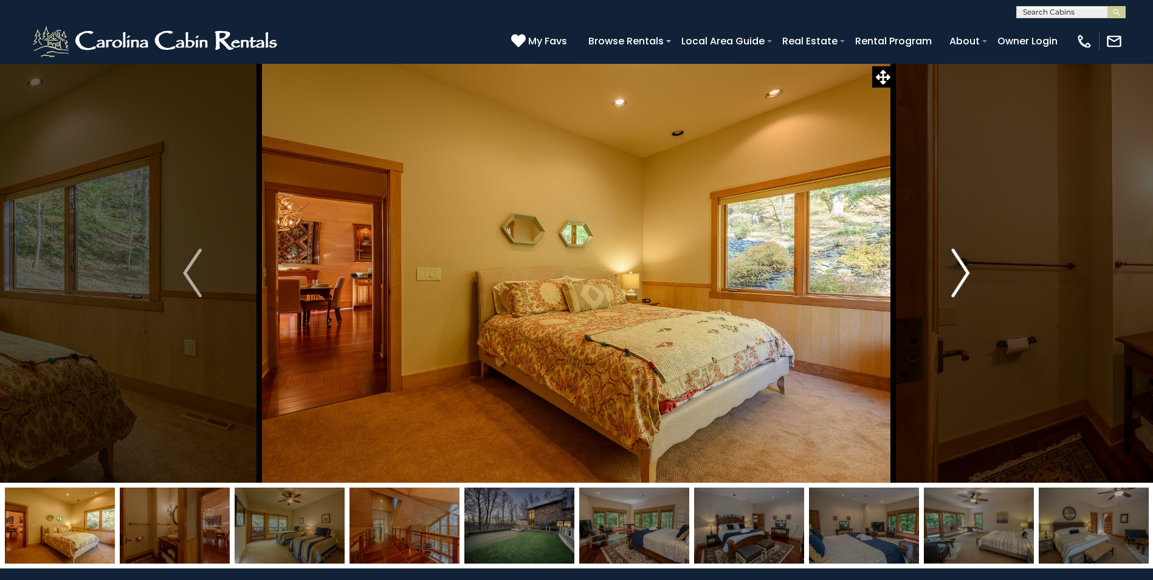
click at [961, 274] on img "Next" at bounding box center [960, 273] width 18 height 49
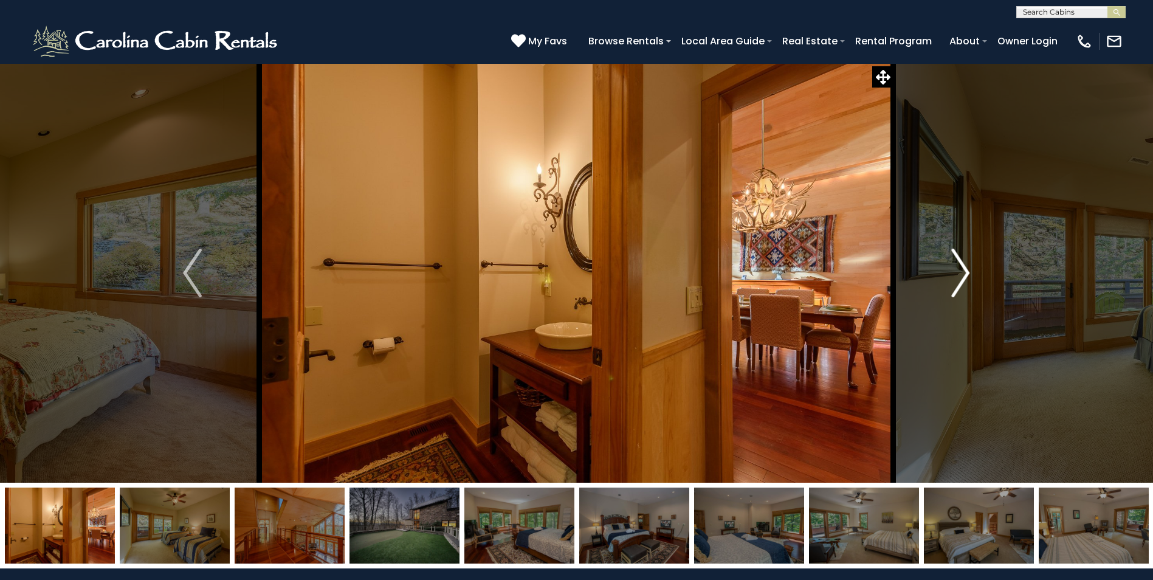
click at [961, 274] on img "Next" at bounding box center [960, 273] width 18 height 49
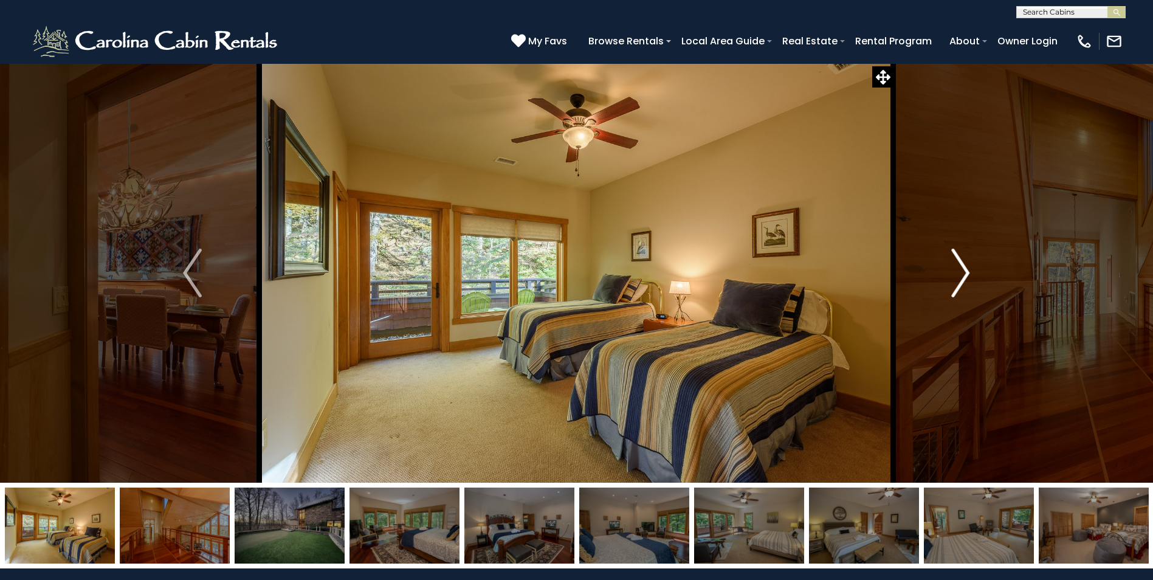
click at [961, 274] on img "Next" at bounding box center [960, 273] width 18 height 49
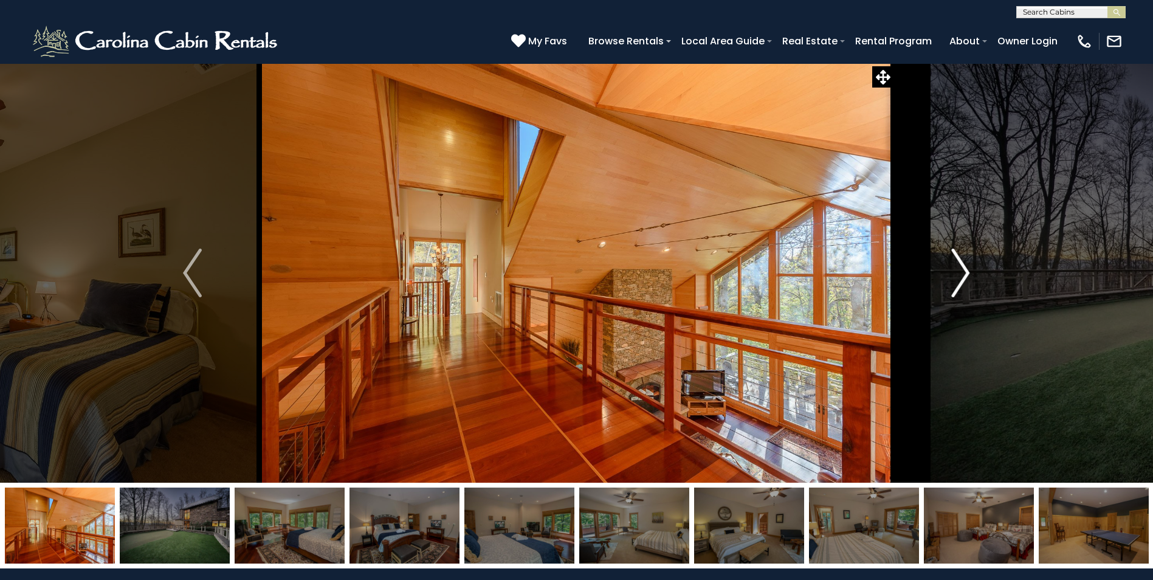
click at [961, 274] on img "Next" at bounding box center [960, 273] width 18 height 49
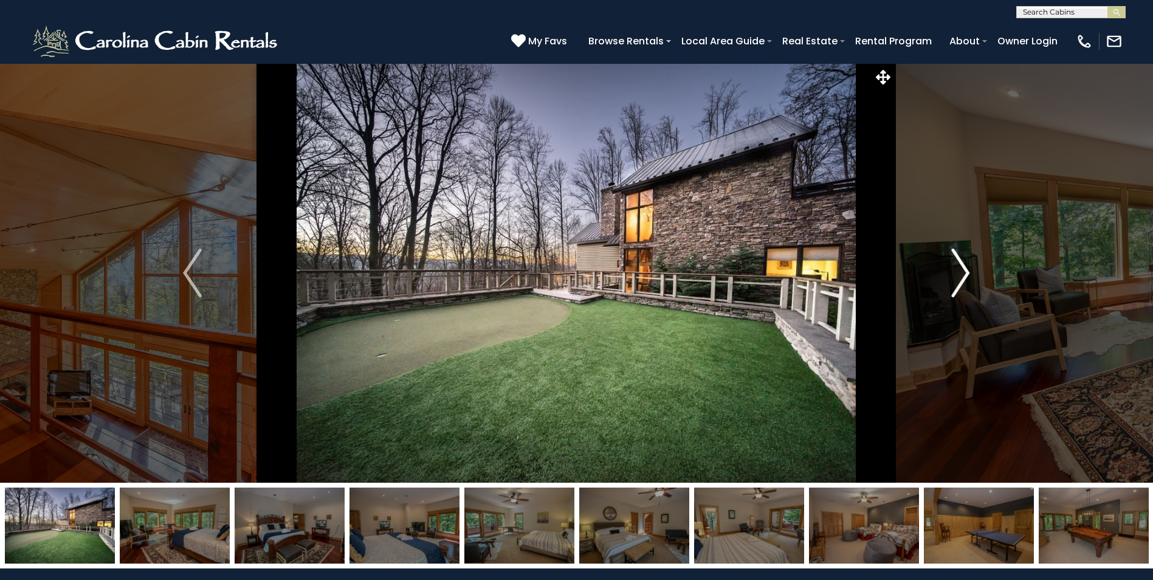
click at [961, 274] on img "Next" at bounding box center [960, 273] width 18 height 49
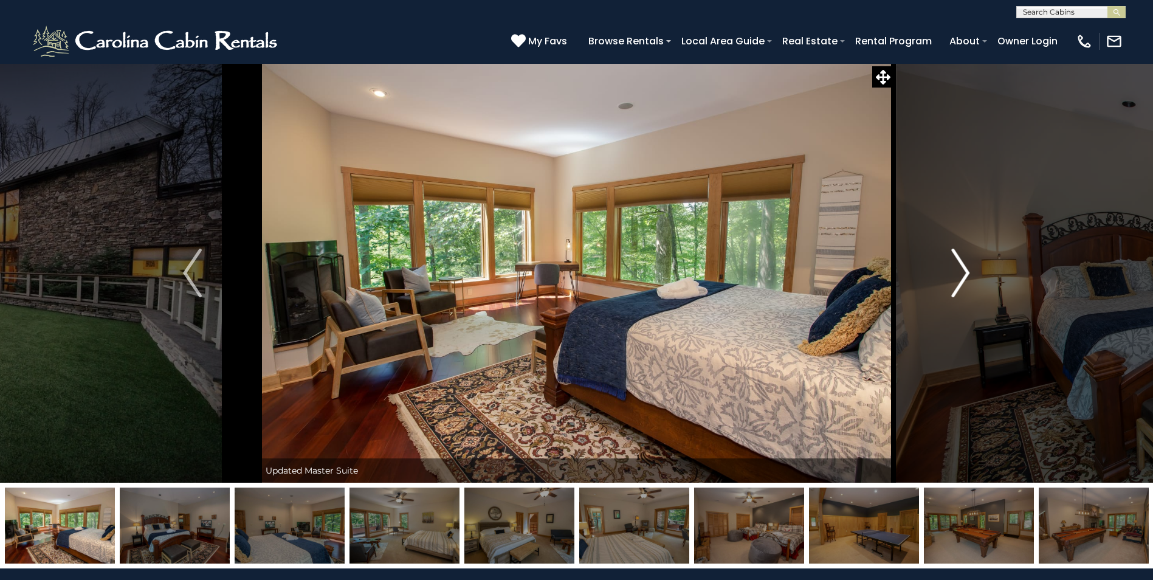
click at [961, 274] on img "Next" at bounding box center [960, 273] width 18 height 49
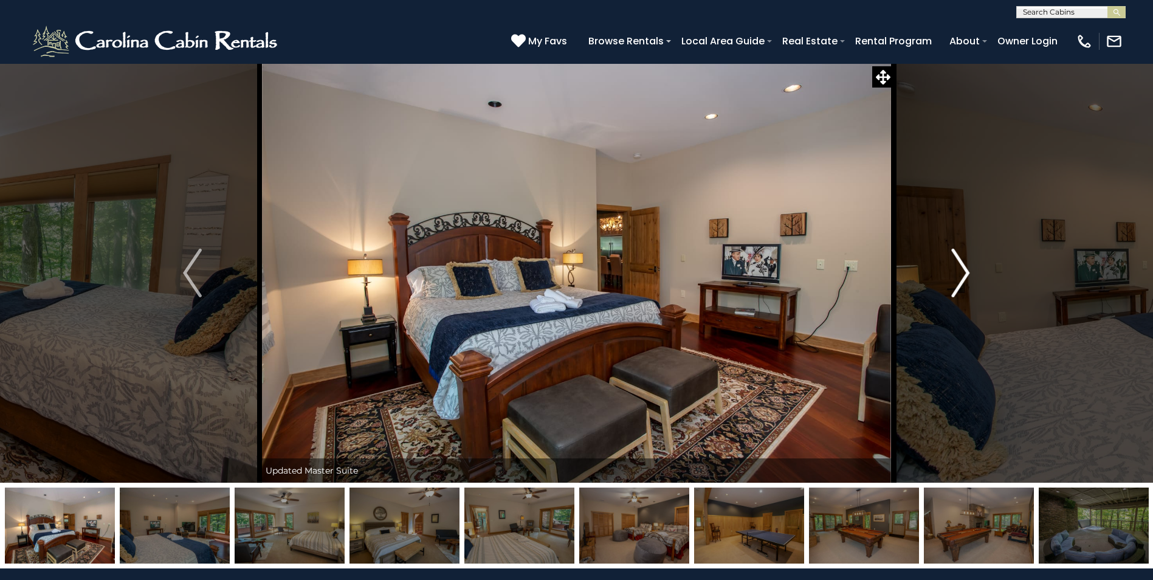
click at [961, 274] on img "Next" at bounding box center [960, 273] width 18 height 49
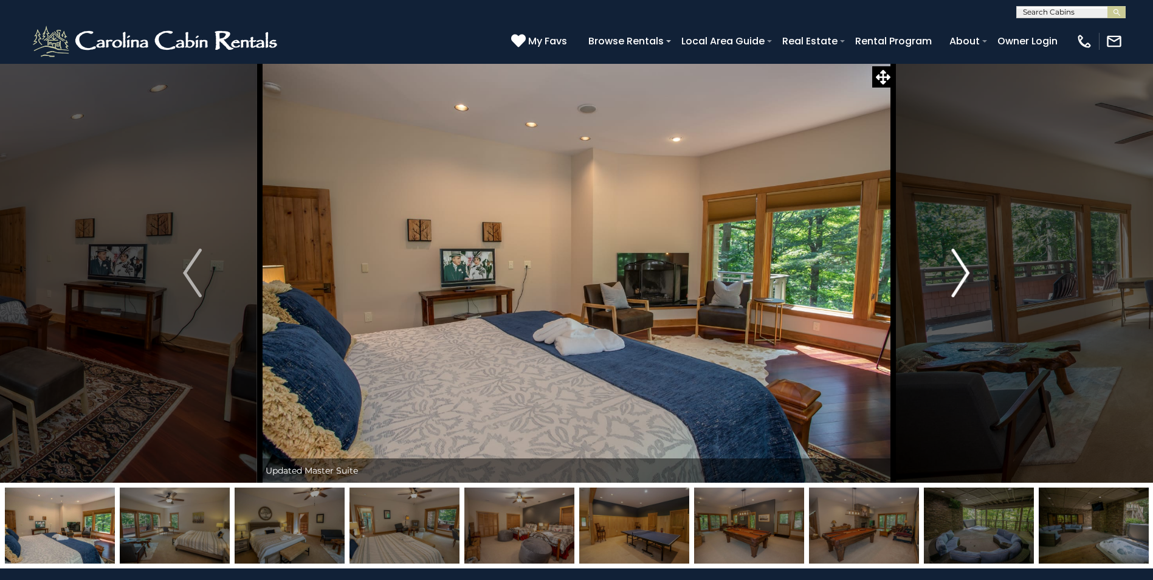
click at [961, 274] on img "Next" at bounding box center [960, 273] width 18 height 49
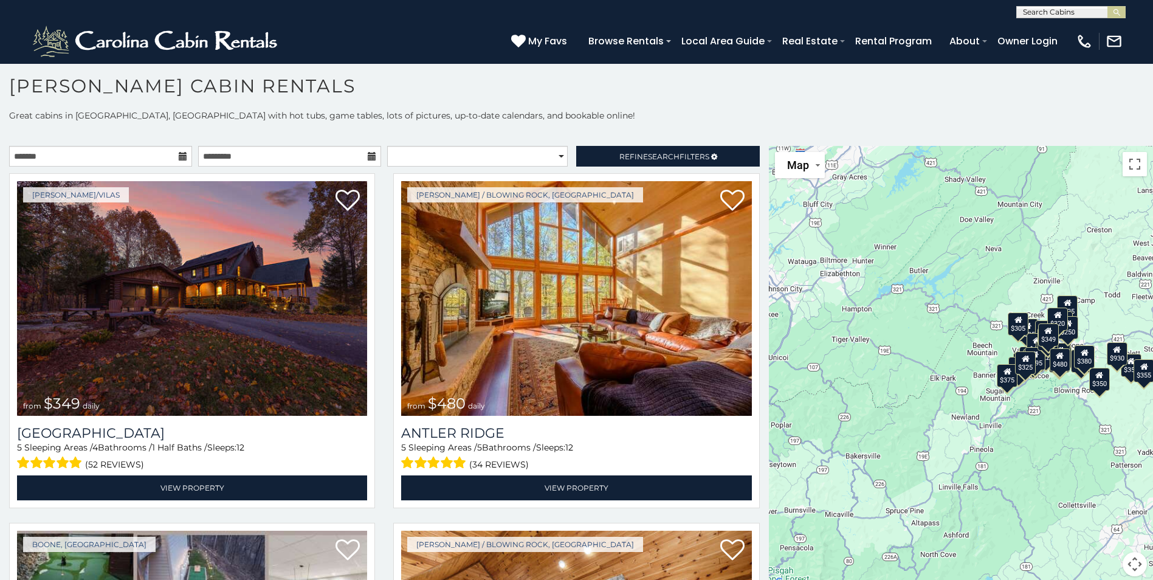
scroll to position [11, 0]
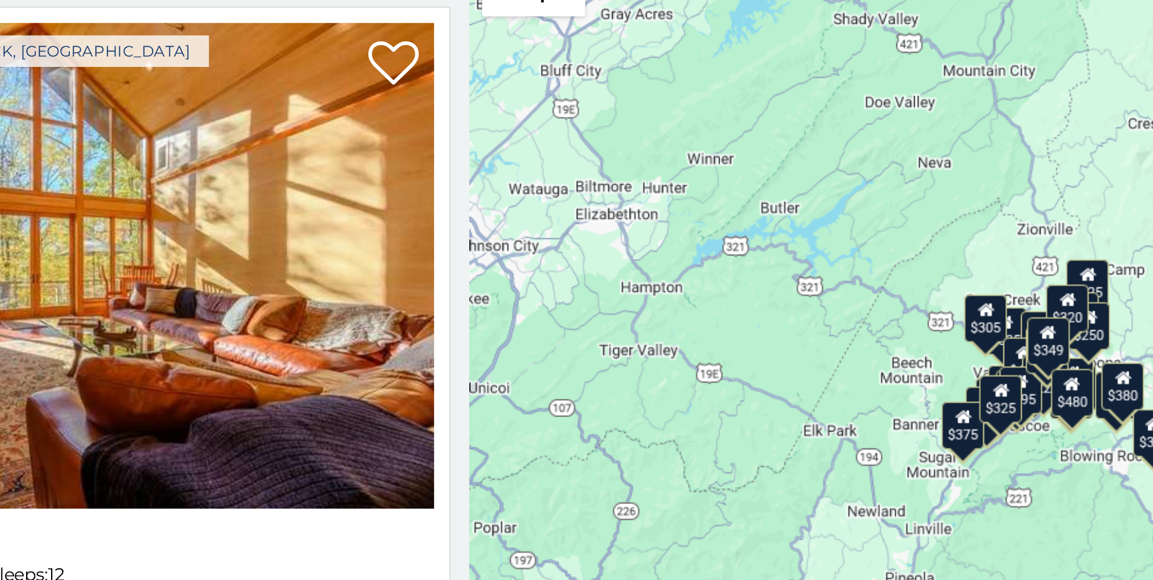
click at [1003, 365] on div "$375" at bounding box center [1007, 364] width 21 height 23
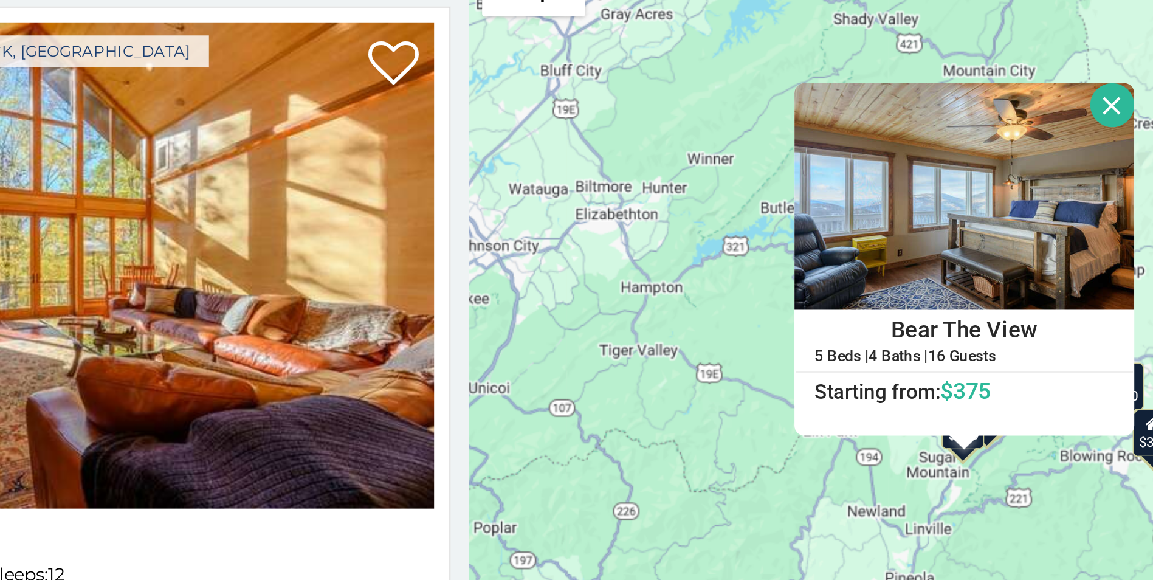
click at [894, 293] on div "$349 $480 $525 $315 $355 $635 $675 $930 $400 $451 $330 $400 $485 $460 $395 $255…" at bounding box center [961, 357] width 384 height 445
